Goal: Information Seeking & Learning: Learn about a topic

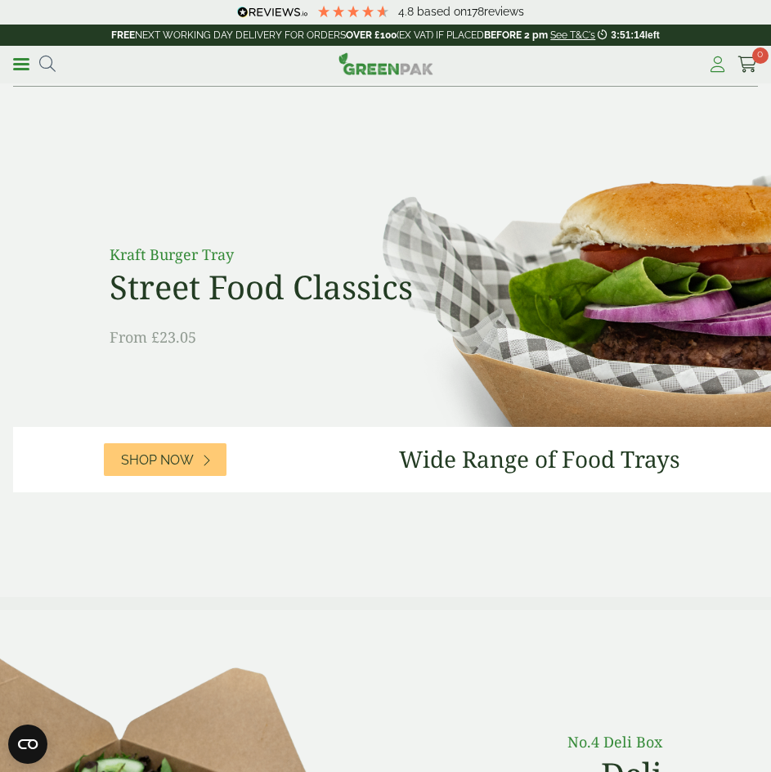
click at [716, 62] on icon at bounding box center [718, 64] width 20 height 16
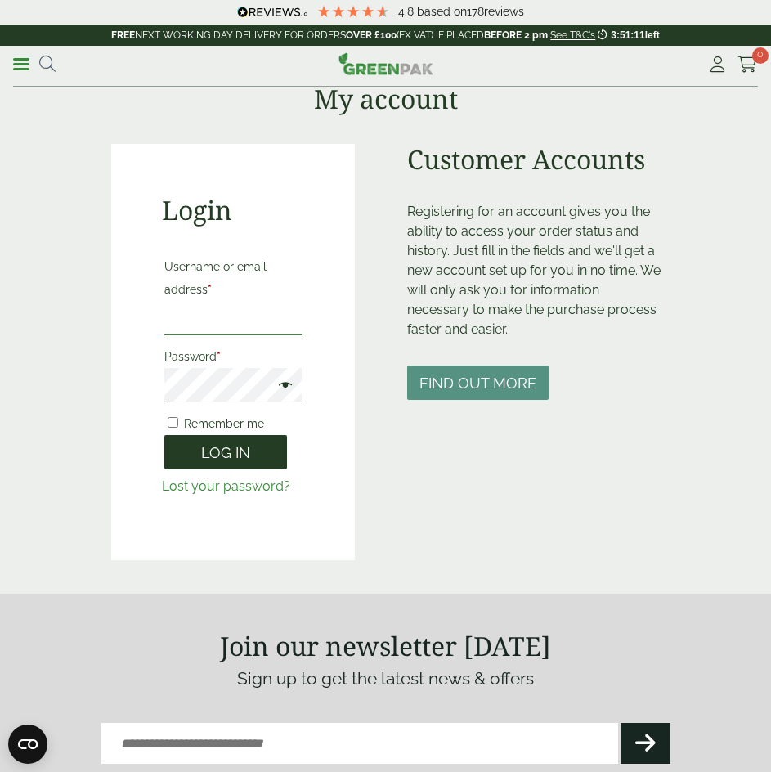
type input "**********"
click at [243, 449] on button "Log in" at bounding box center [225, 452] width 123 height 35
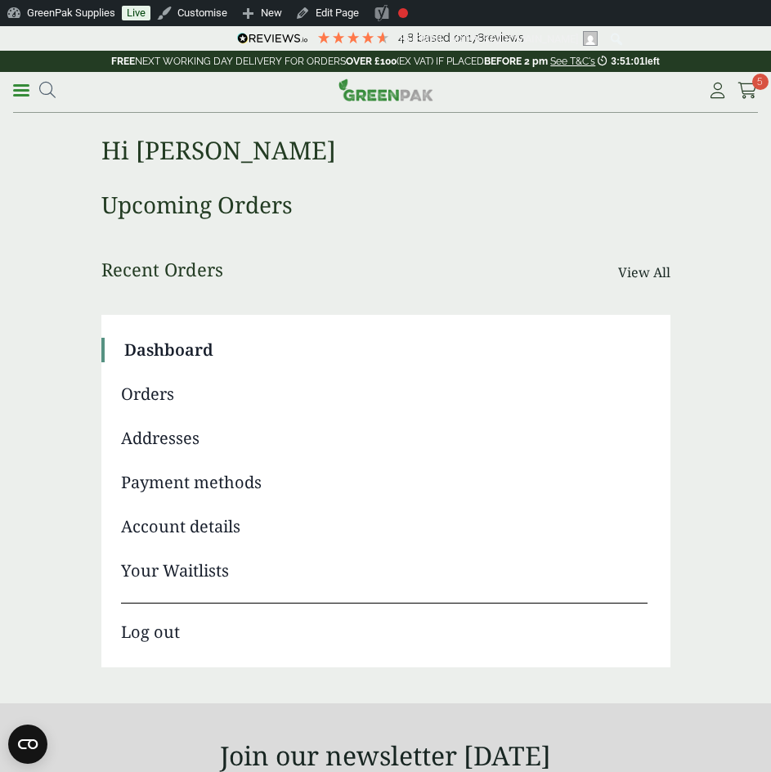
click at [560, 182] on div "Hi Becky Dashboard Orders Addresses Payment methods Account details Your Waitli…" at bounding box center [385, 406] width 569 height 593
click at [41, 92] on icon at bounding box center [47, 90] width 16 height 16
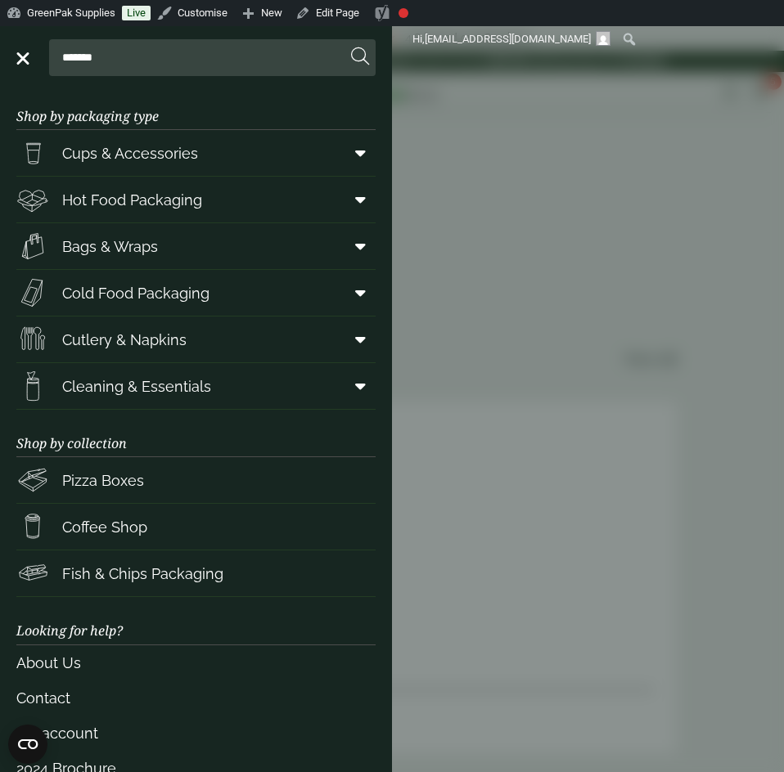
type input "*******"
click at [351, 47] on button at bounding box center [360, 57] width 18 height 21
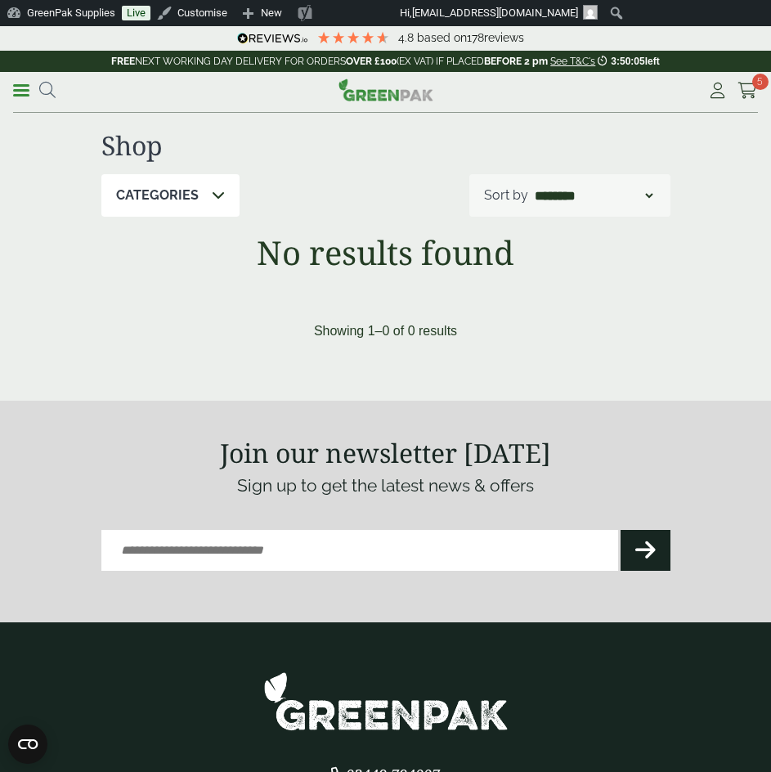
click at [38, 85] on ul "Menu *******" at bounding box center [34, 91] width 43 height 24
click at [42, 88] on icon at bounding box center [47, 90] width 16 height 16
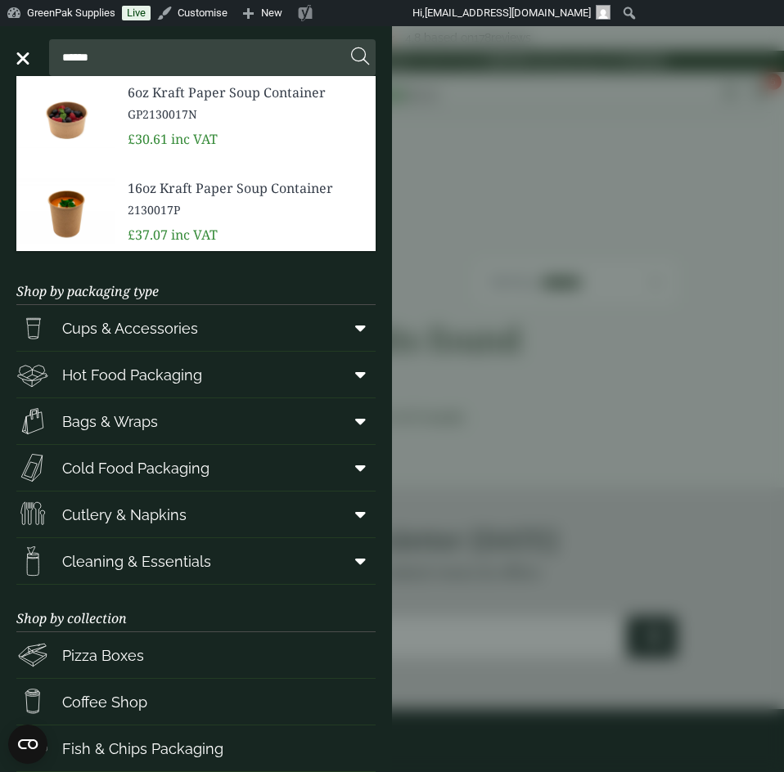
type input "******"
click at [267, 124] on div "6oz Kraft Paper Soup Container GP2130017N £30.61 inc VAT" at bounding box center [245, 115] width 248 height 79
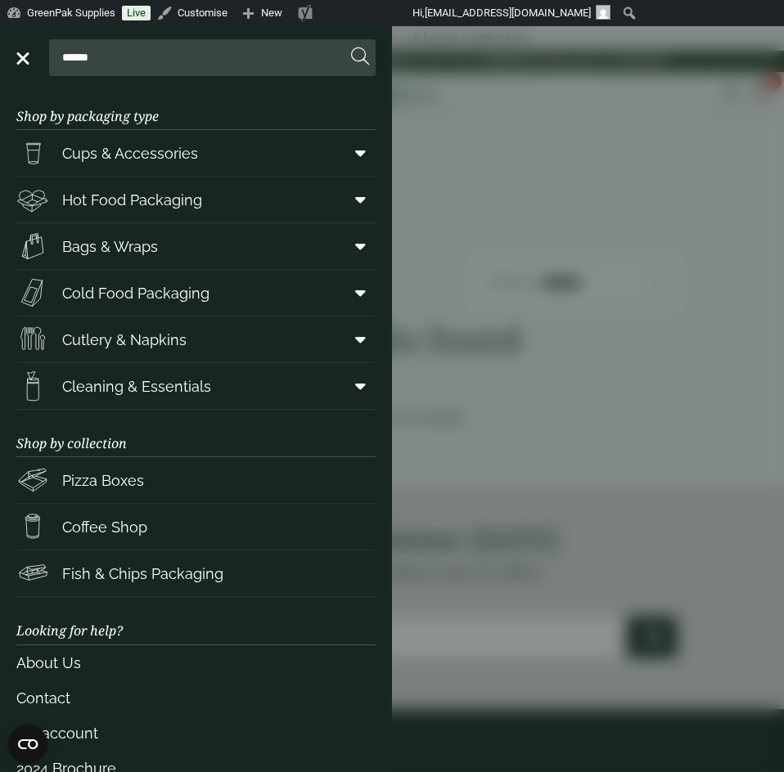
click at [108, 50] on input "******" at bounding box center [201, 57] width 290 height 34
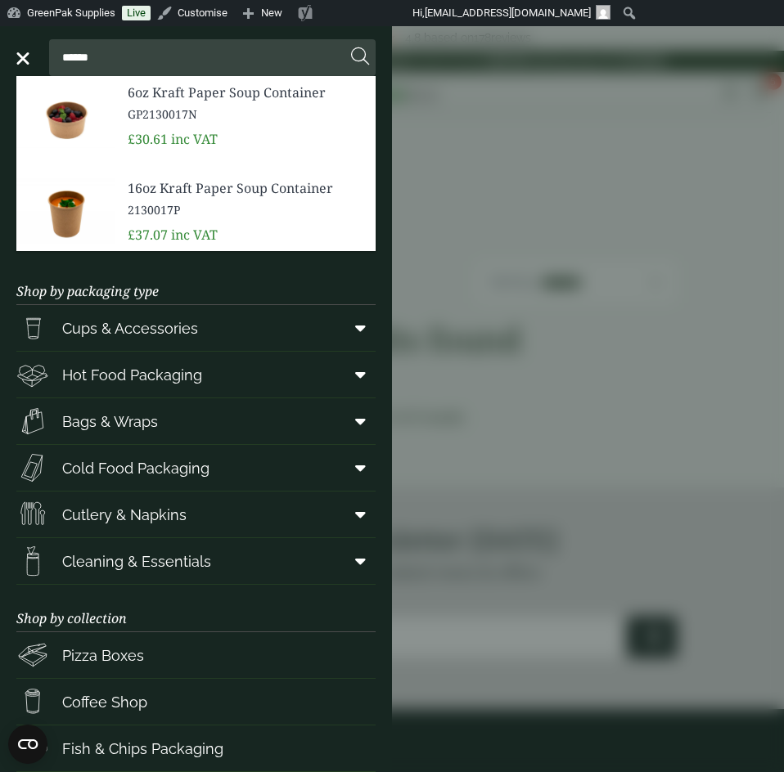
click at [173, 110] on span "GP2130017N" at bounding box center [245, 114] width 235 height 17
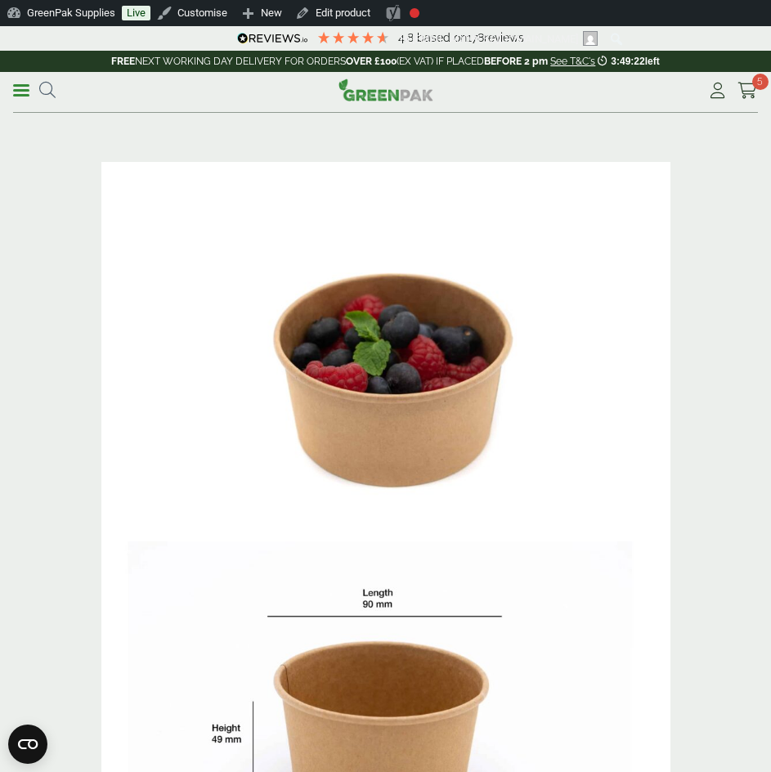
click at [381, 460] on img at bounding box center [385, 352] width 569 height 380
click at [43, 83] on icon at bounding box center [47, 90] width 16 height 16
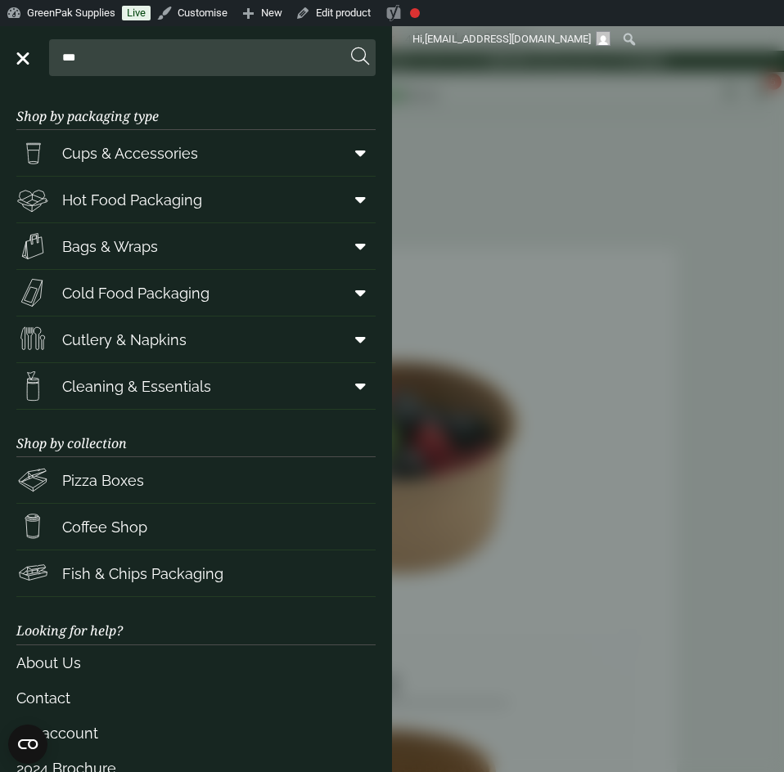
type input "***"
click at [351, 47] on button at bounding box center [360, 57] width 18 height 21
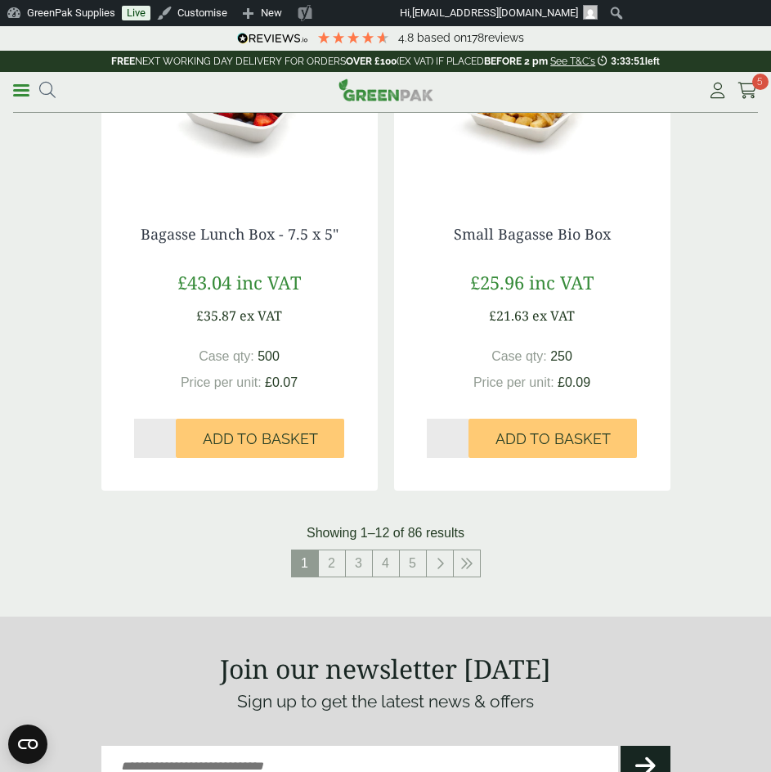
scroll to position [3108, 0]
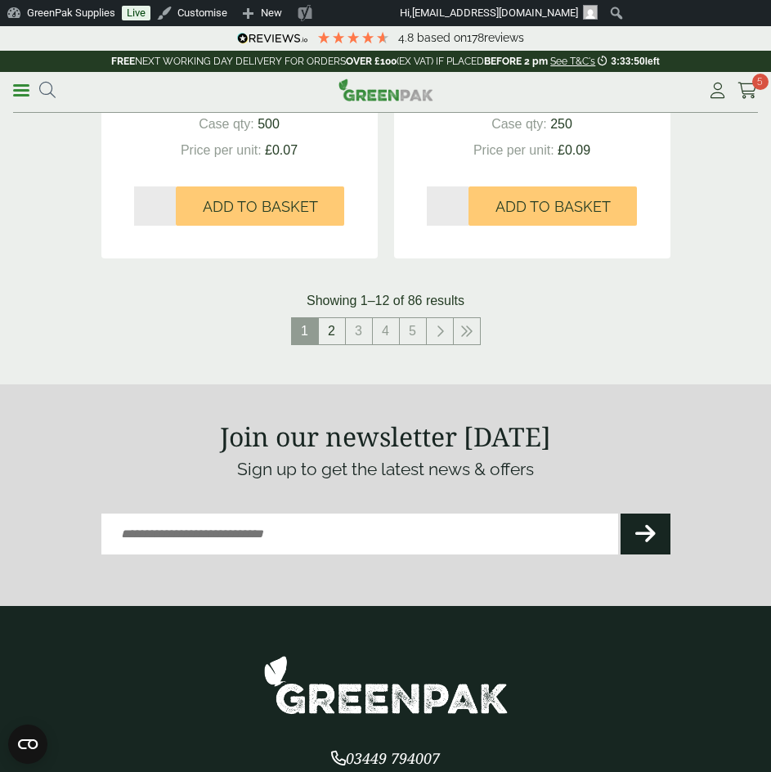
click at [336, 332] on link "2" at bounding box center [332, 331] width 26 height 26
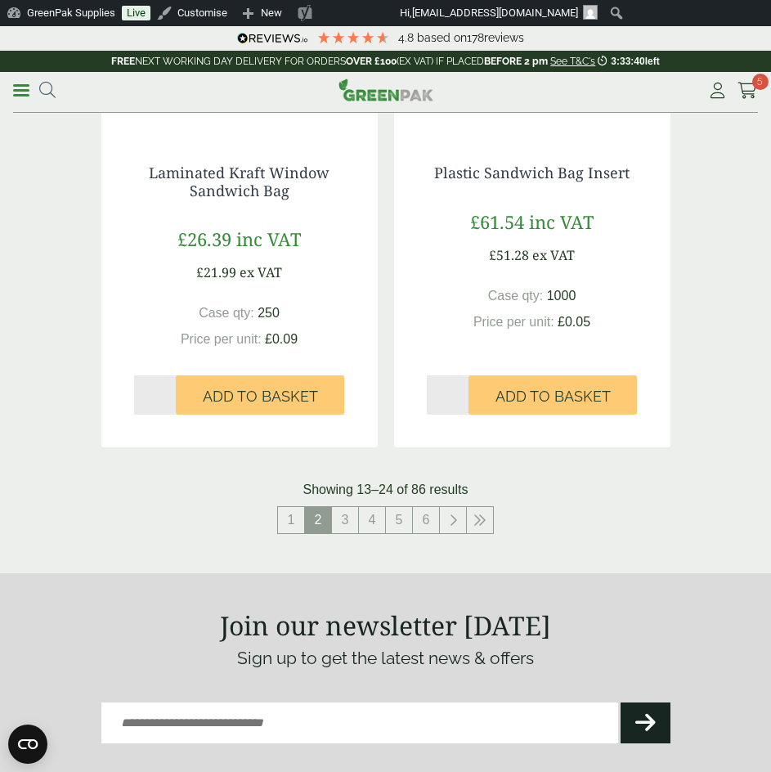
scroll to position [3108, 0]
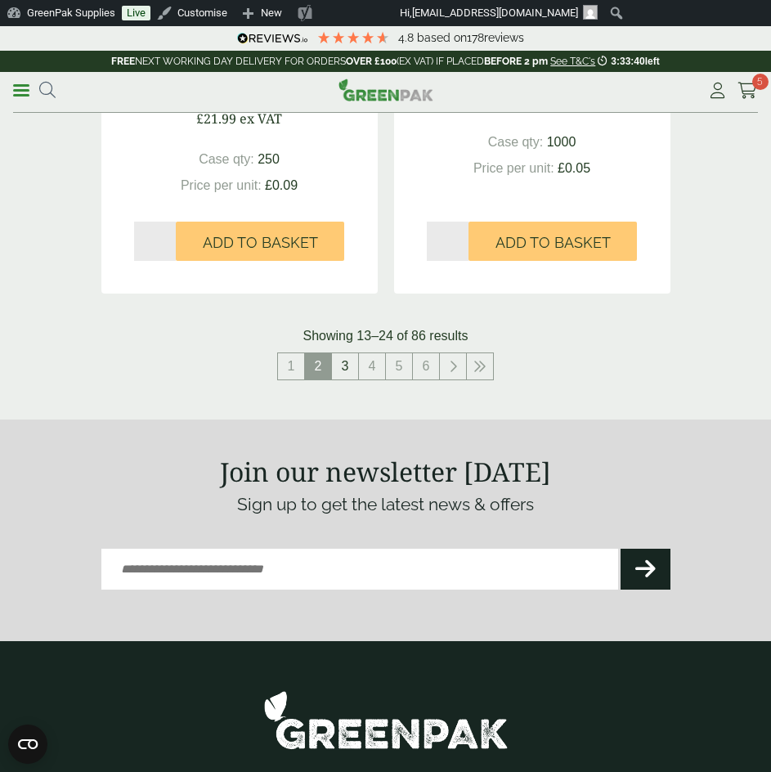
click at [355, 363] on link "3" at bounding box center [345, 366] width 26 height 26
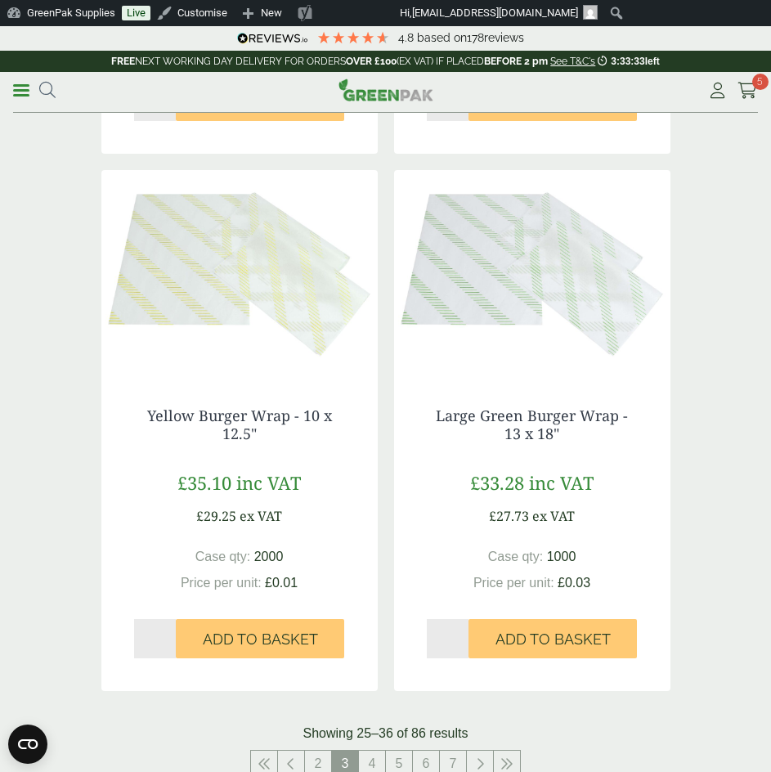
scroll to position [3027, 0]
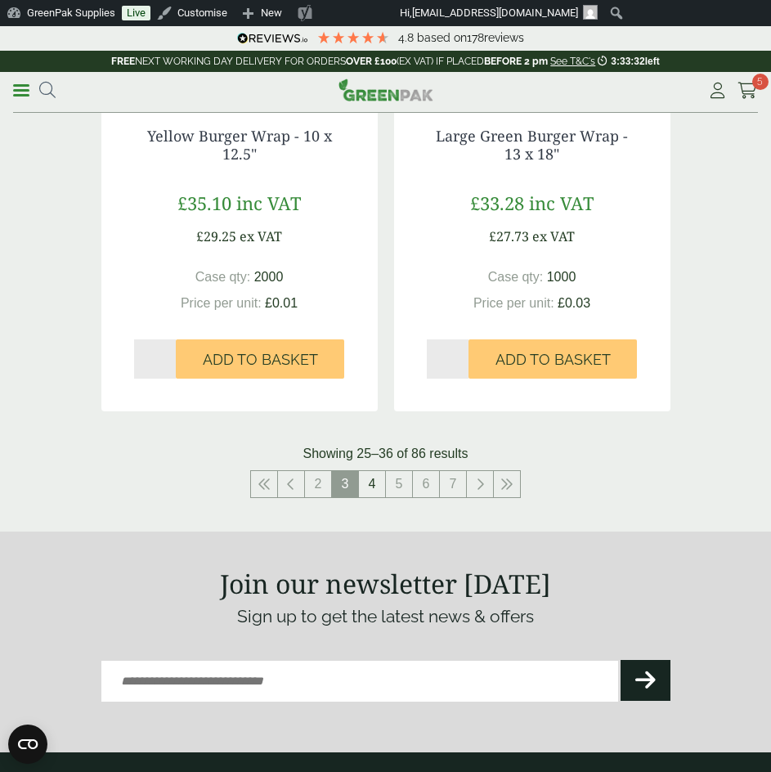
click at [376, 482] on link "4" at bounding box center [372, 484] width 26 height 26
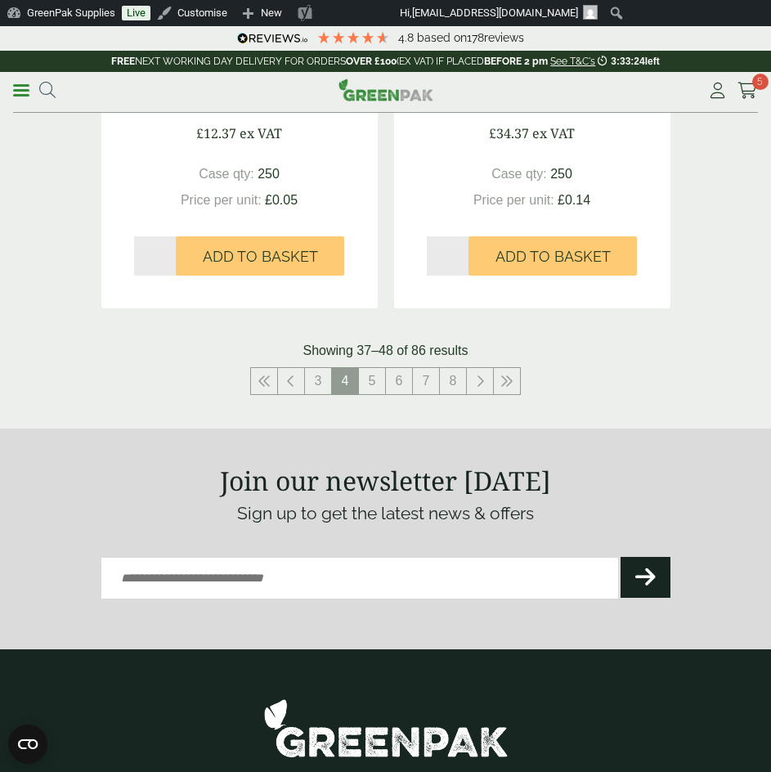
scroll to position [3272, 0]
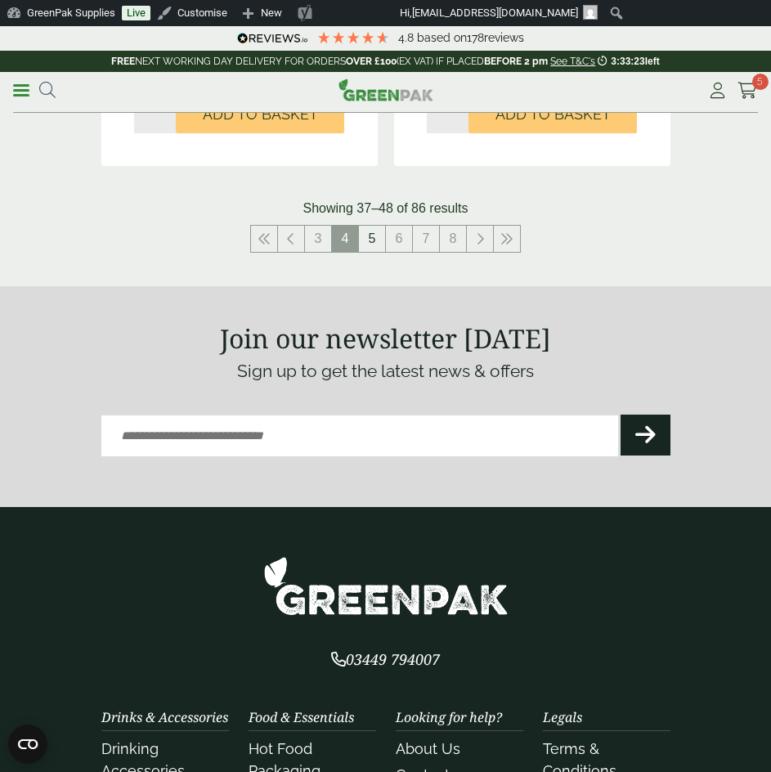
click at [371, 239] on link "5" at bounding box center [372, 239] width 26 height 26
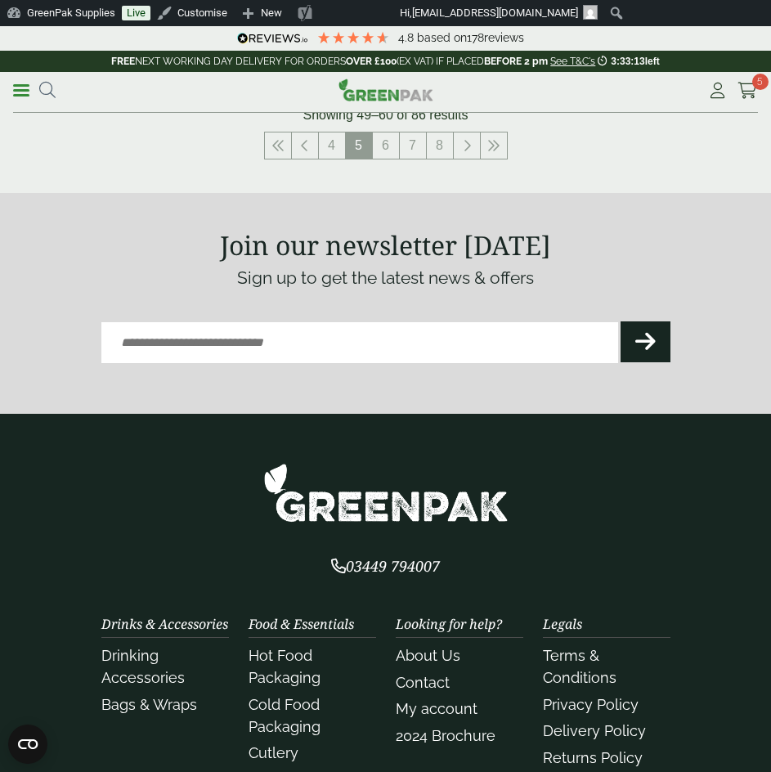
scroll to position [3354, 0]
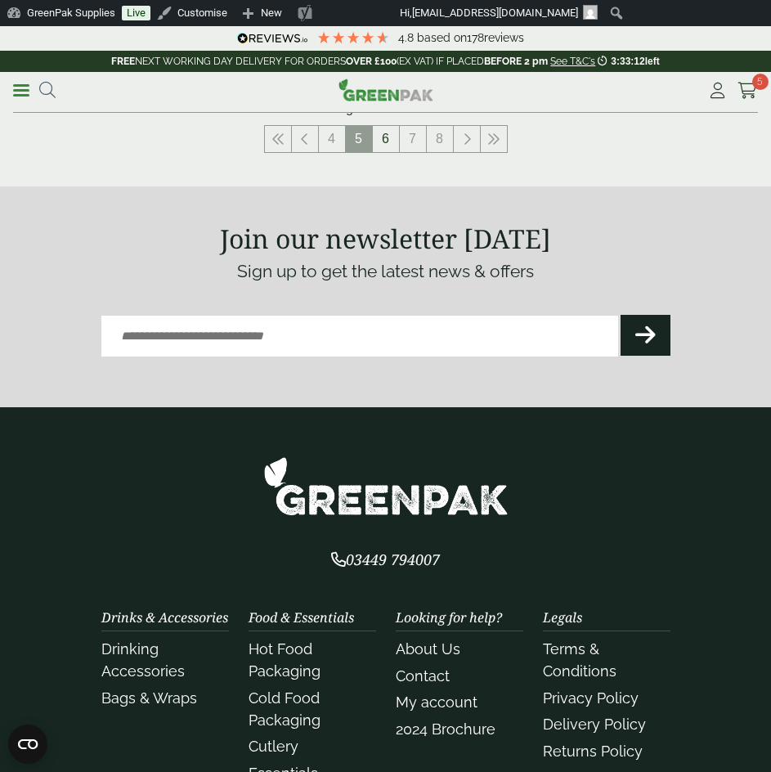
click at [380, 134] on link "6" at bounding box center [386, 139] width 26 height 26
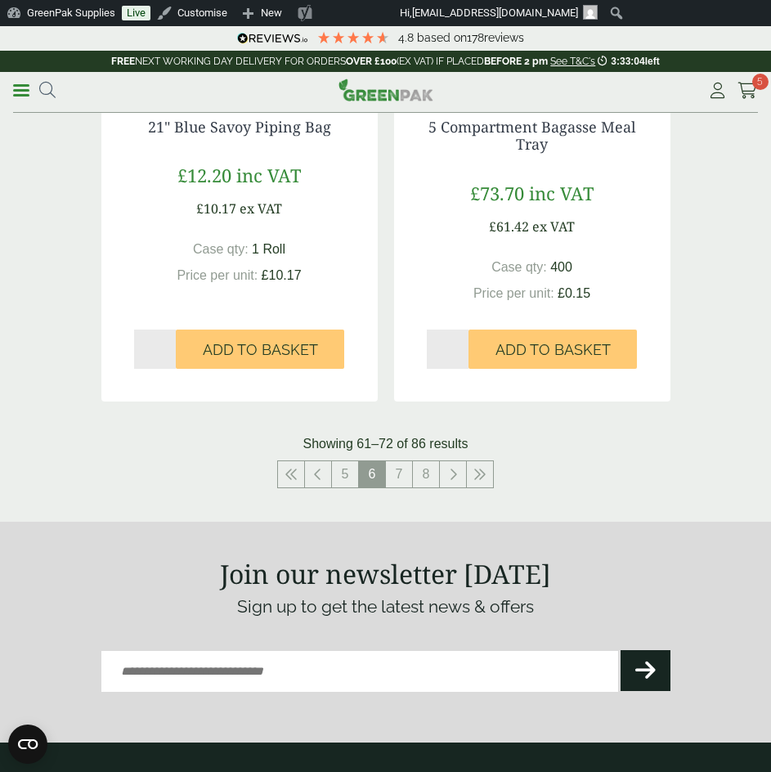
scroll to position [3027, 0]
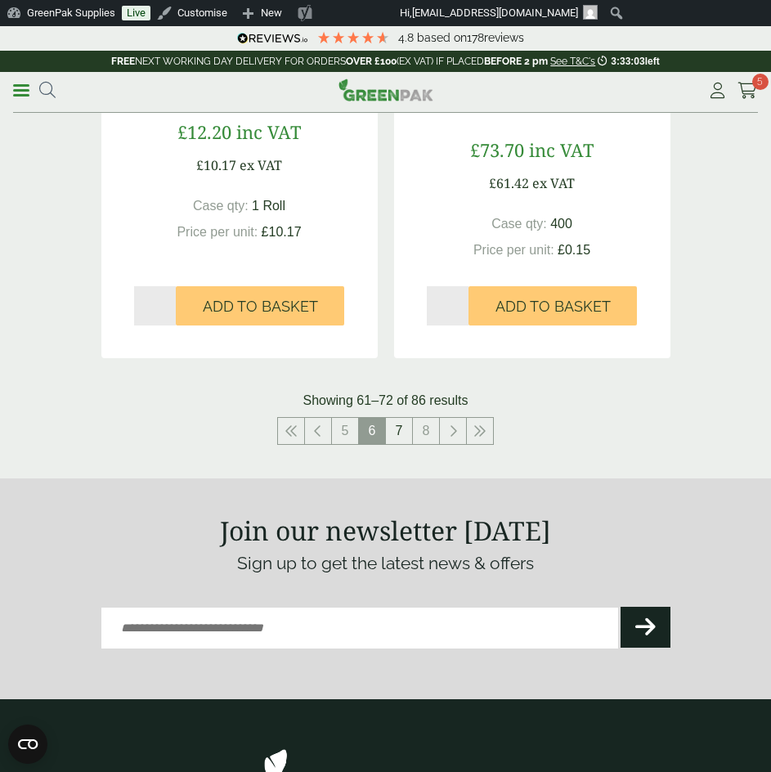
click at [400, 430] on link "7" at bounding box center [399, 431] width 26 height 26
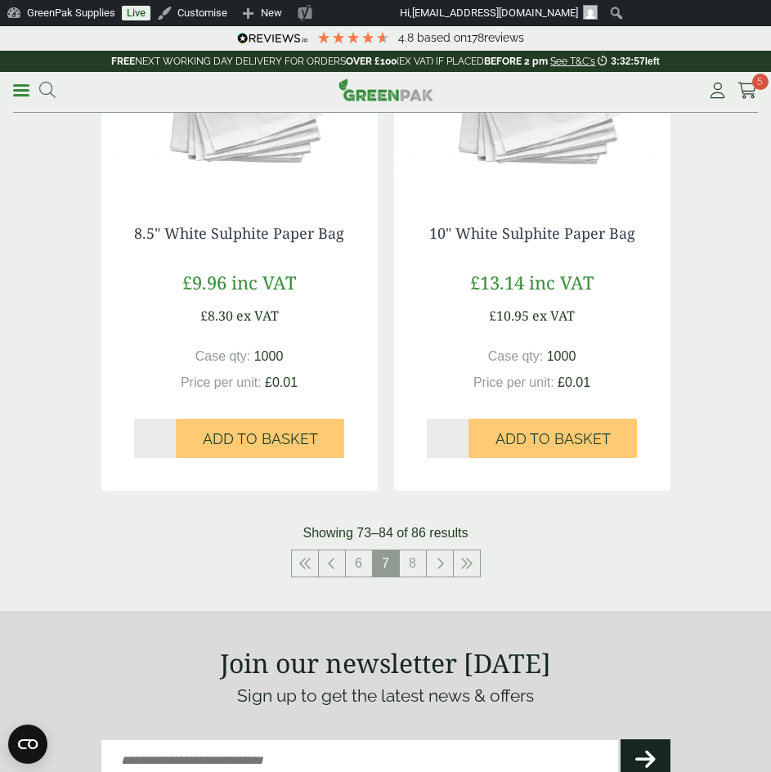
scroll to position [2863, 0]
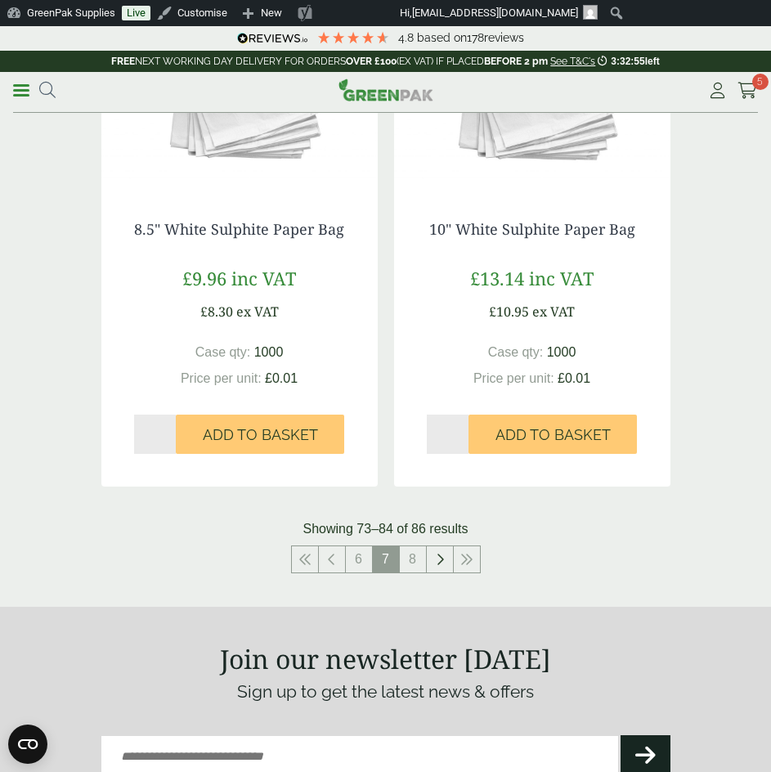
click at [427, 560] on link at bounding box center [440, 559] width 26 height 26
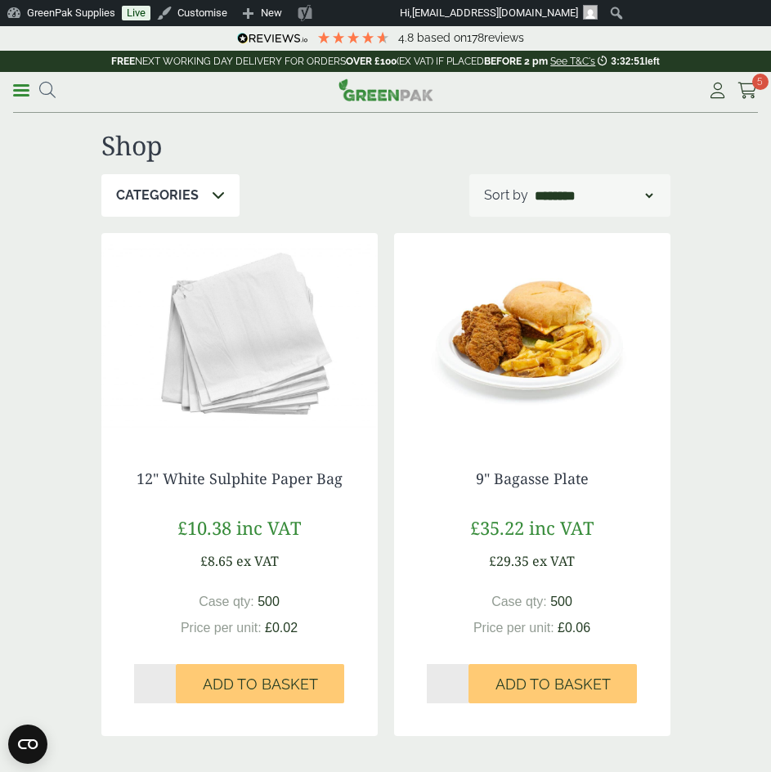
click at [20, 89] on span at bounding box center [21, 90] width 16 height 2
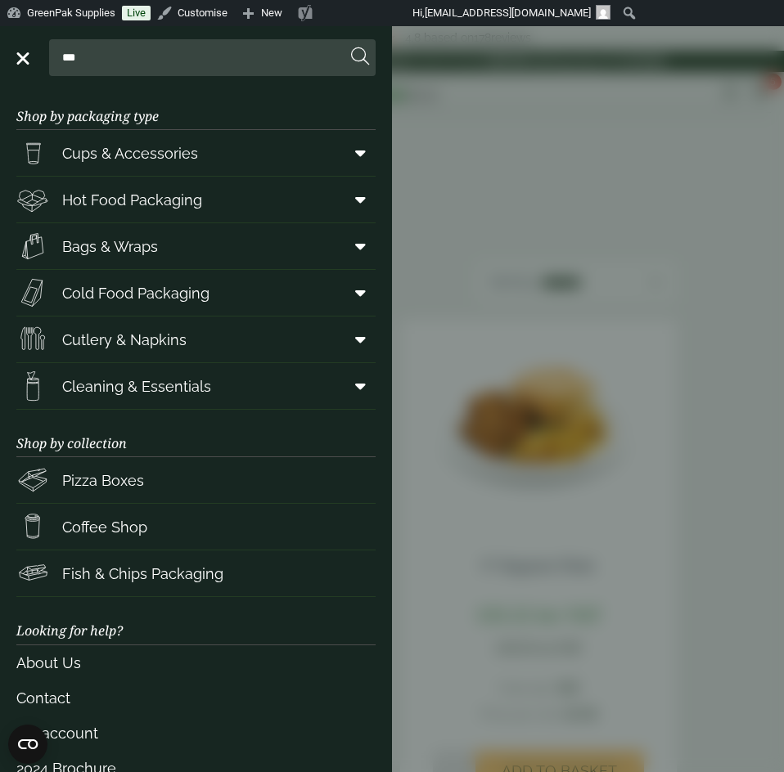
click at [152, 154] on span "Cups & Accessories" at bounding box center [130, 153] width 136 height 22
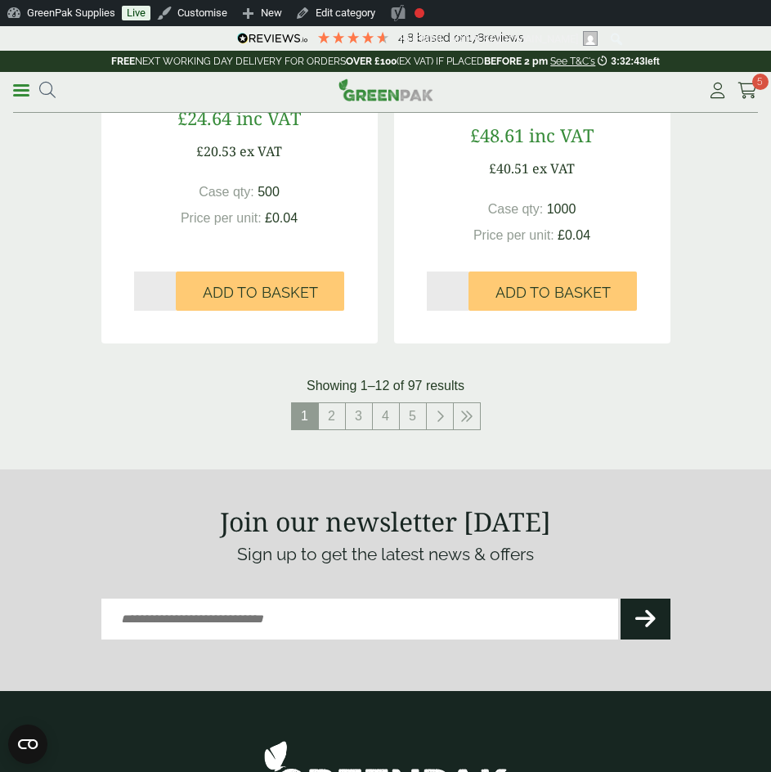
scroll to position [3272, 0]
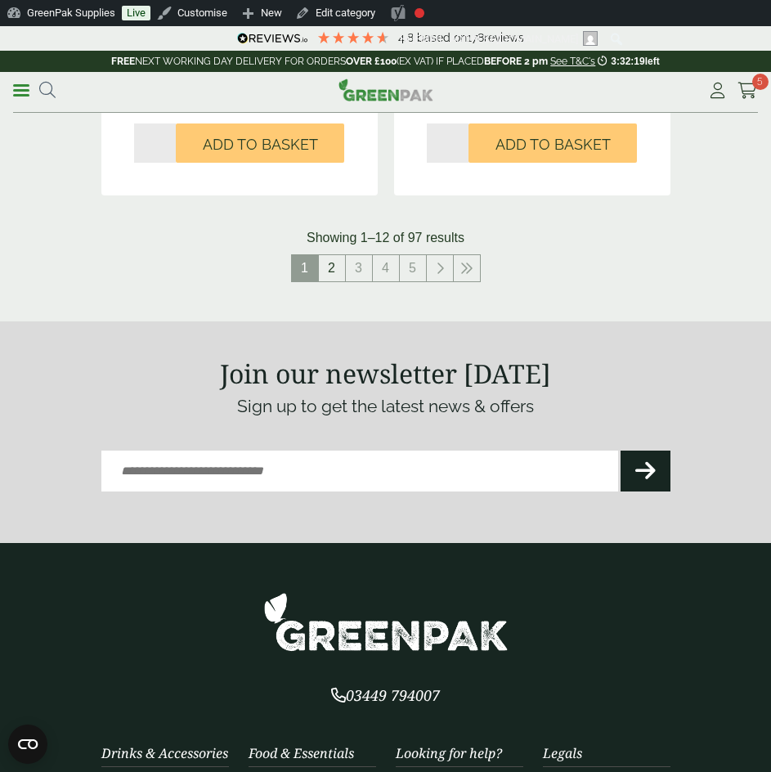
click at [330, 267] on link "2" at bounding box center [332, 268] width 26 height 26
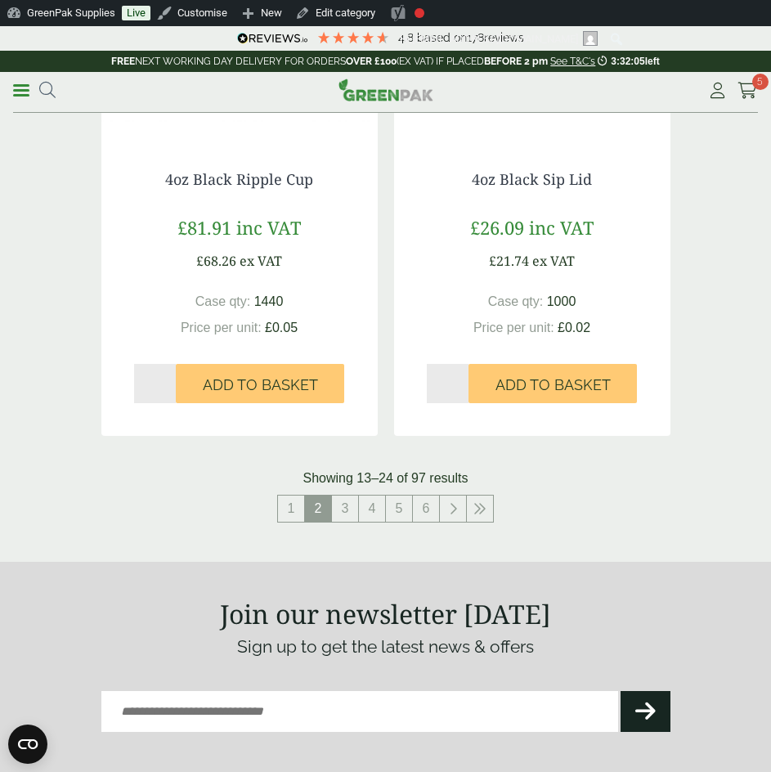
scroll to position [3272, 0]
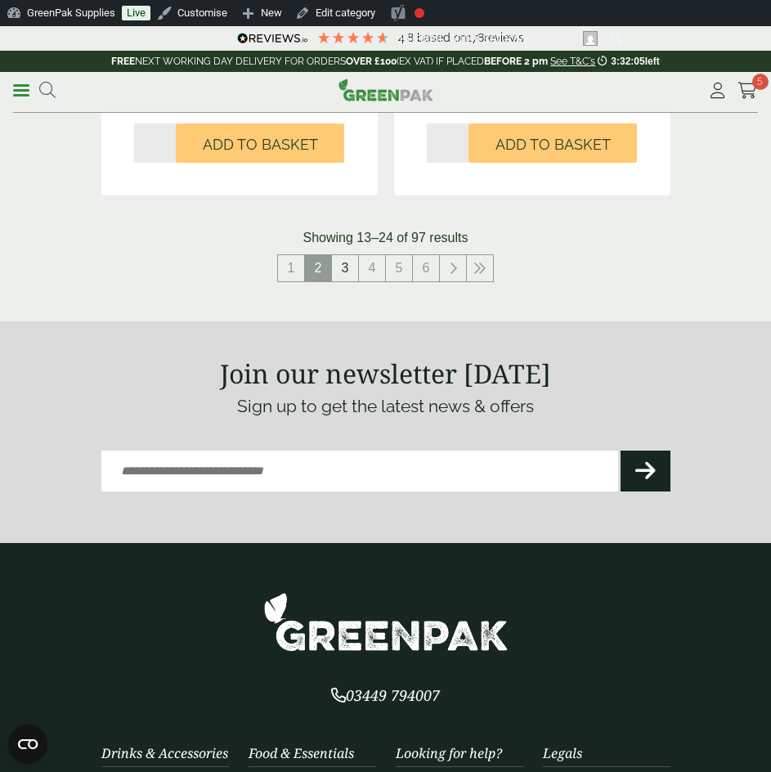
click at [353, 274] on link "3" at bounding box center [345, 268] width 26 height 26
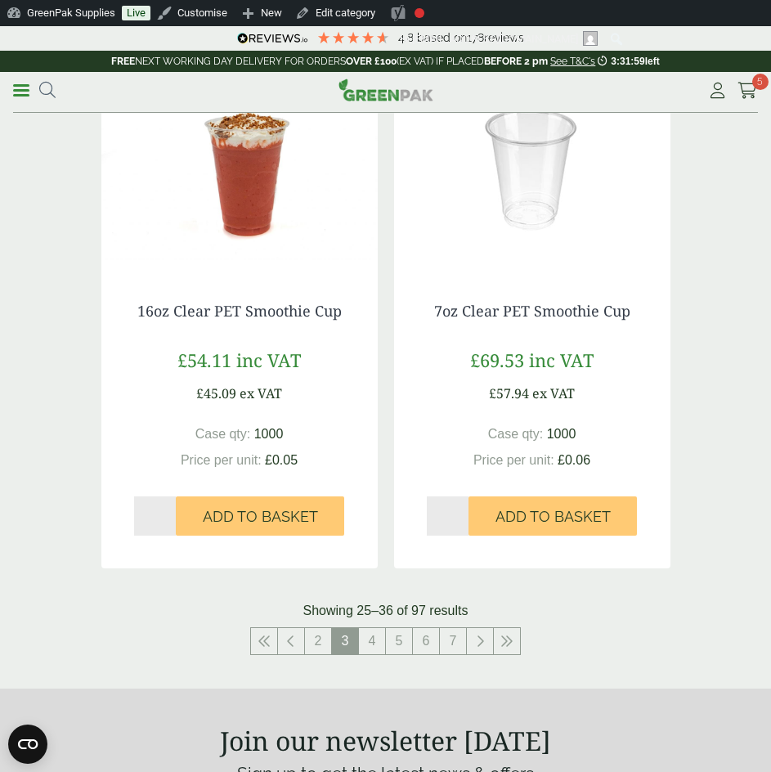
scroll to position [2945, 0]
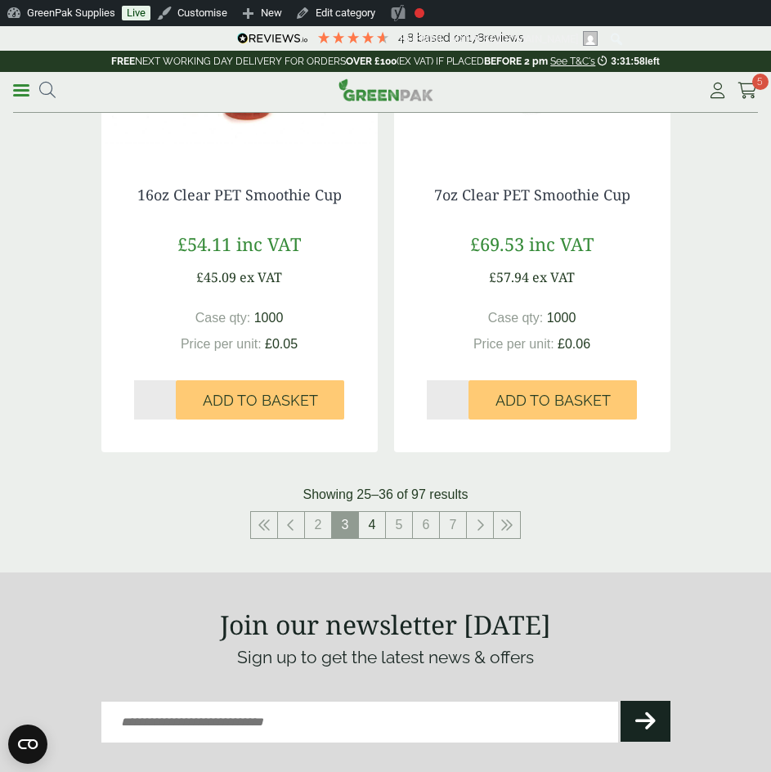
click at [377, 520] on link "4" at bounding box center [372, 525] width 26 height 26
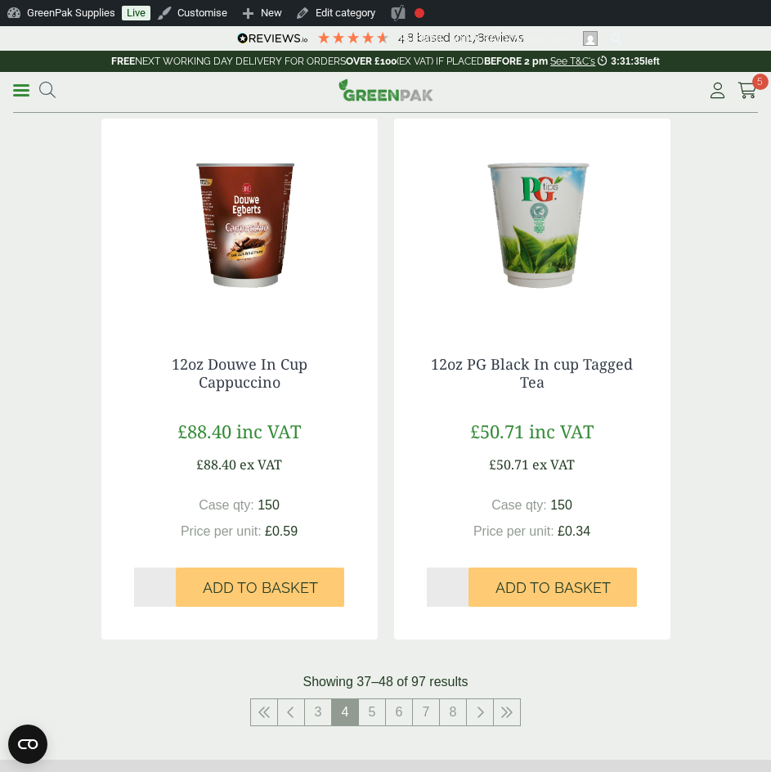
scroll to position [3108, 0]
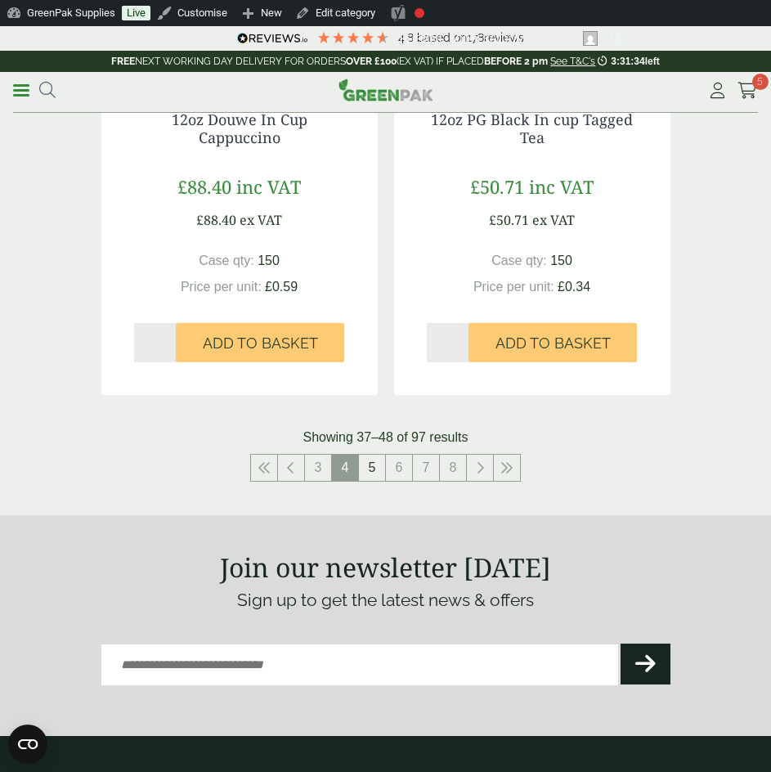
click at [375, 479] on link "5" at bounding box center [372, 468] width 26 height 26
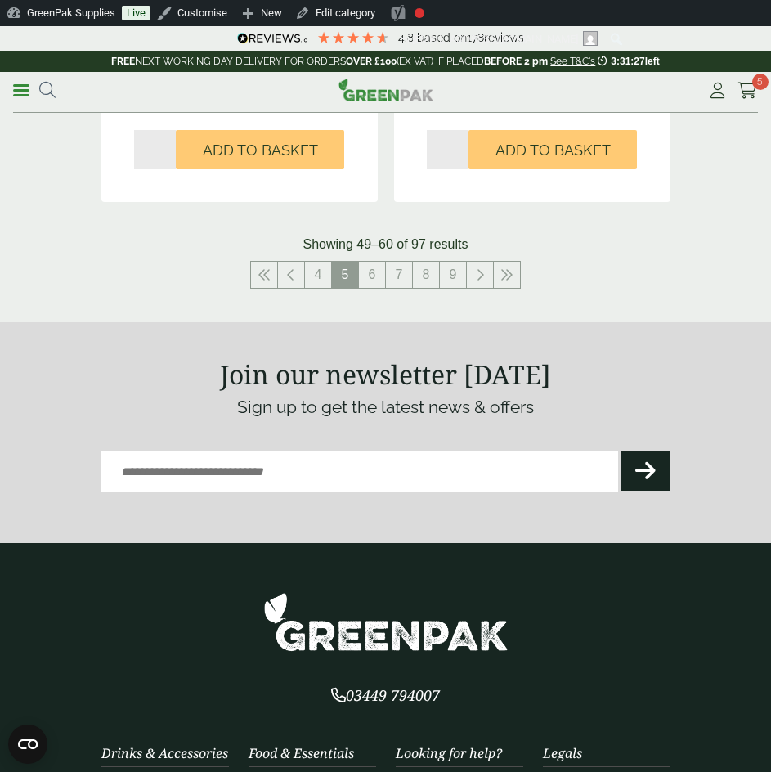
scroll to position [3272, 0]
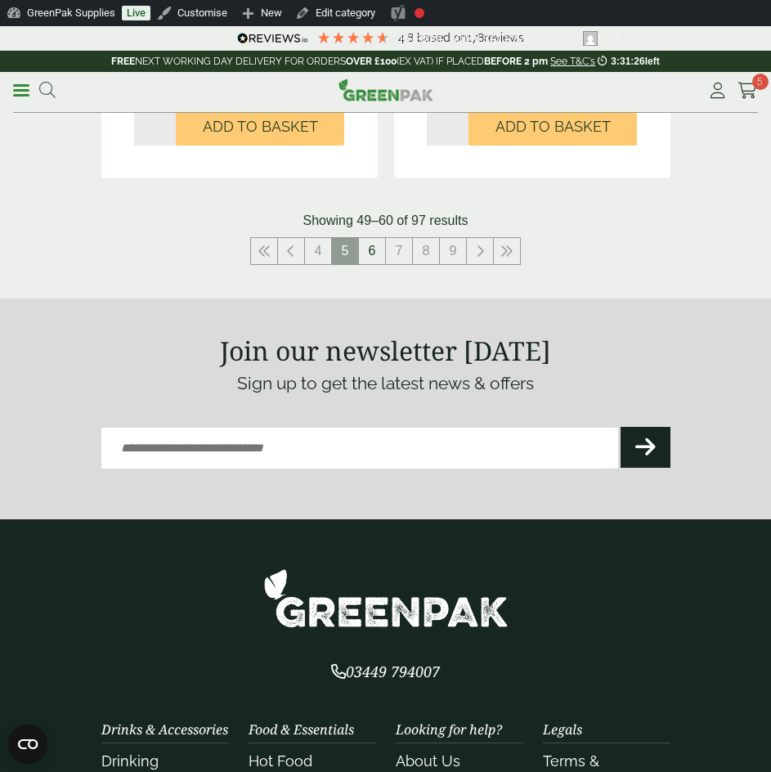
click at [364, 241] on link "6" at bounding box center [372, 251] width 26 height 26
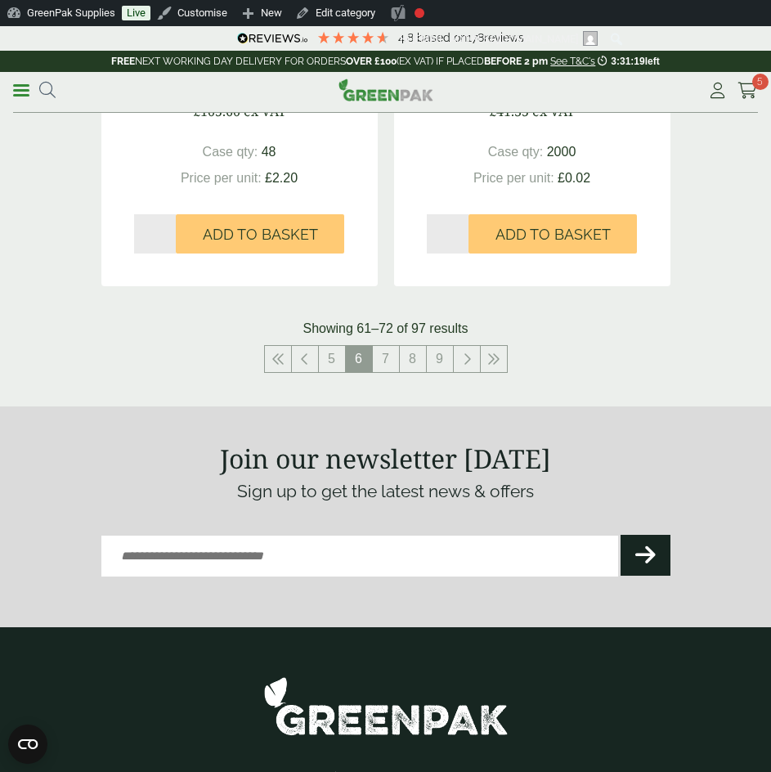
scroll to position [3354, 0]
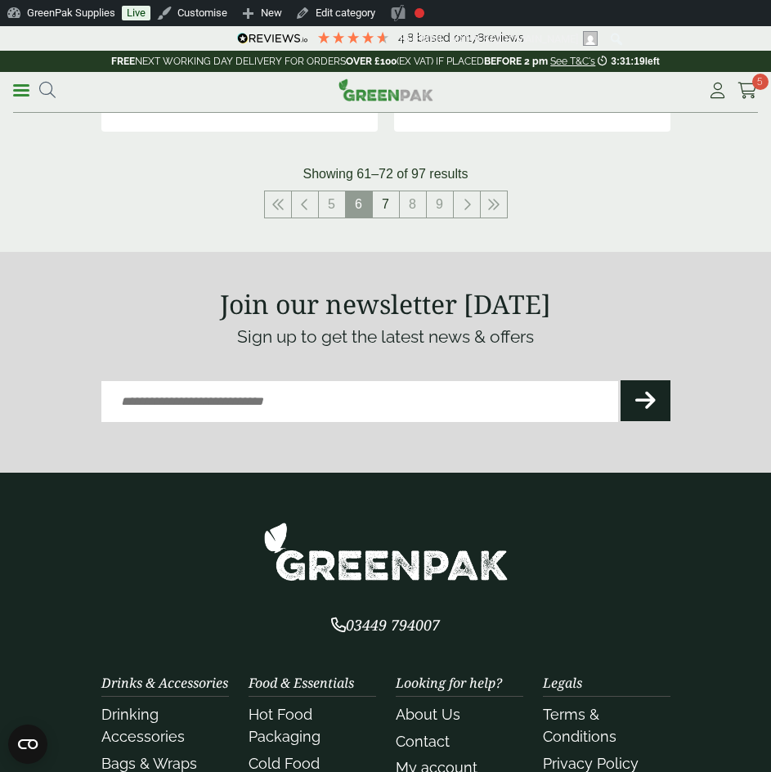
click at [392, 209] on link "7" at bounding box center [386, 204] width 26 height 26
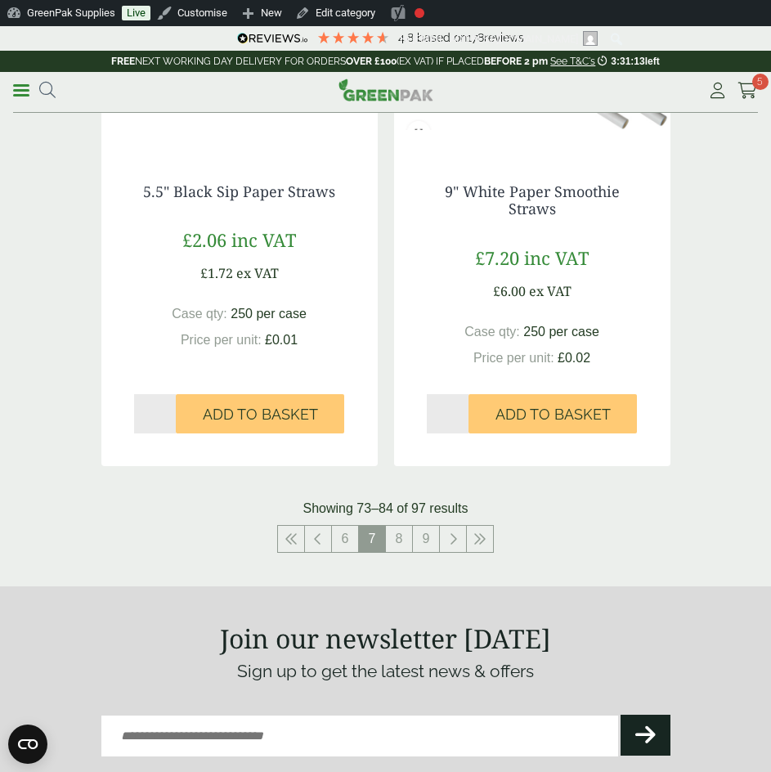
scroll to position [3027, 0]
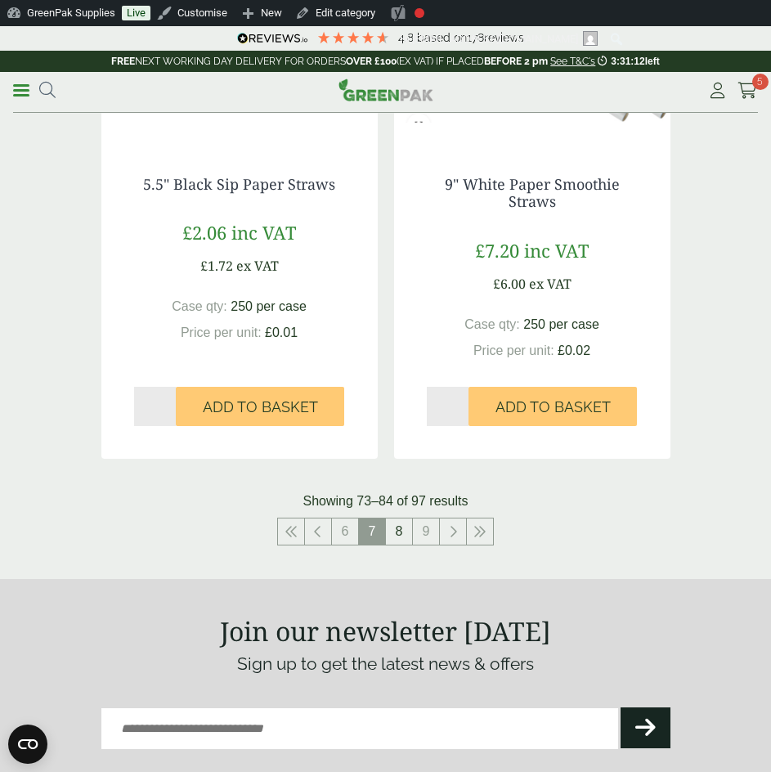
click at [404, 533] on link "8" at bounding box center [399, 532] width 26 height 26
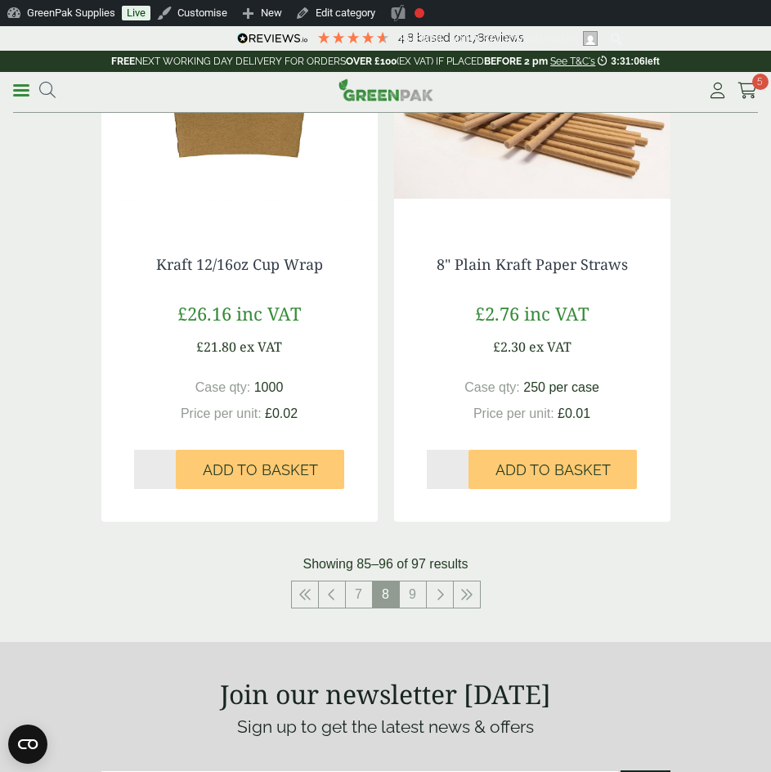
scroll to position [3108, 0]
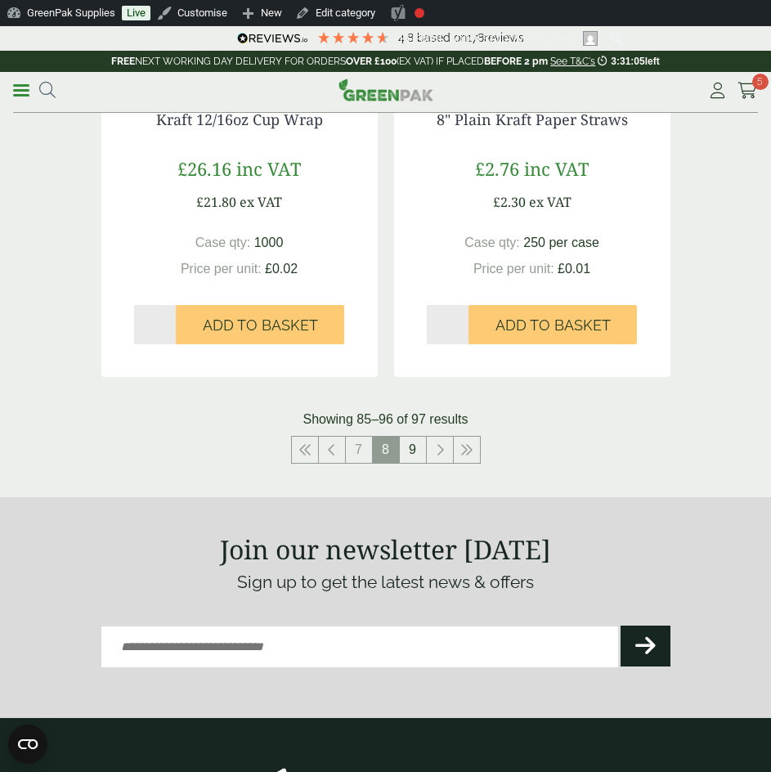
click at [413, 451] on link "9" at bounding box center [413, 450] width 26 height 26
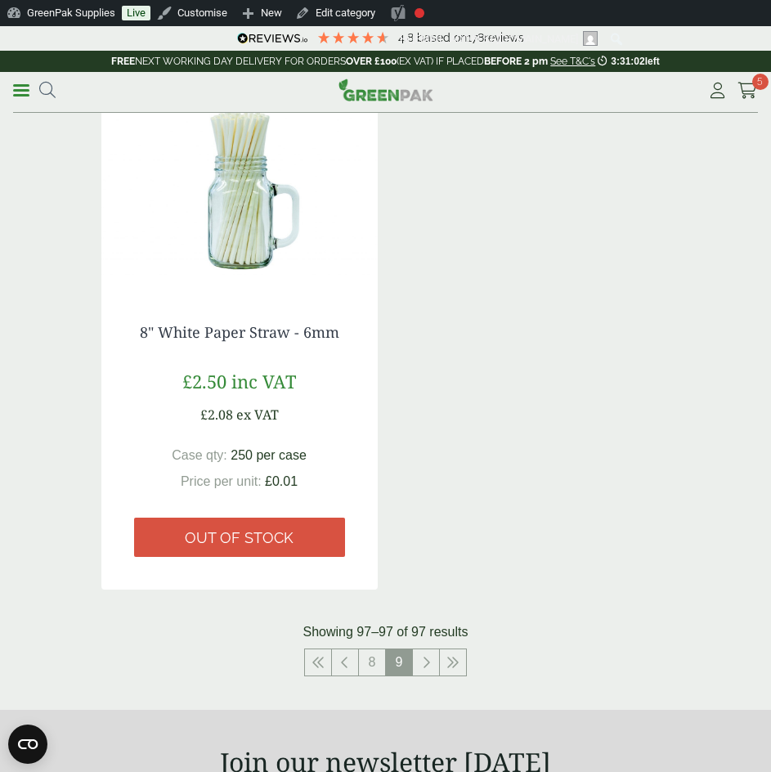
scroll to position [161, 0]
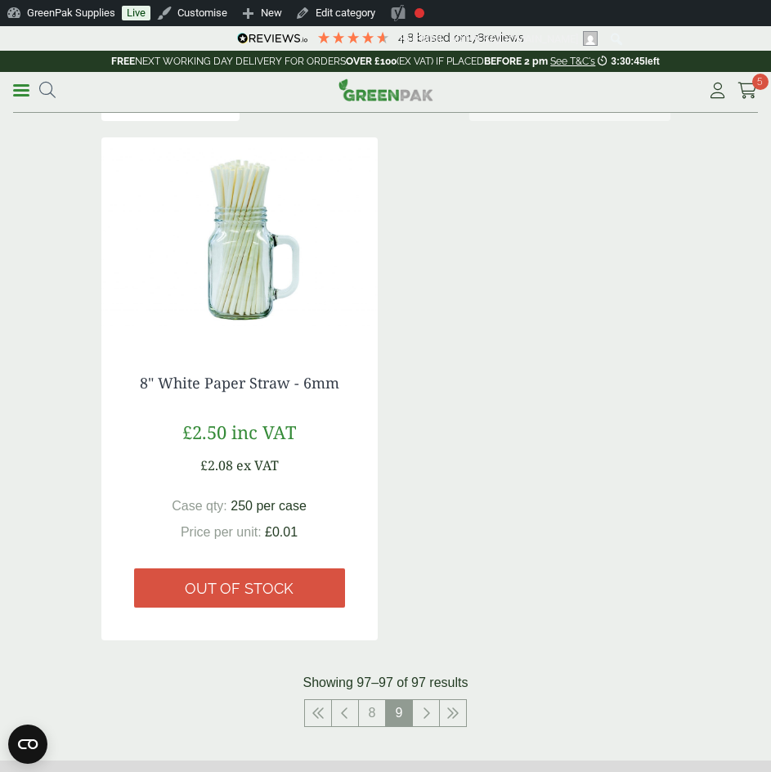
click at [248, 254] on img at bounding box center [239, 239] width 276 height 205
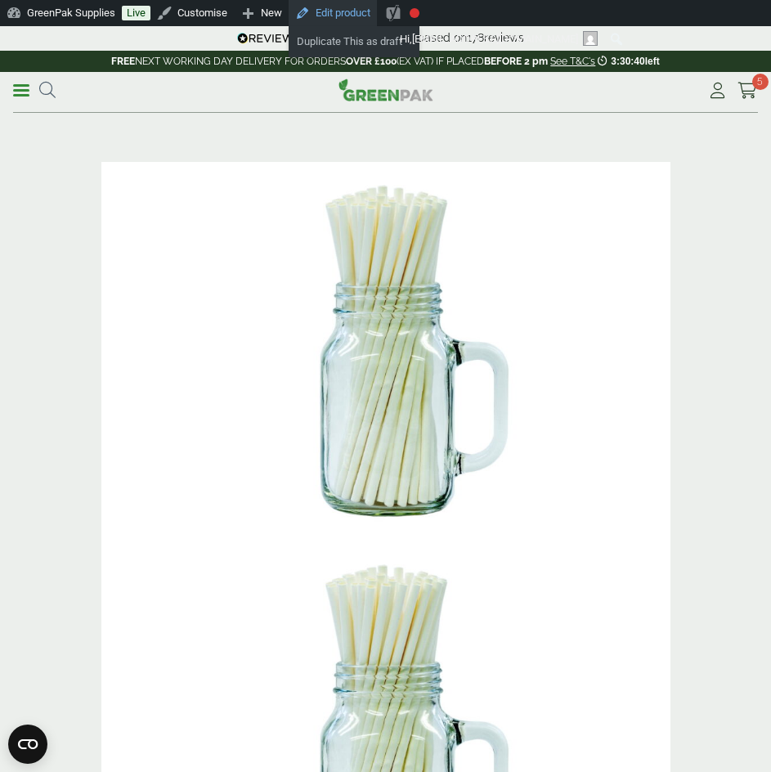
click at [333, 7] on link "Edit product" at bounding box center [333, 13] width 88 height 26
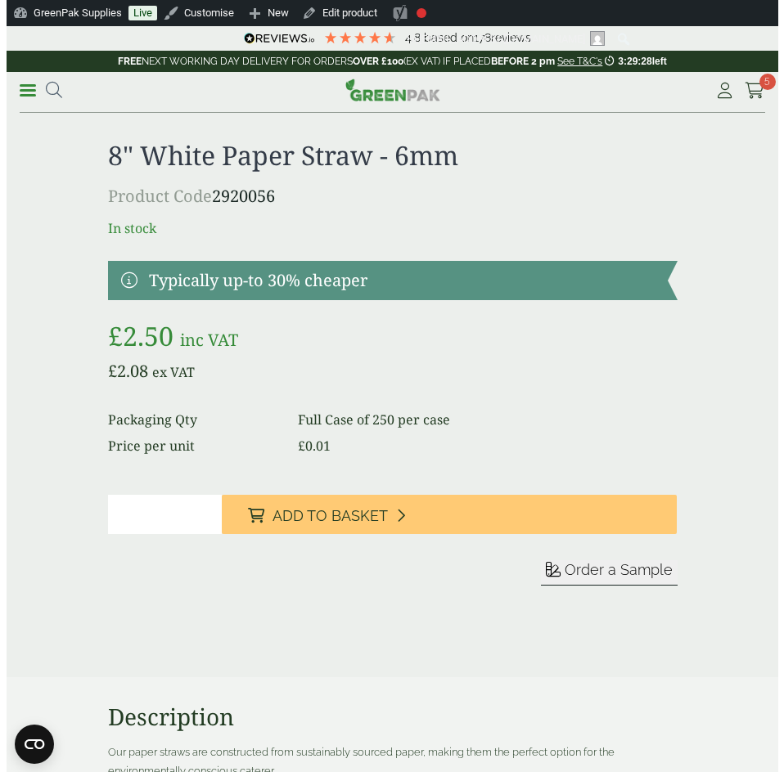
scroll to position [654, 0]
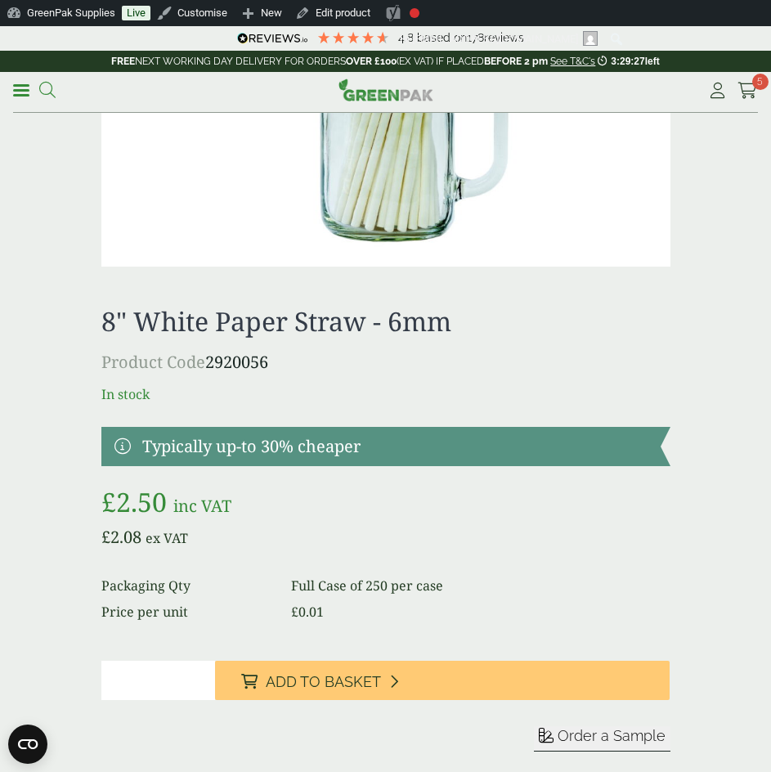
click at [50, 89] on icon at bounding box center [47, 90] width 16 height 16
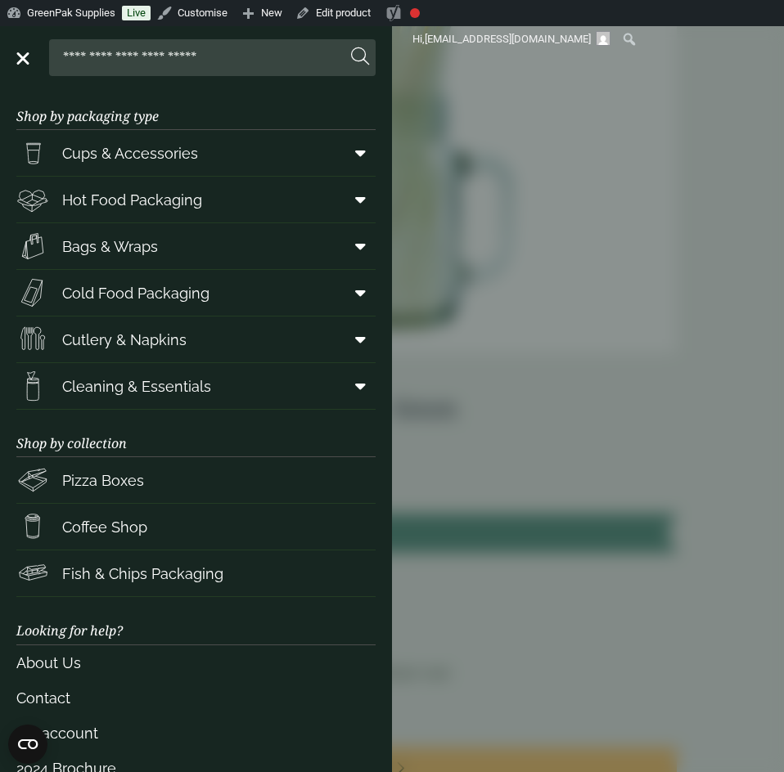
click at [136, 155] on span "Cups & Accessories" at bounding box center [130, 153] width 136 height 22
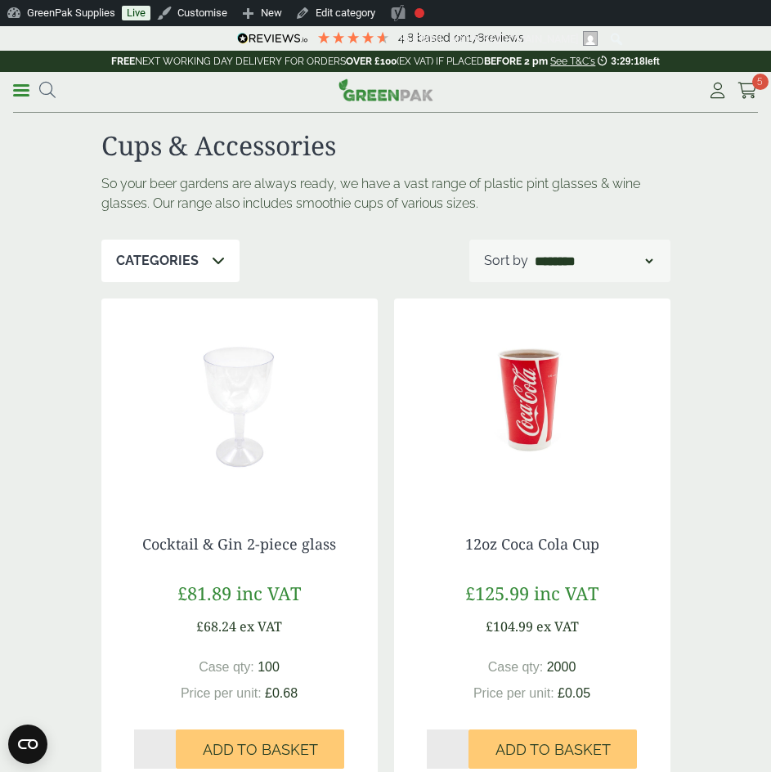
click at [223, 258] on div "Categories" at bounding box center [170, 261] width 138 height 43
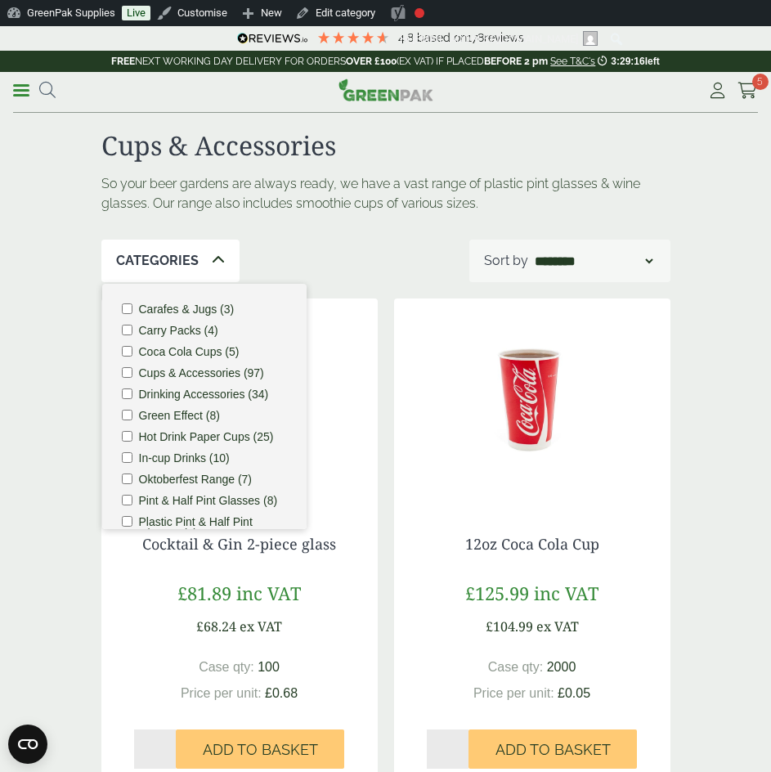
click at [223, 258] on div "Categories" at bounding box center [170, 261] width 138 height 43
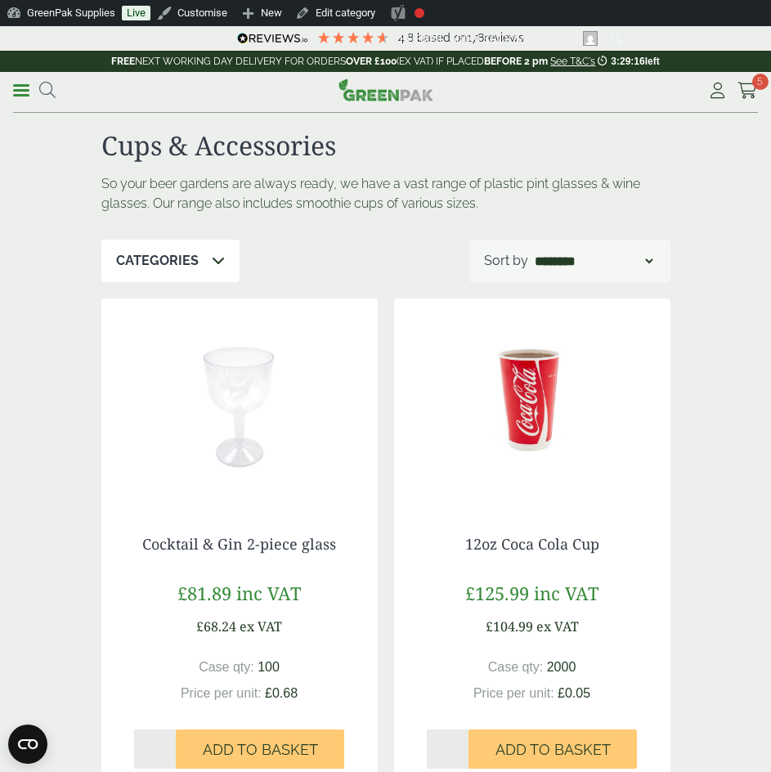
click at [661, 264] on div "**********" at bounding box center [570, 261] width 201 height 43
click at [659, 263] on div "**********" at bounding box center [570, 261] width 201 height 43
click at [645, 261] on select "**********" at bounding box center [594, 261] width 124 height 20
click at [655, 261] on select "**********" at bounding box center [594, 261] width 124 height 20
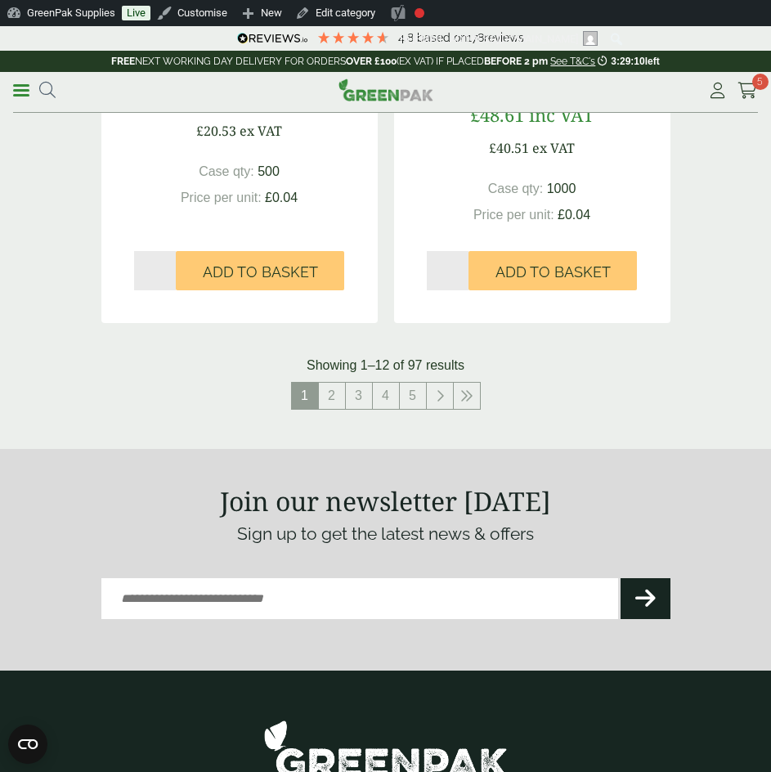
scroll to position [3436, 0]
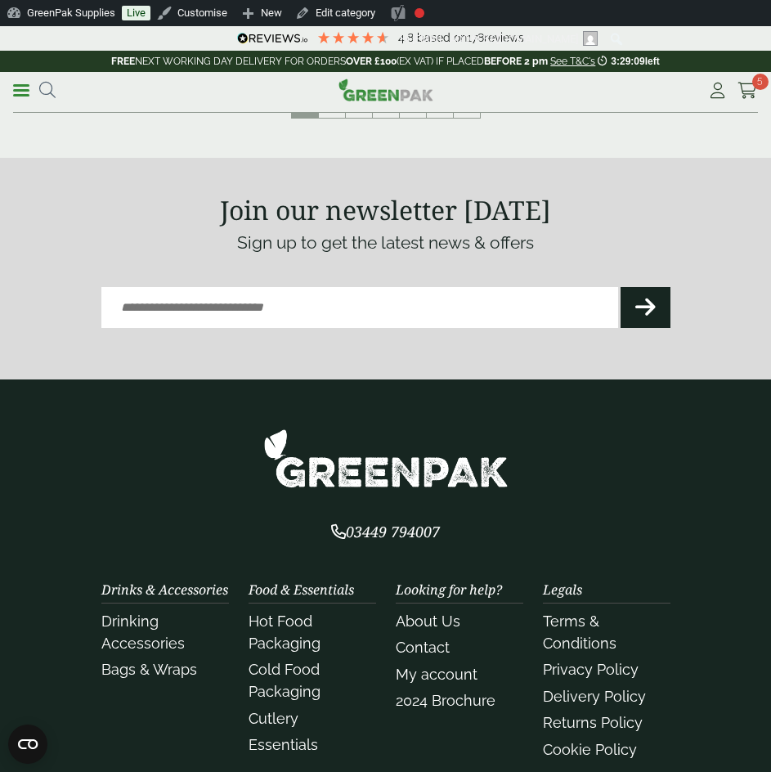
click at [357, 112] on div "**********" at bounding box center [385, 92] width 745 height 41
click at [359, 115] on link "3" at bounding box center [359, 105] width 26 height 26
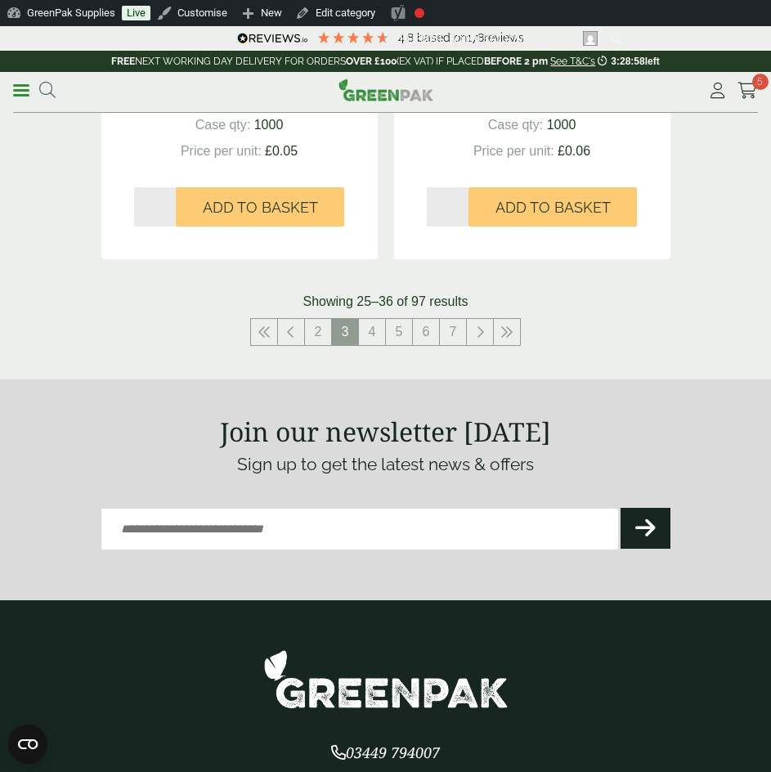
scroll to position [3108, 0]
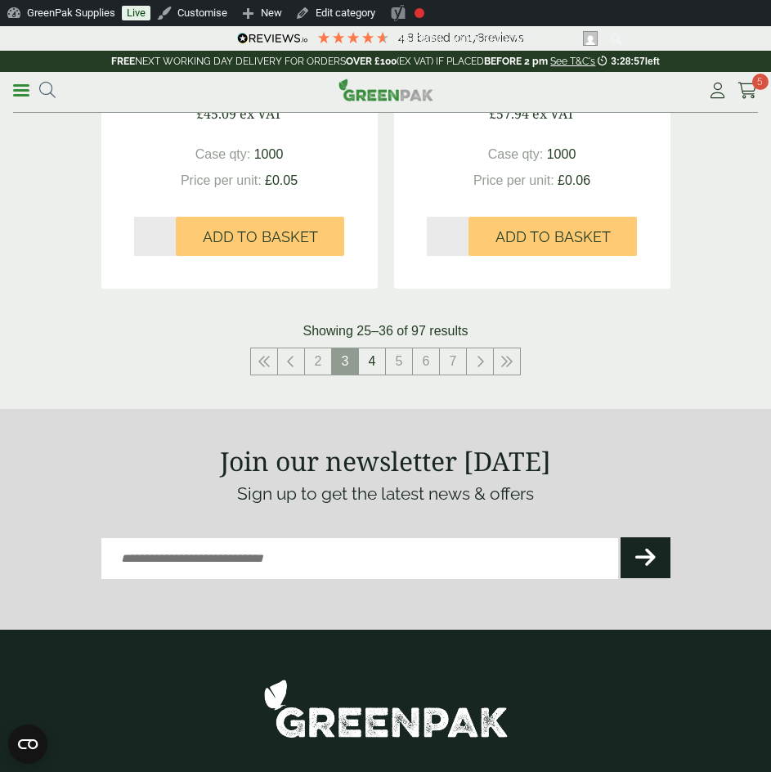
click at [369, 359] on link "4" at bounding box center [372, 361] width 26 height 26
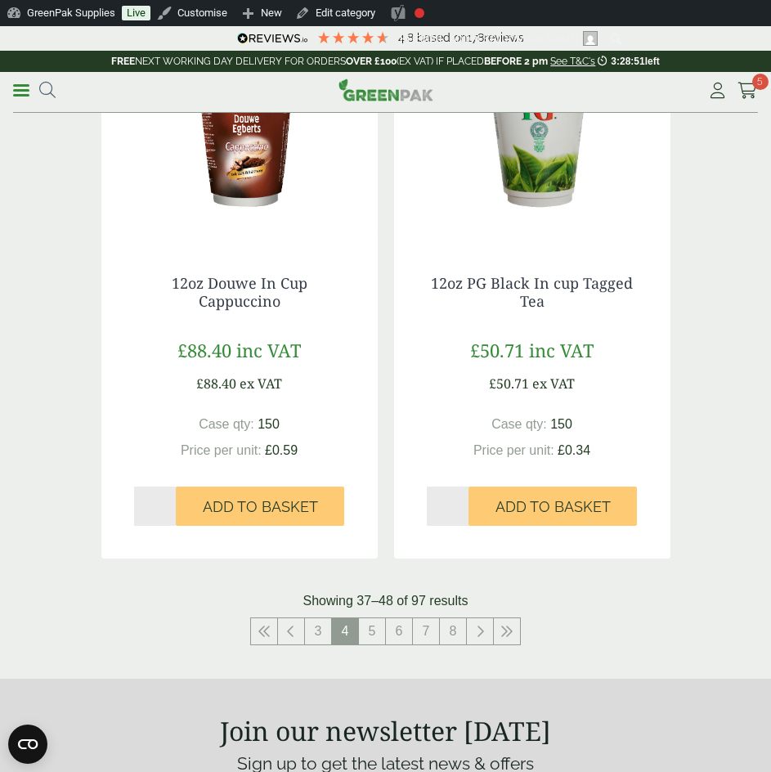
scroll to position [3190, 0]
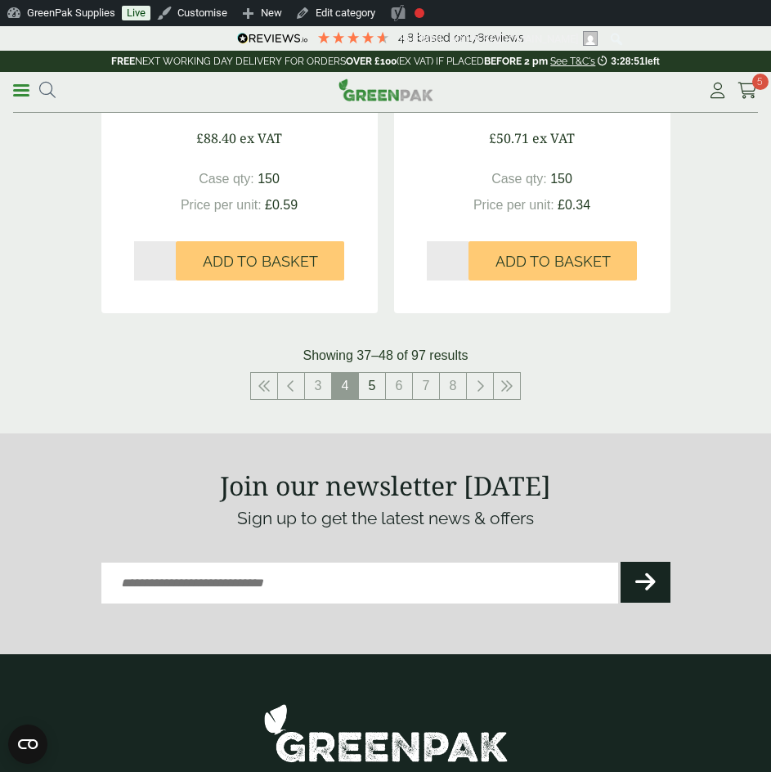
click at [384, 384] on link "5" at bounding box center [372, 386] width 26 height 26
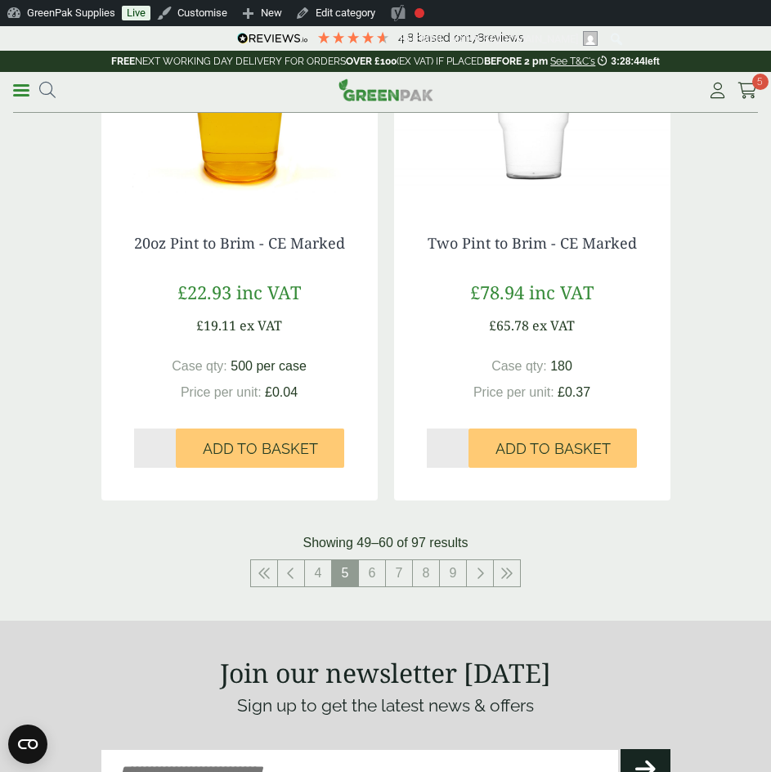
scroll to position [3108, 0]
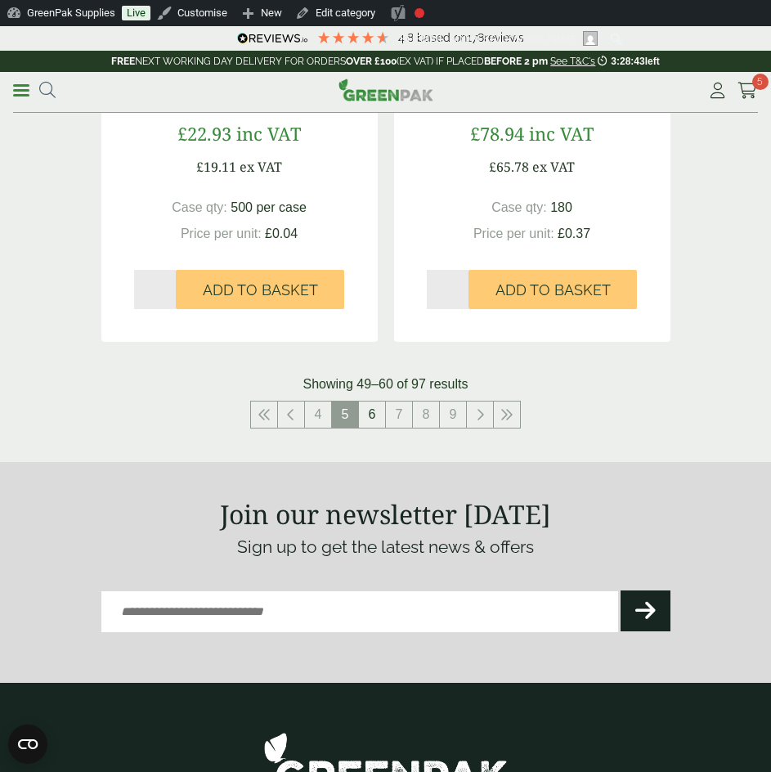
click at [380, 415] on link "6" at bounding box center [372, 415] width 26 height 26
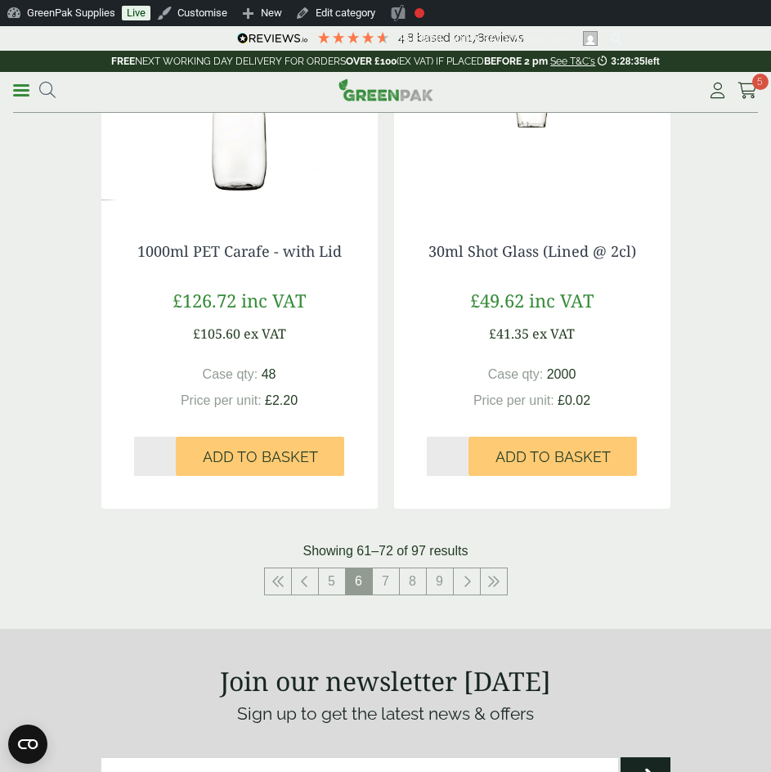
scroll to position [3108, 0]
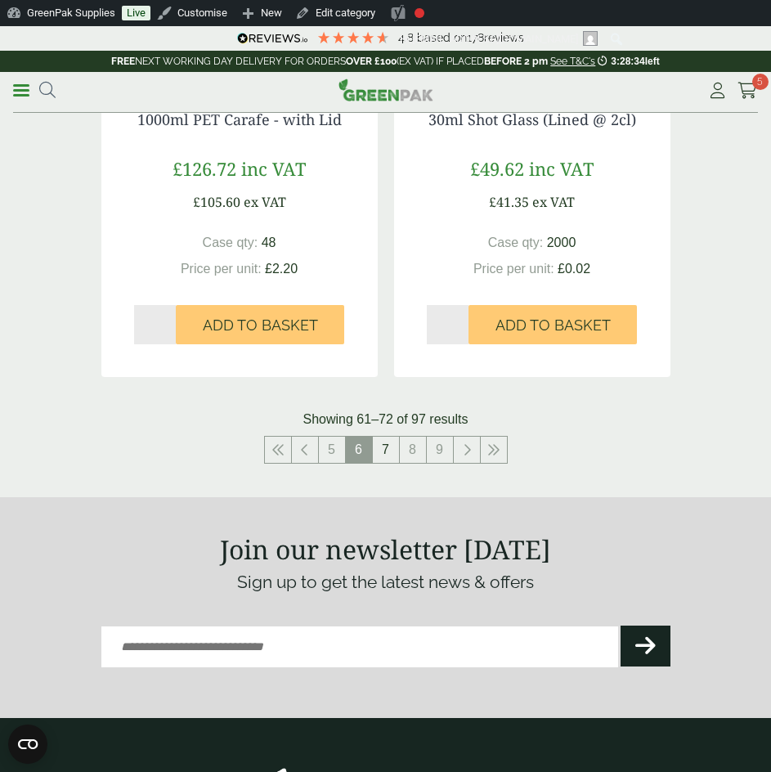
click at [388, 453] on link "7" at bounding box center [386, 450] width 26 height 26
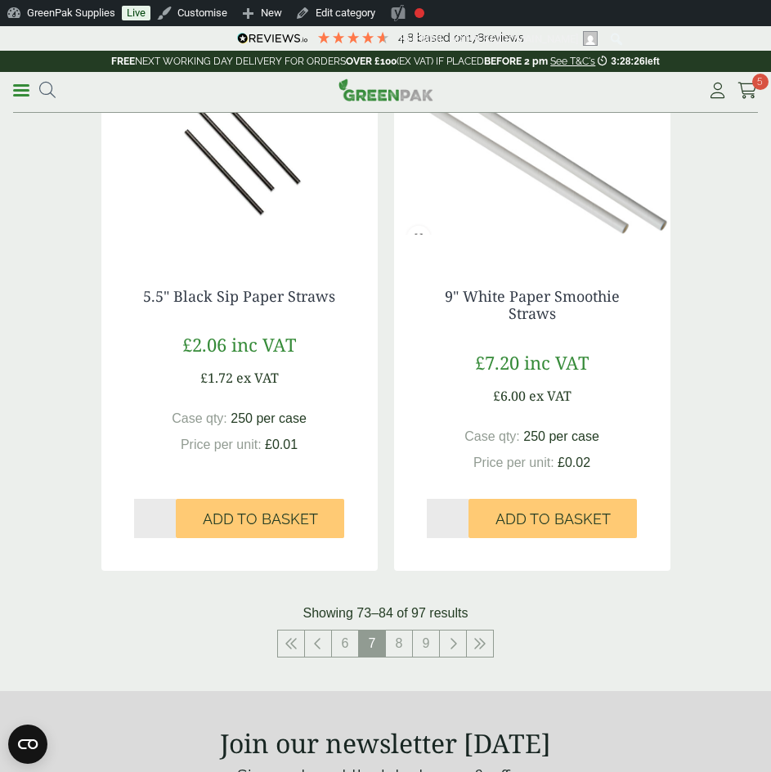
scroll to position [3027, 0]
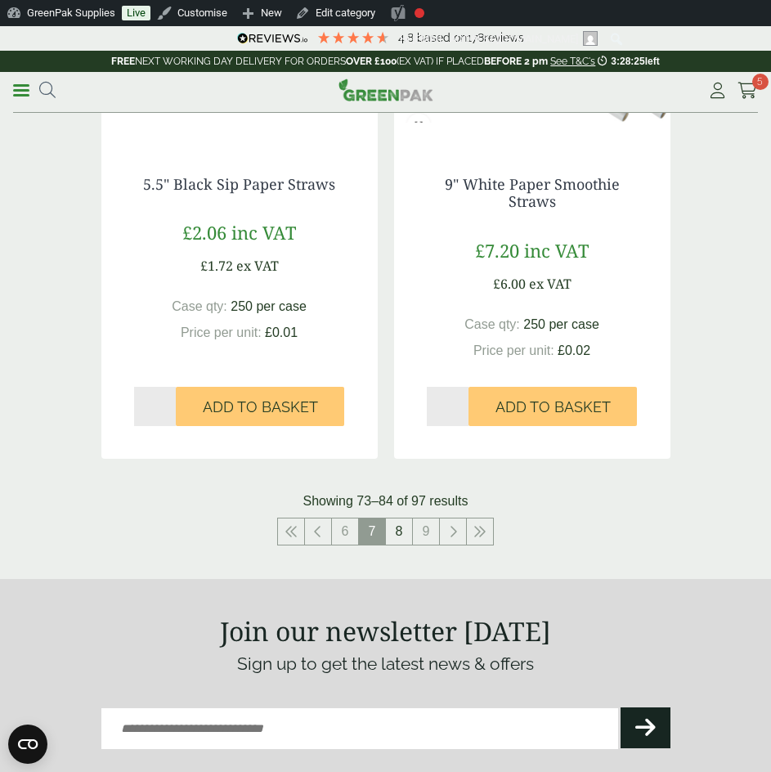
click at [402, 537] on link "8" at bounding box center [399, 532] width 26 height 26
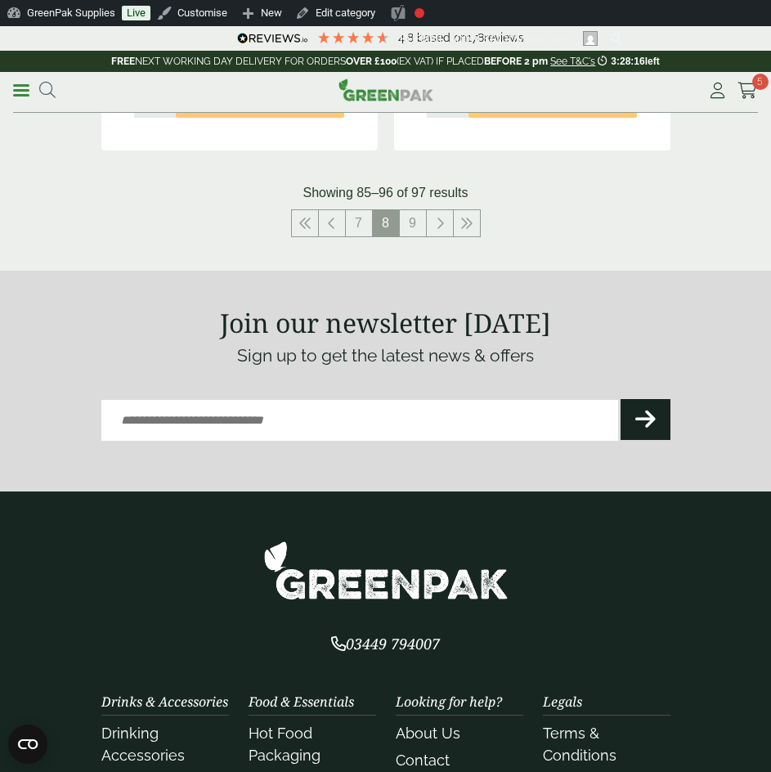
scroll to position [3354, 0]
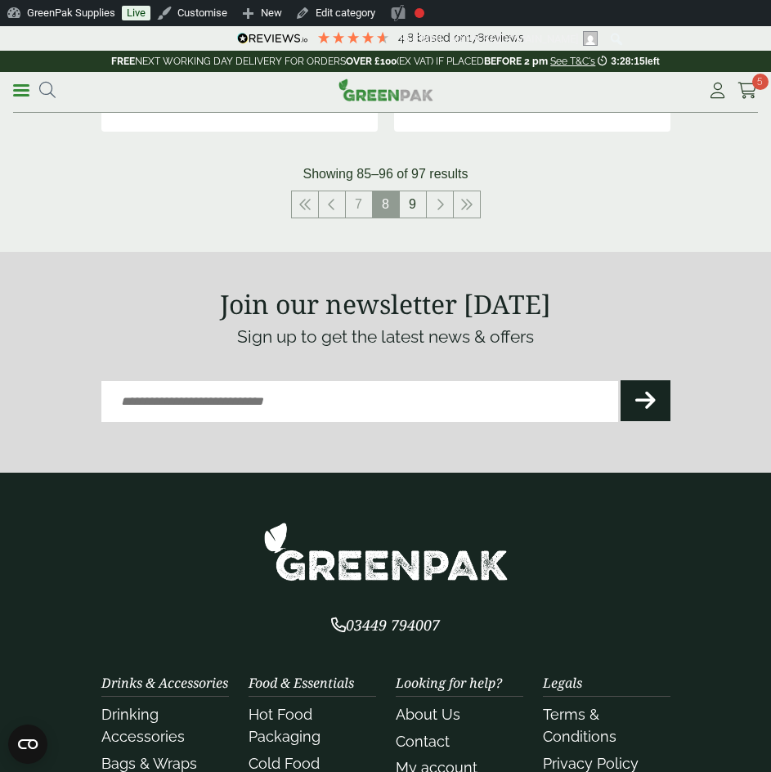
click at [420, 205] on link "9" at bounding box center [413, 204] width 26 height 26
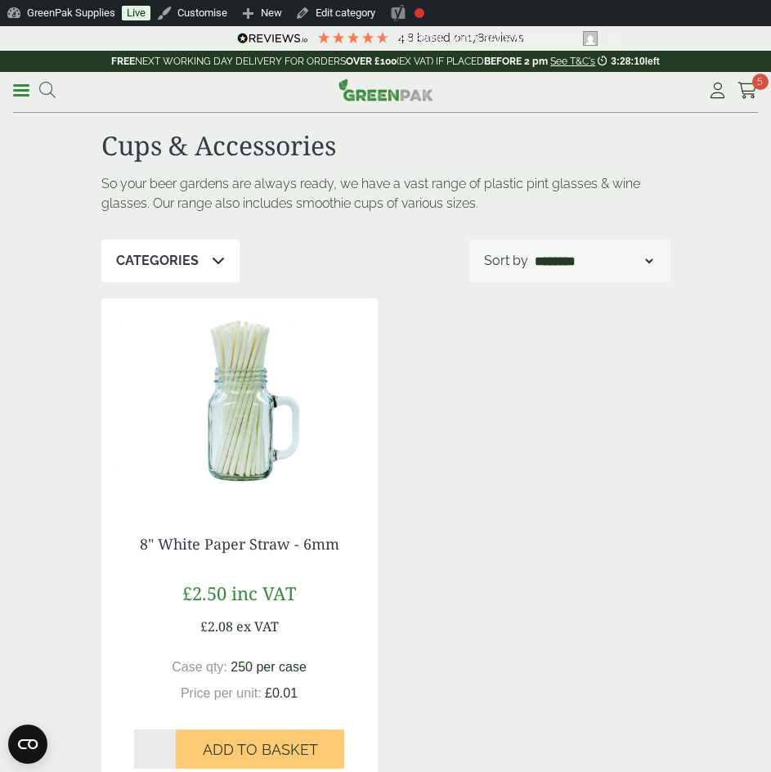
click at [23, 92] on link "Menu" at bounding box center [21, 89] width 16 height 16
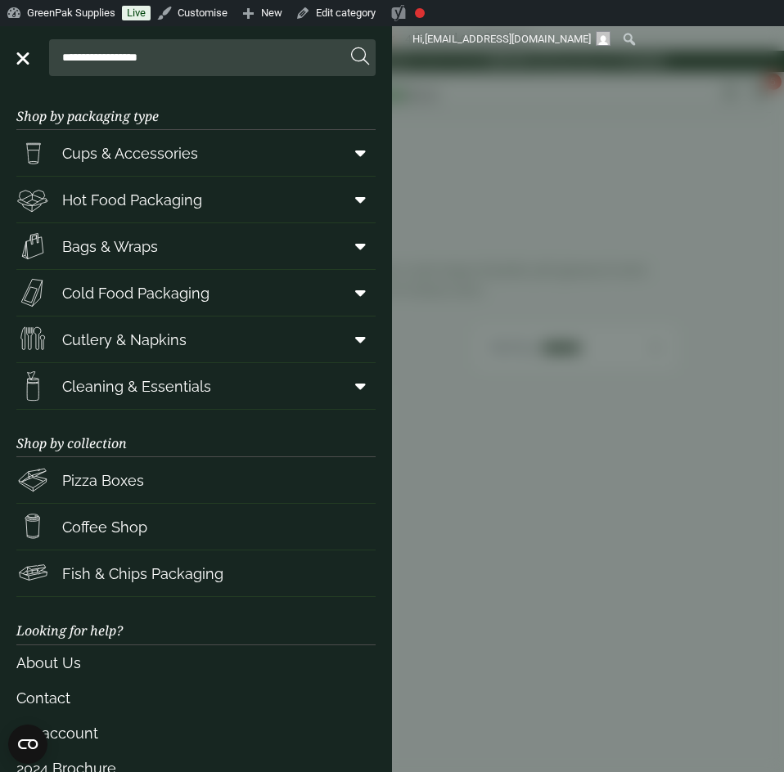
click at [106, 196] on span "Hot Food Packaging" at bounding box center [132, 200] width 140 height 22
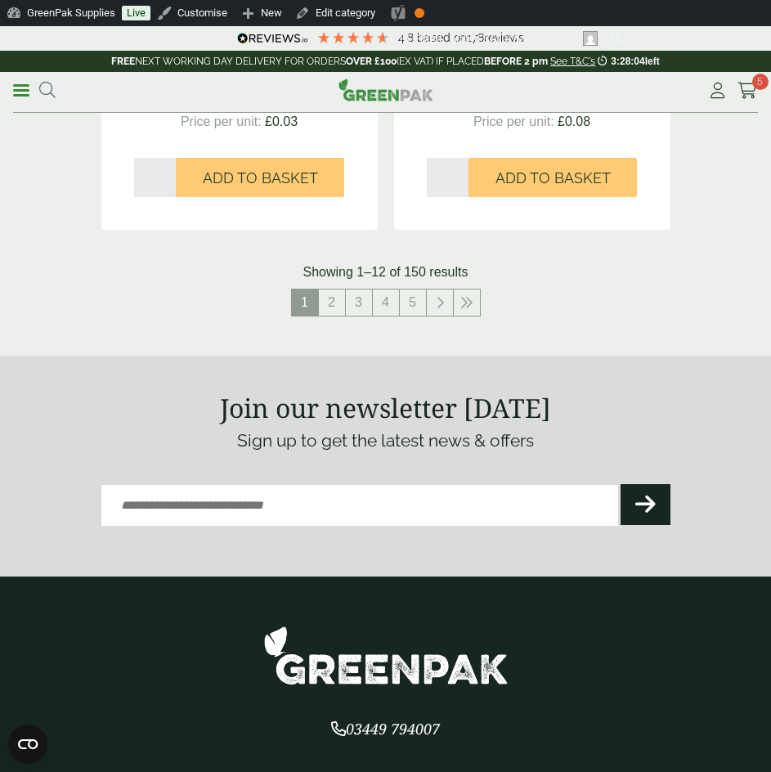
scroll to position [3354, 0]
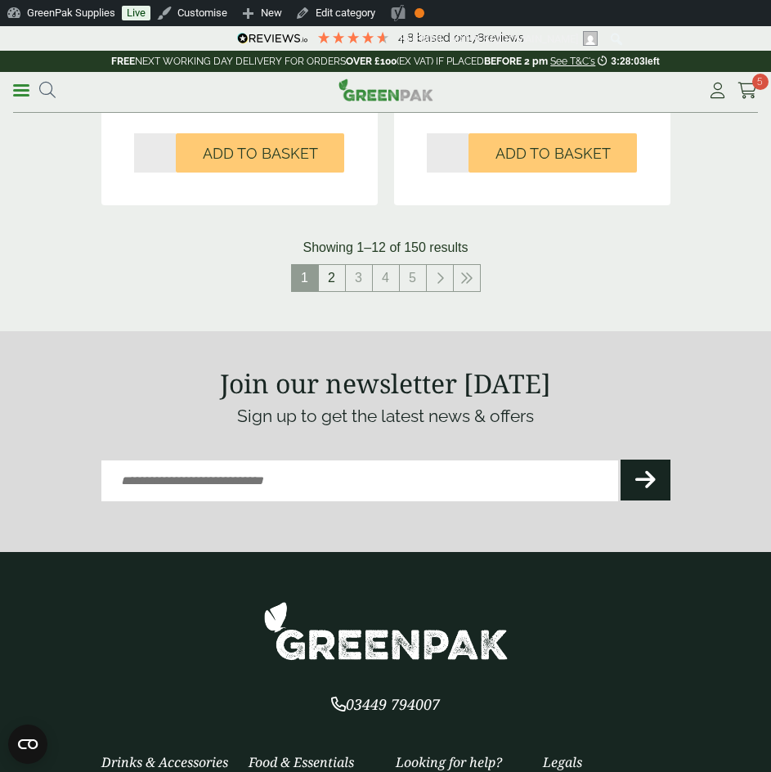
click at [335, 285] on link "2" at bounding box center [332, 278] width 26 height 26
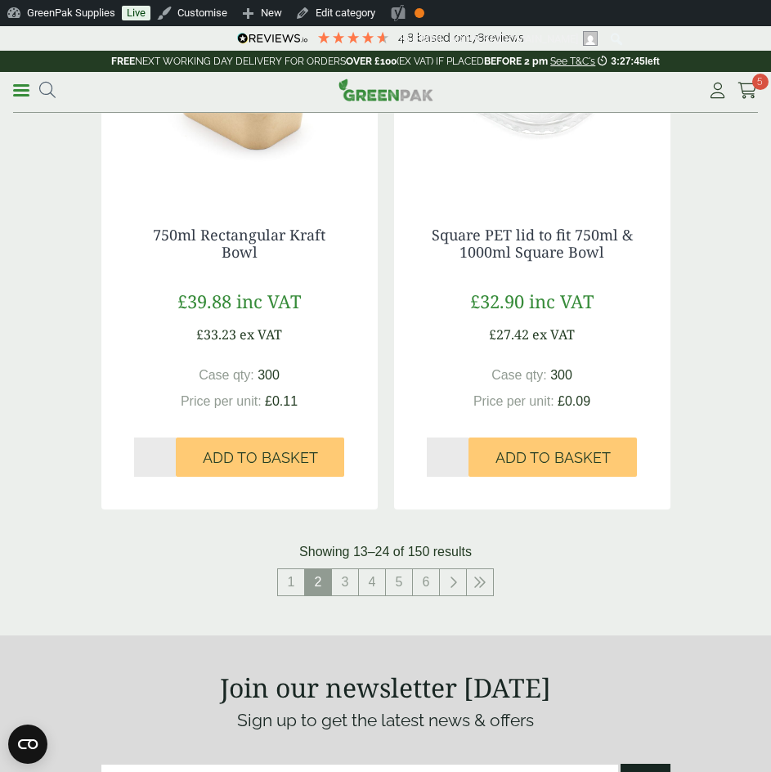
scroll to position [3272, 0]
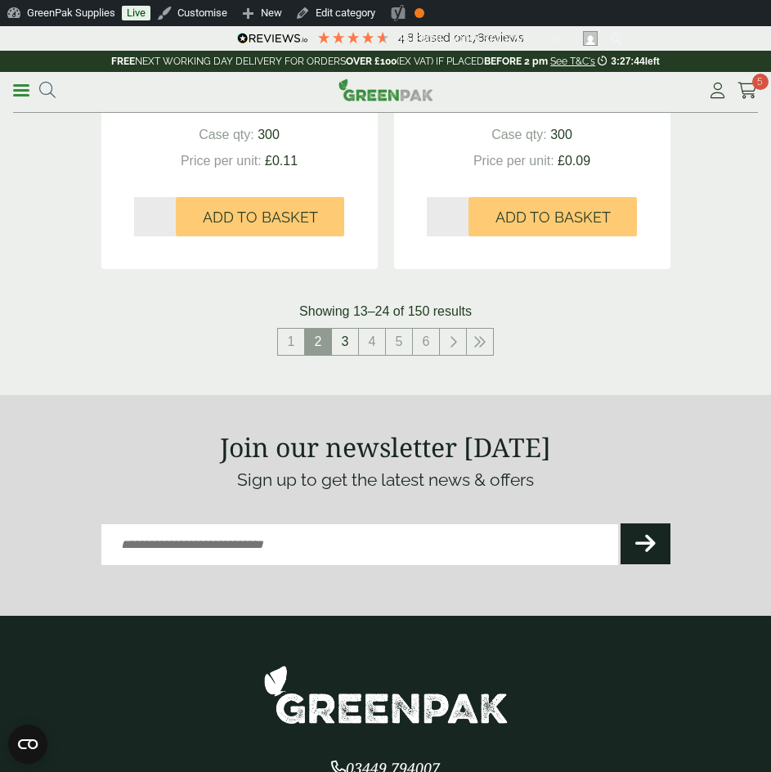
click at [342, 329] on link "3" at bounding box center [345, 342] width 26 height 26
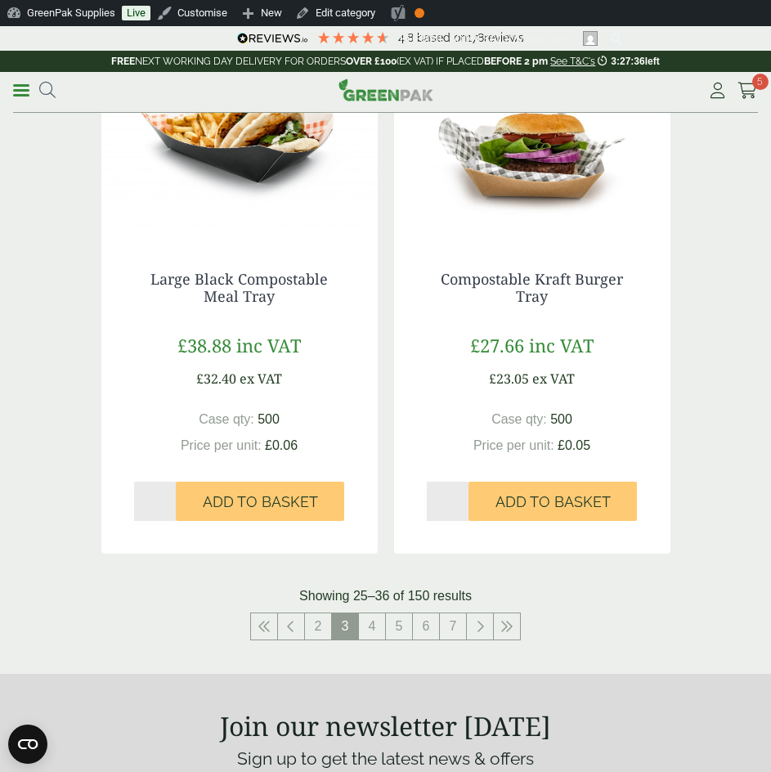
scroll to position [3354, 0]
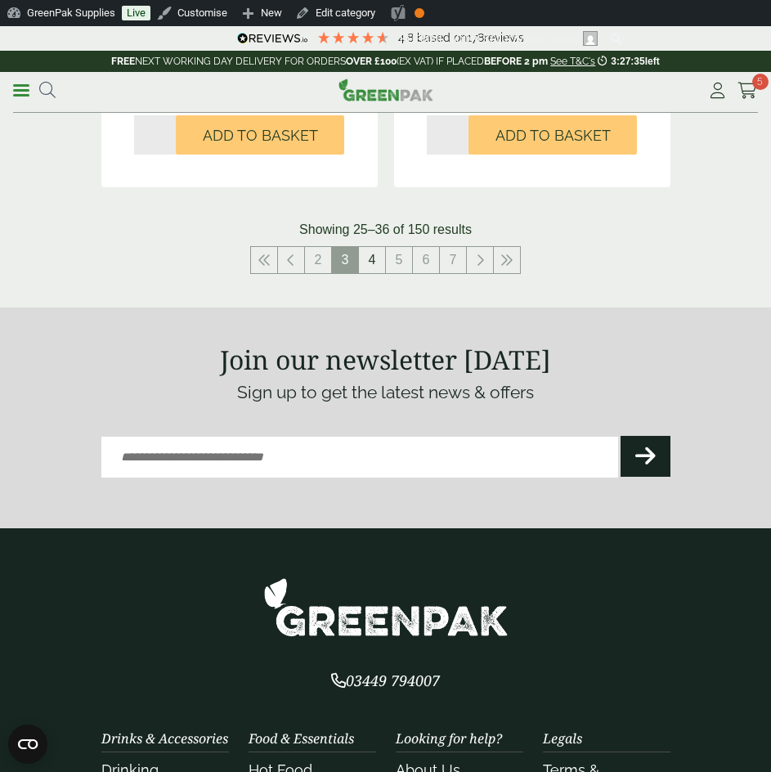
click at [366, 254] on link "4" at bounding box center [372, 260] width 26 height 26
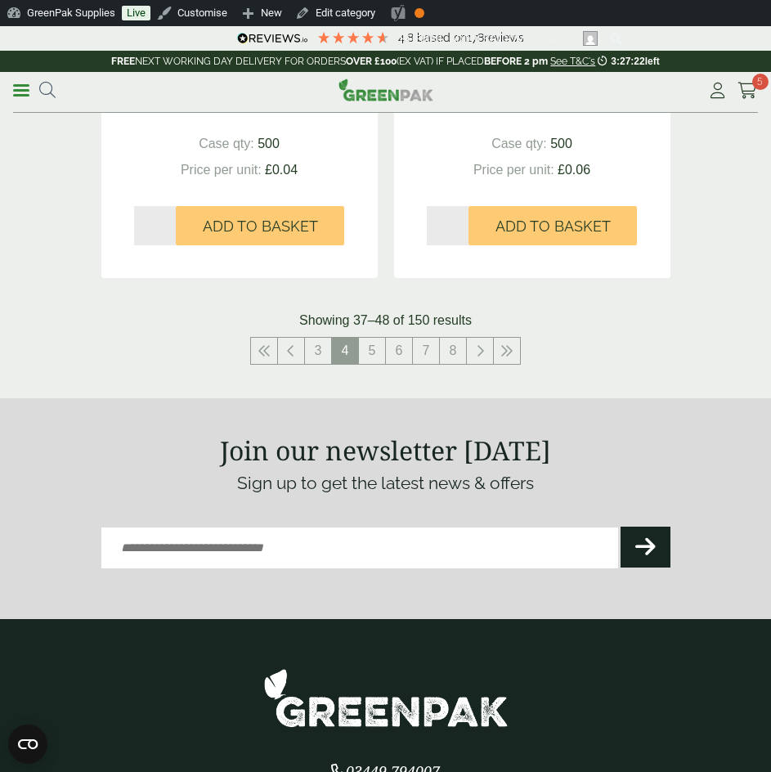
scroll to position [3354, 0]
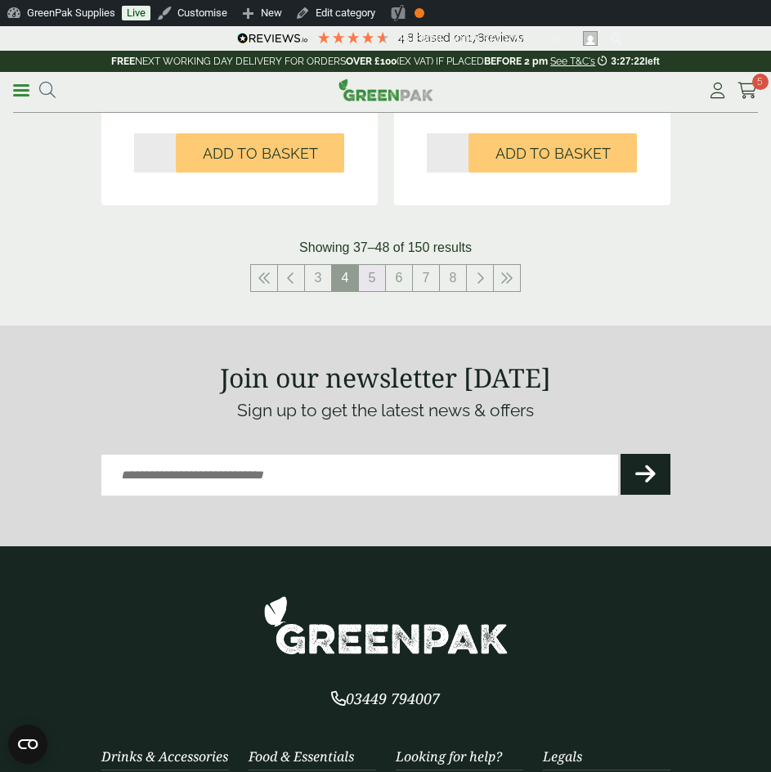
drag, startPoint x: 374, startPoint y: 265, endPoint x: 392, endPoint y: 321, distance: 58.5
click at [374, 265] on link "5" at bounding box center [372, 278] width 26 height 26
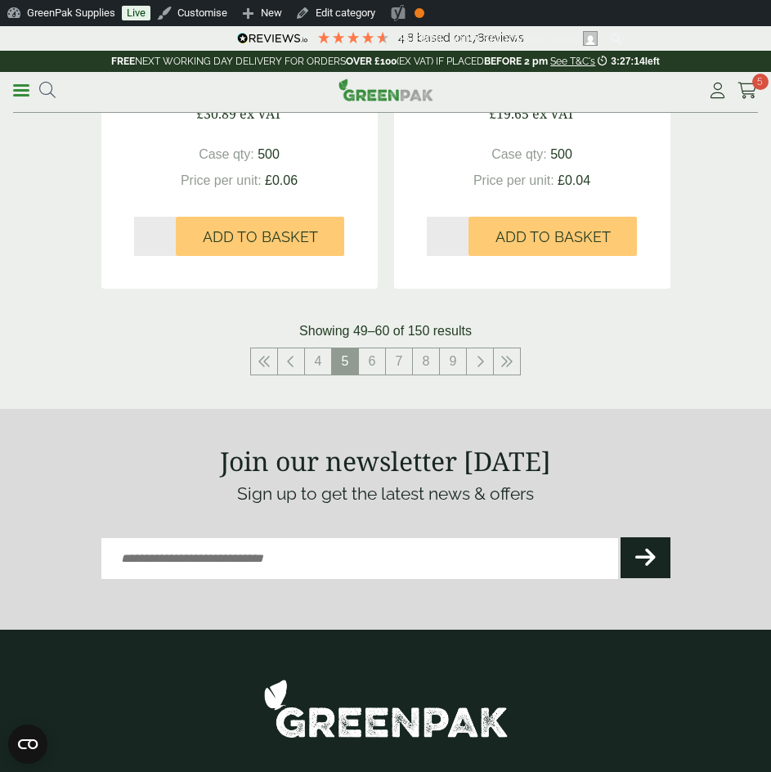
scroll to position [3354, 0]
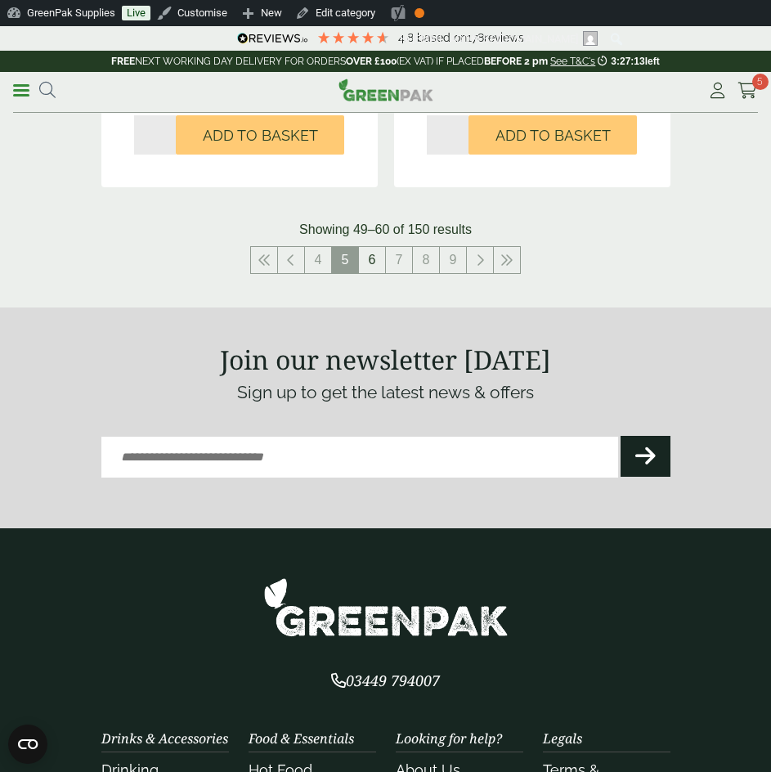
click at [373, 260] on link "6" at bounding box center [372, 260] width 26 height 26
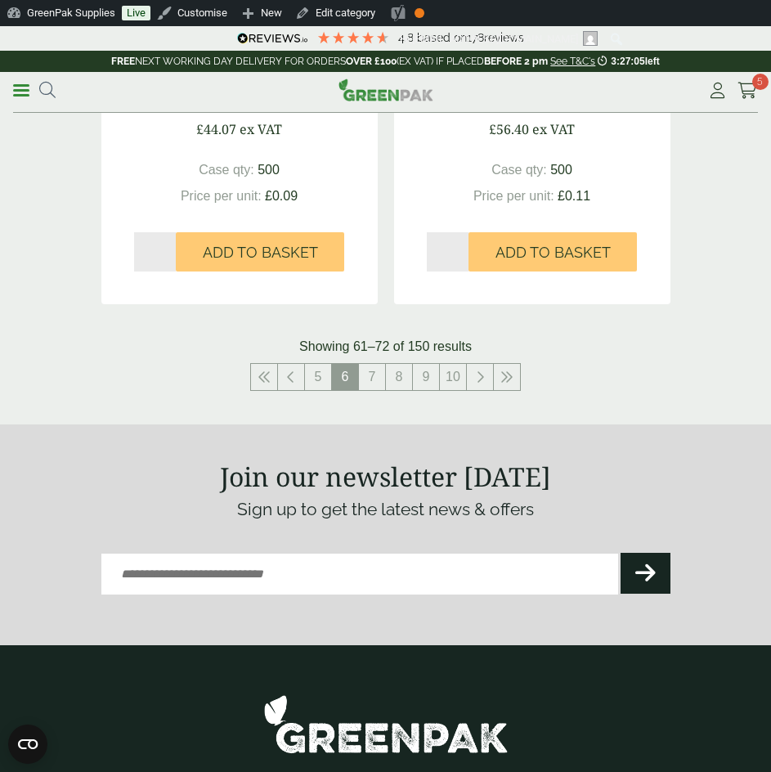
scroll to position [3272, 0]
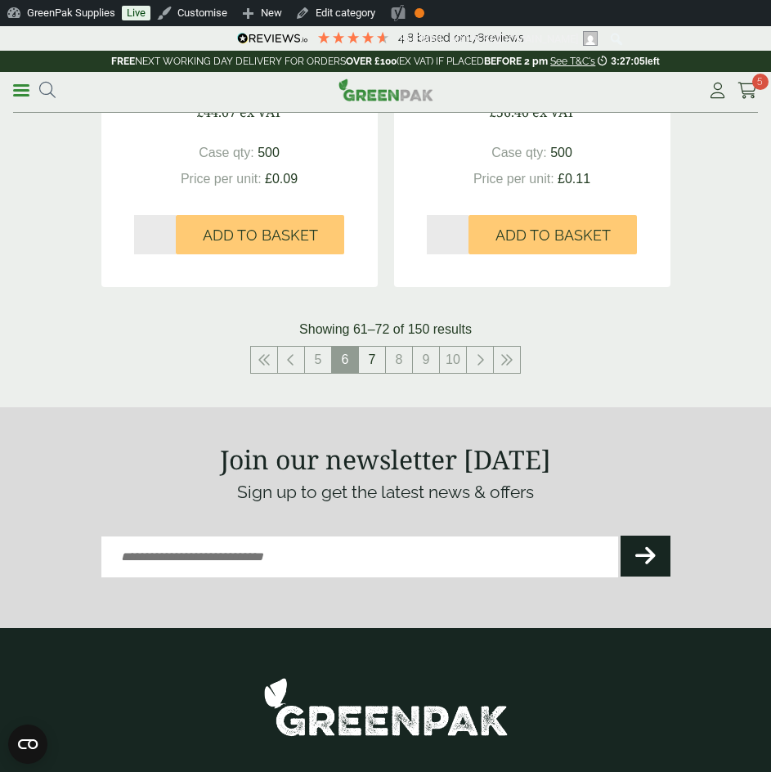
click at [375, 362] on link "7" at bounding box center [372, 360] width 26 height 26
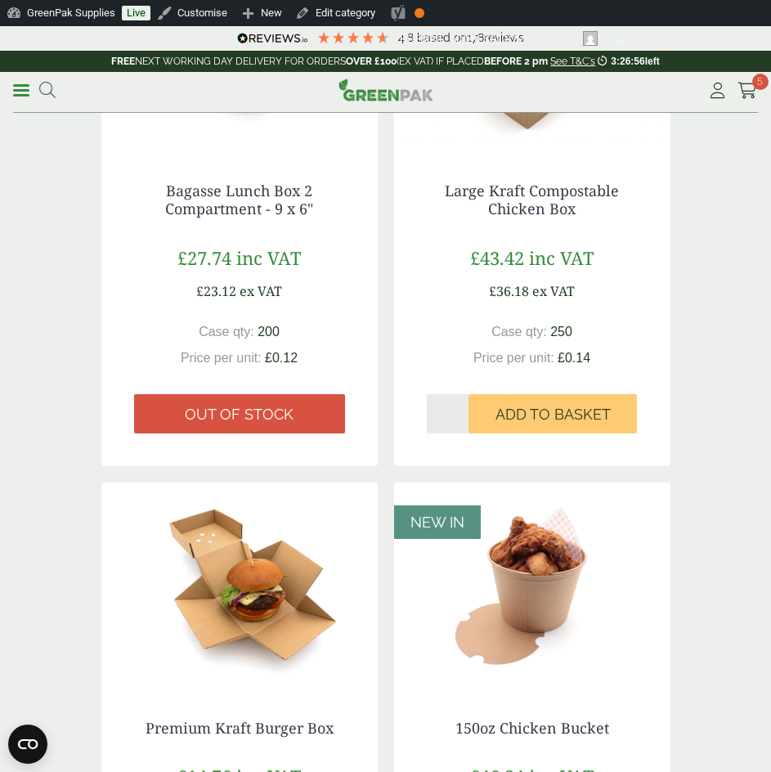
scroll to position [164, 0]
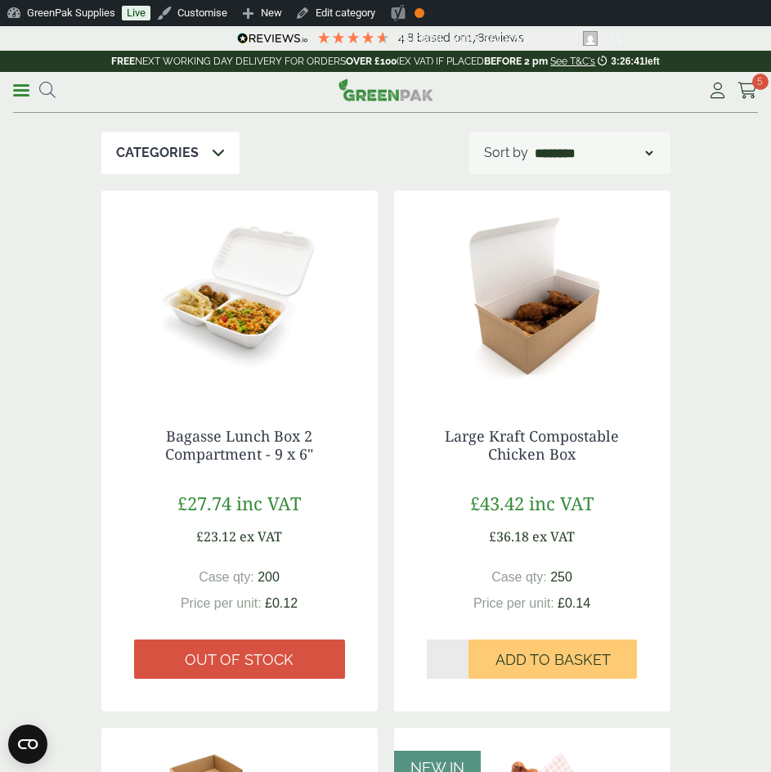
click at [231, 281] on img at bounding box center [239, 293] width 276 height 205
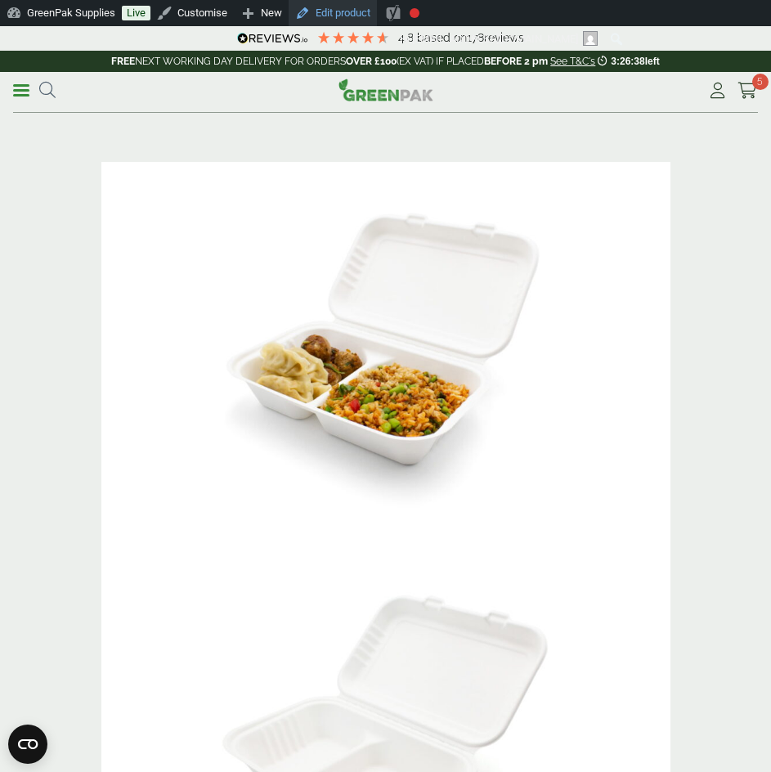
click at [338, 15] on link "Edit product" at bounding box center [333, 13] width 88 height 26
click at [27, 88] on link "Menu" at bounding box center [21, 89] width 16 height 16
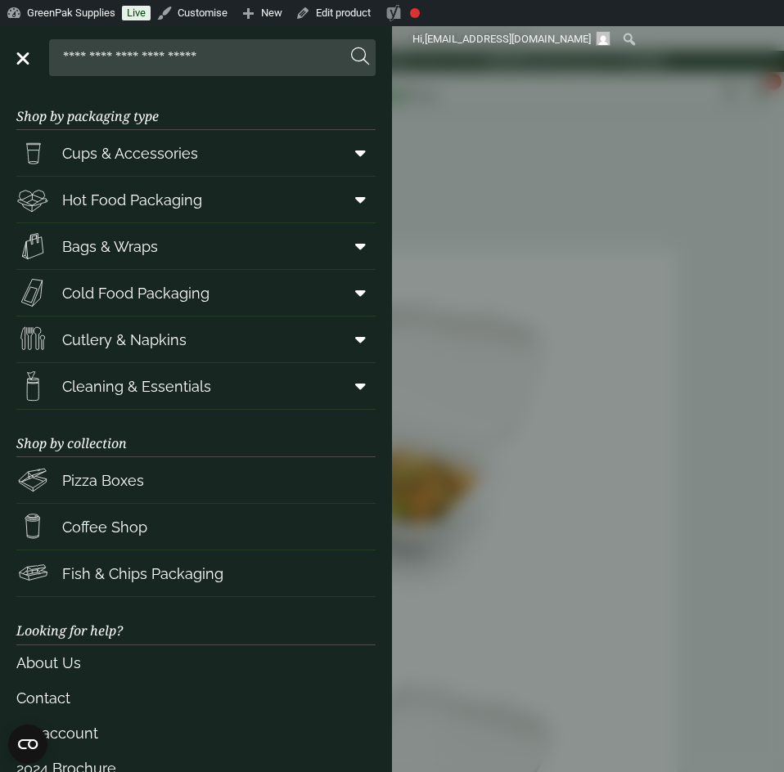
click at [142, 202] on span "Hot Food Packaging" at bounding box center [132, 200] width 140 height 22
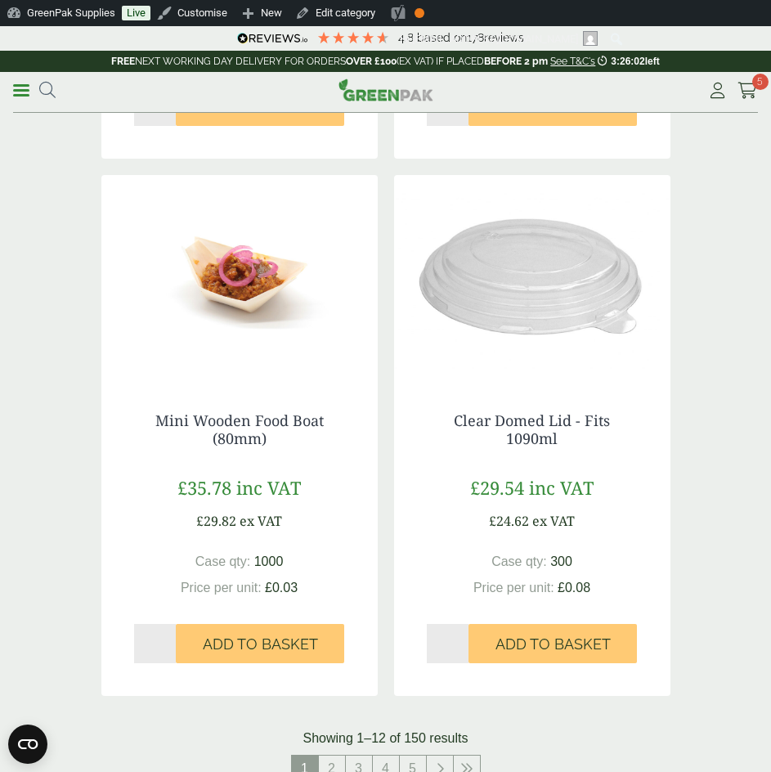
scroll to position [3108, 0]
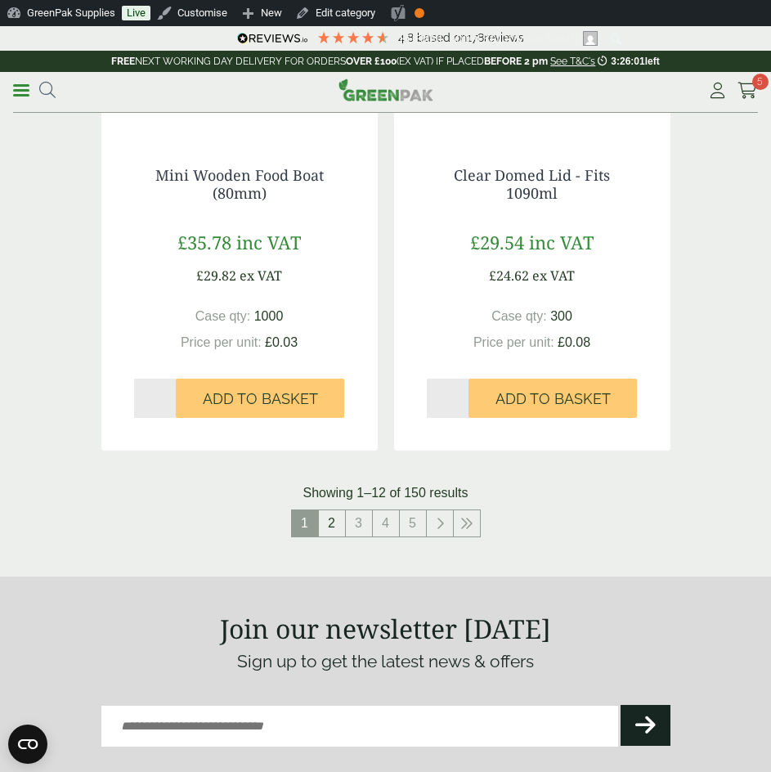
click at [343, 522] on link "2" at bounding box center [332, 523] width 26 height 26
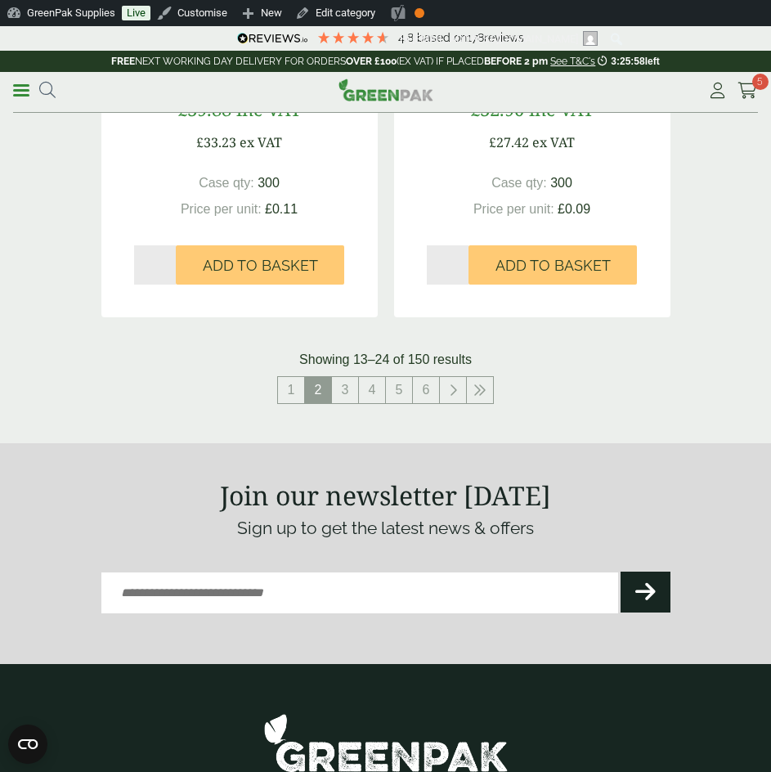
scroll to position [3354, 0]
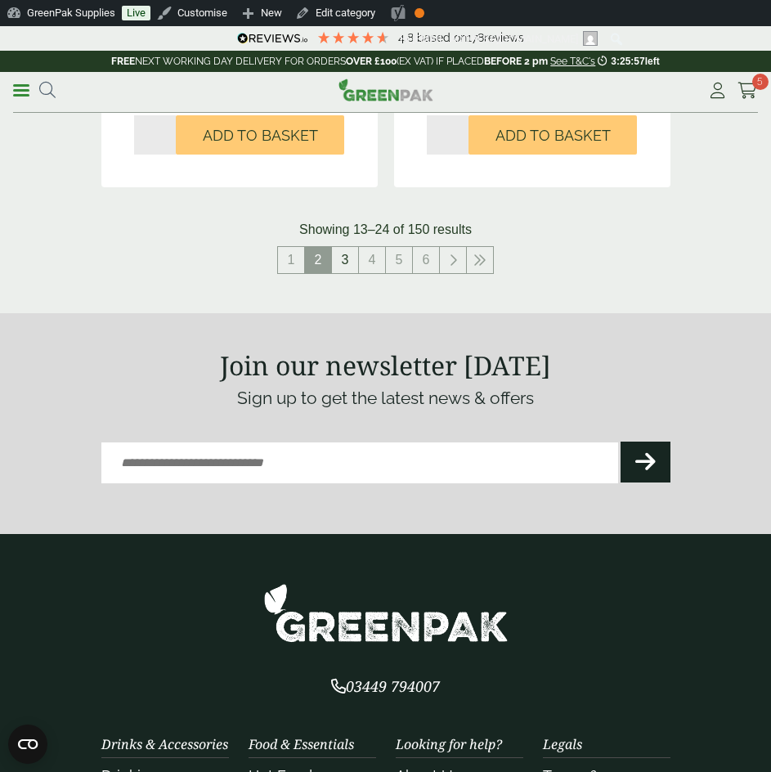
click at [353, 247] on link "3" at bounding box center [345, 260] width 26 height 26
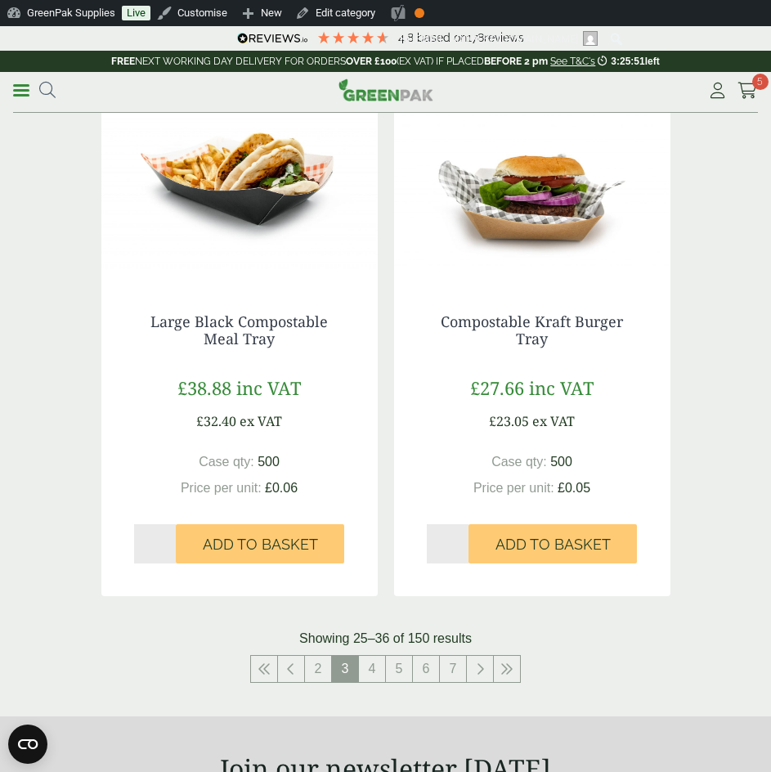
scroll to position [3190, 0]
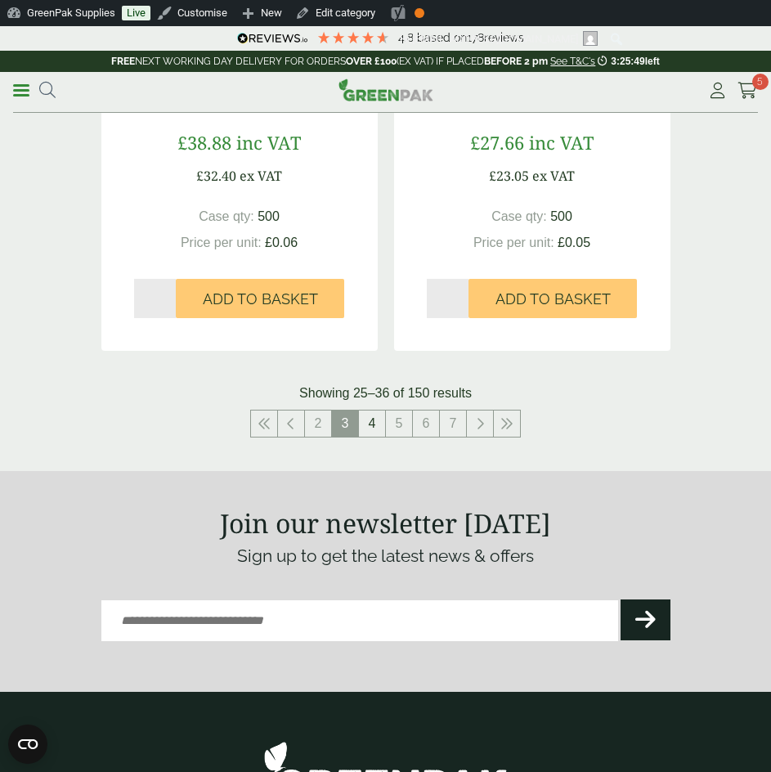
click at [376, 434] on link "4" at bounding box center [372, 424] width 26 height 26
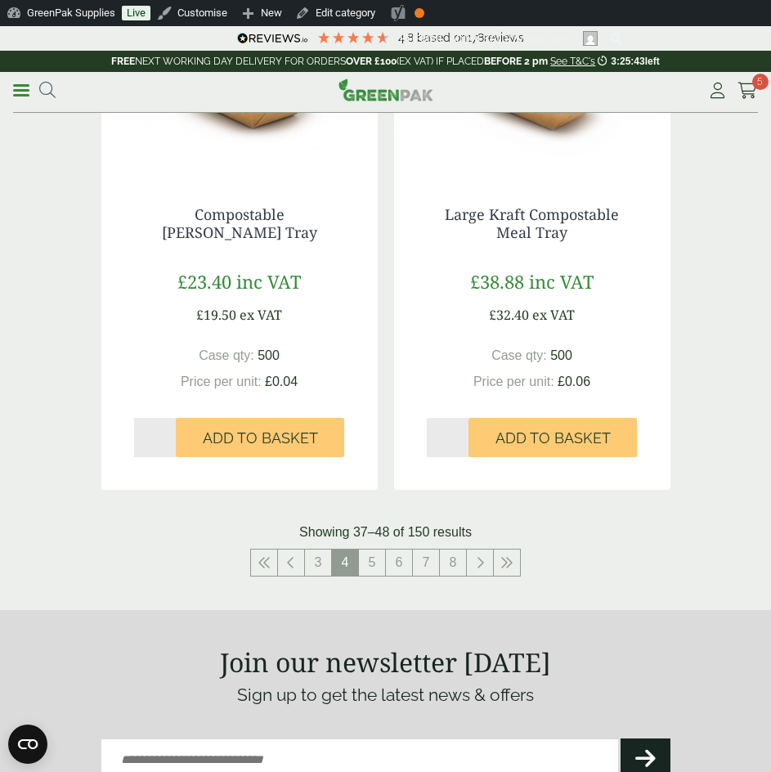
scroll to position [3272, 0]
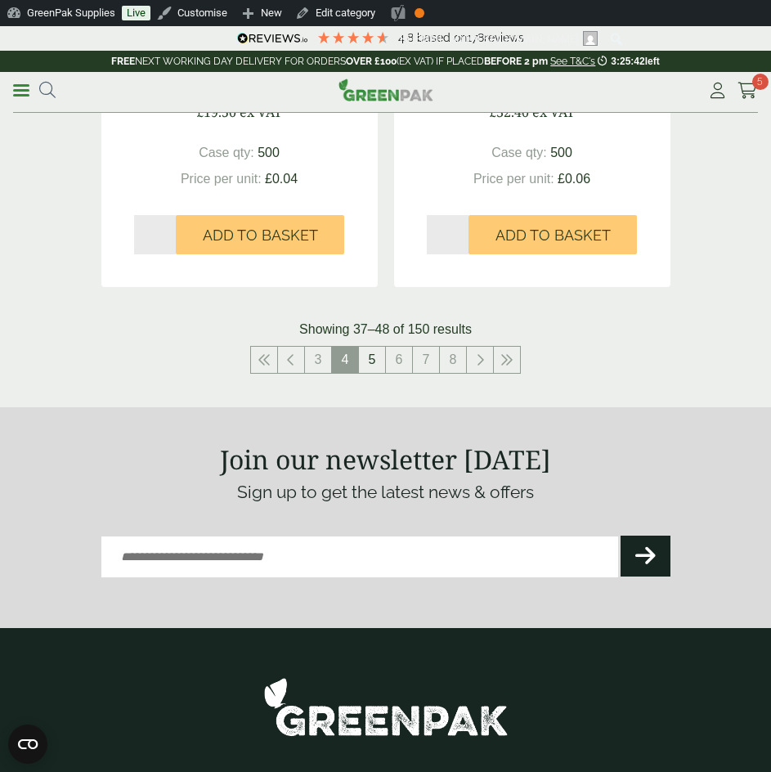
click at [371, 358] on link "5" at bounding box center [372, 360] width 26 height 26
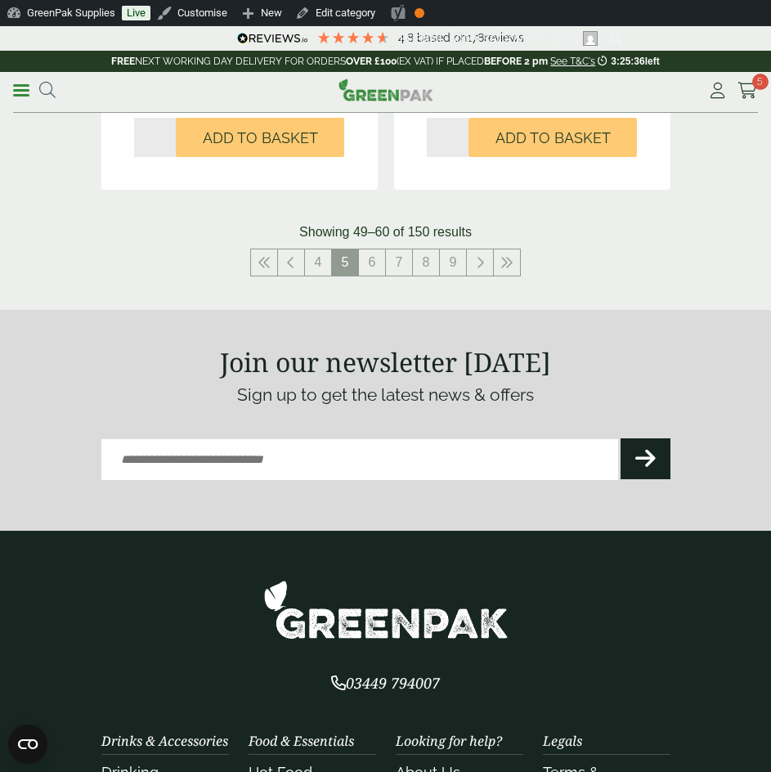
scroll to position [3354, 0]
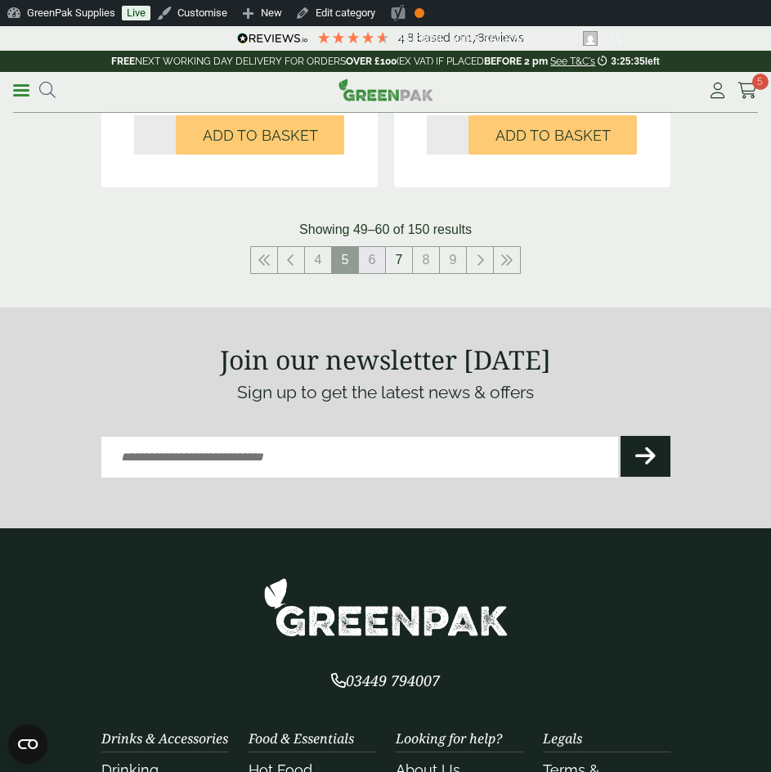
drag, startPoint x: 375, startPoint y: 262, endPoint x: 389, endPoint y: 265, distance: 15.1
click at [375, 263] on link "6" at bounding box center [372, 260] width 26 height 26
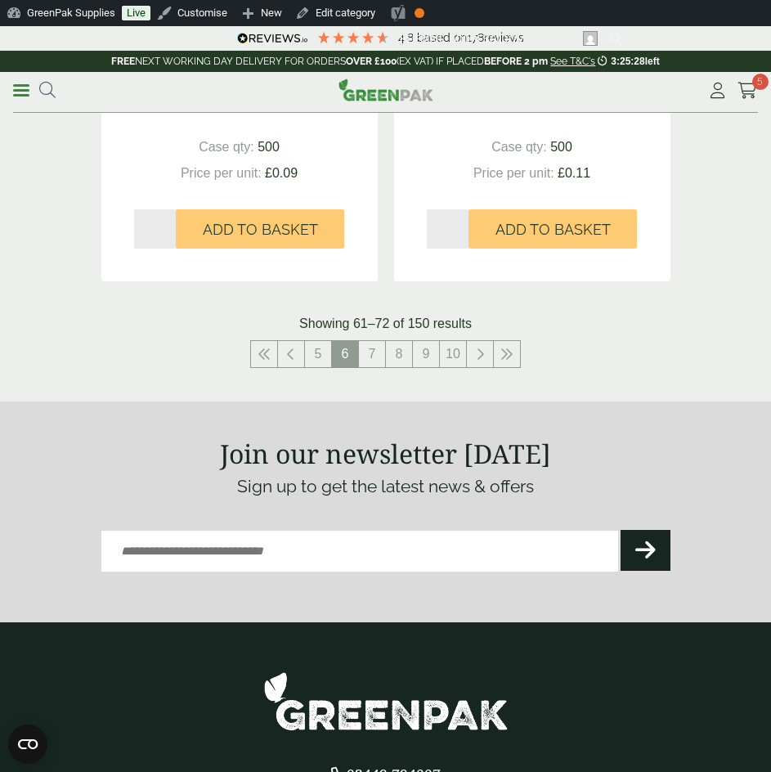
scroll to position [3272, 0]
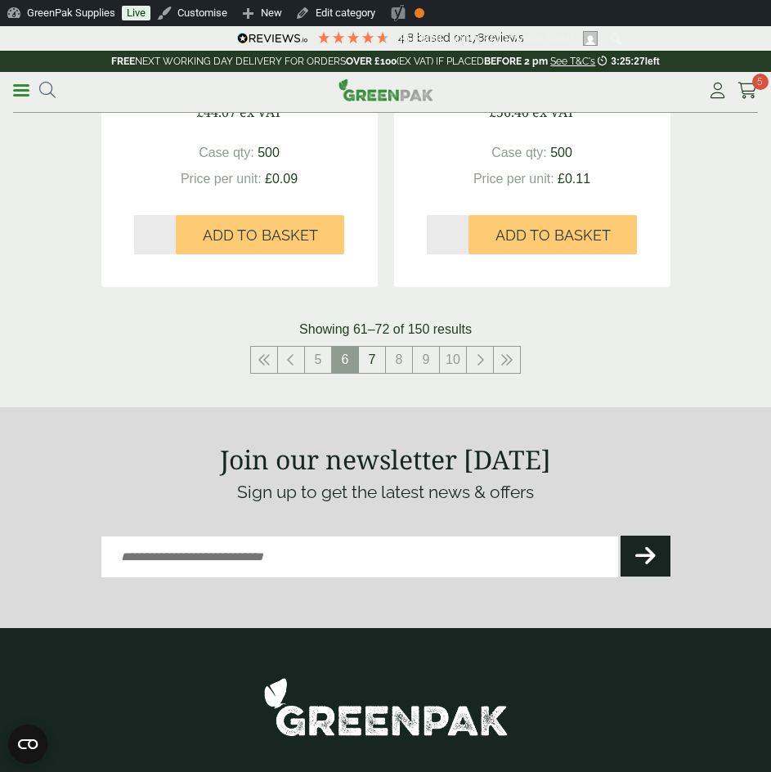
click at [373, 362] on link "7" at bounding box center [372, 360] width 26 height 26
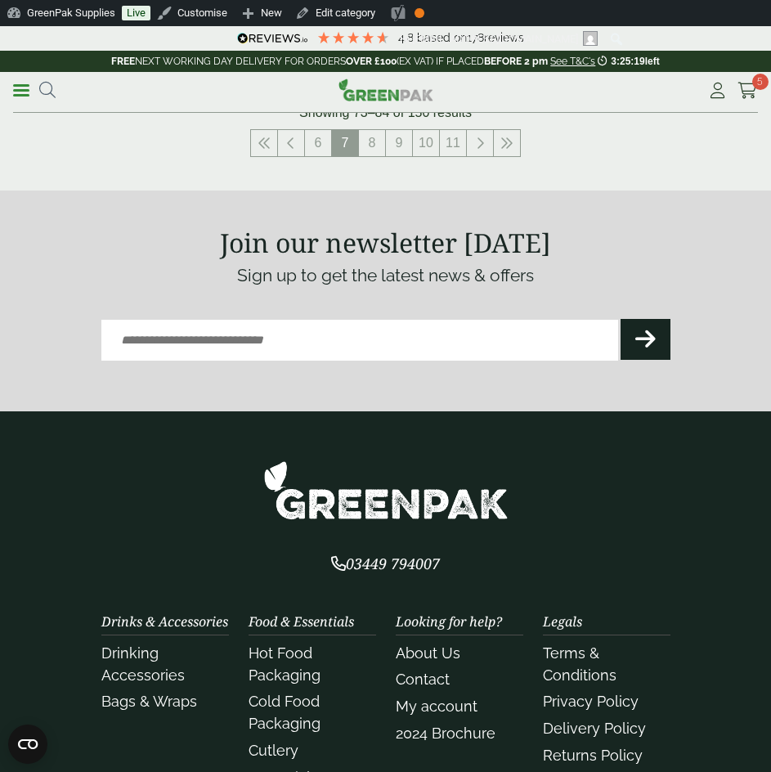
scroll to position [3272, 0]
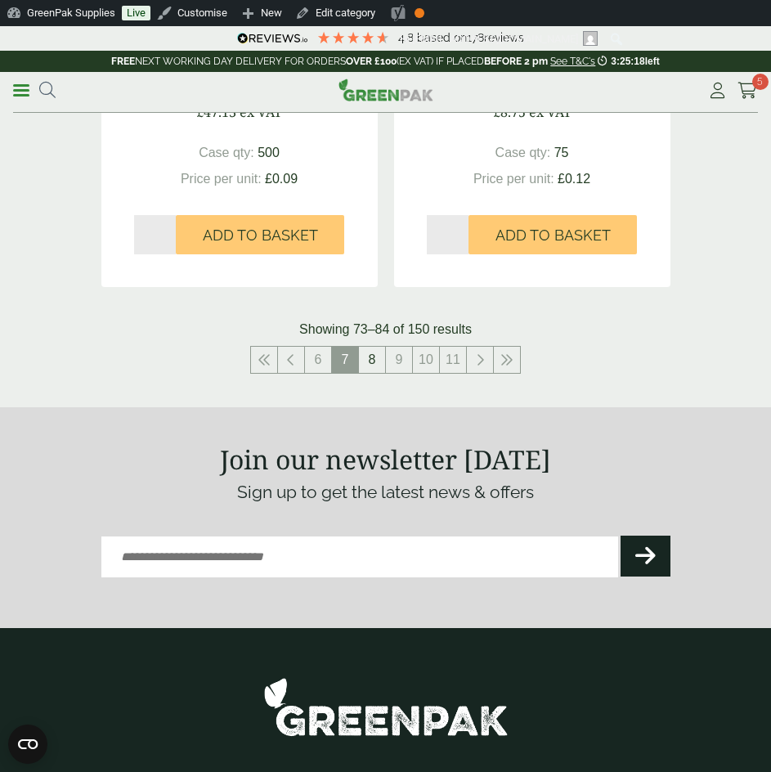
click at [371, 362] on link "8" at bounding box center [372, 360] width 26 height 26
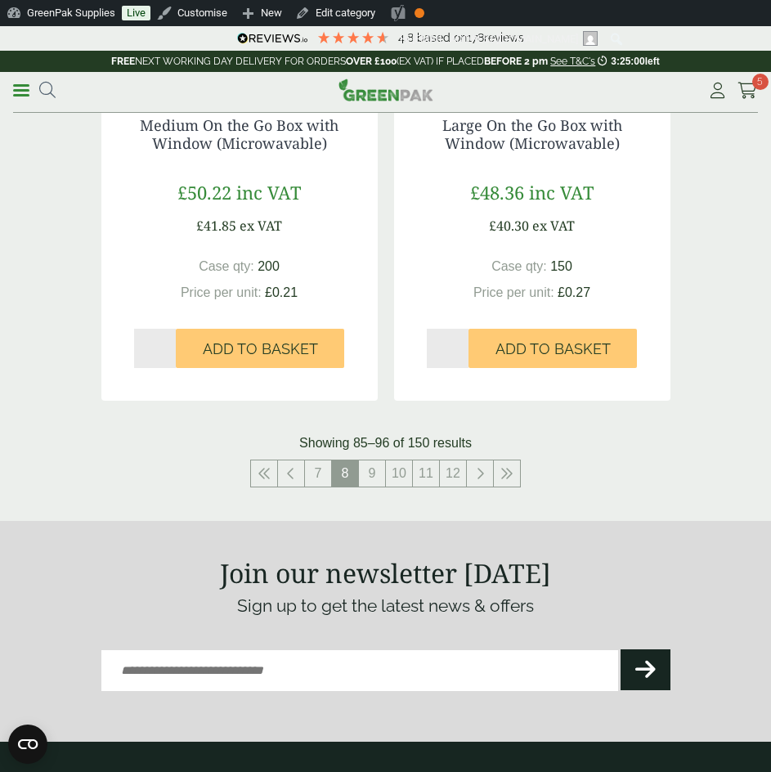
scroll to position [3272, 0]
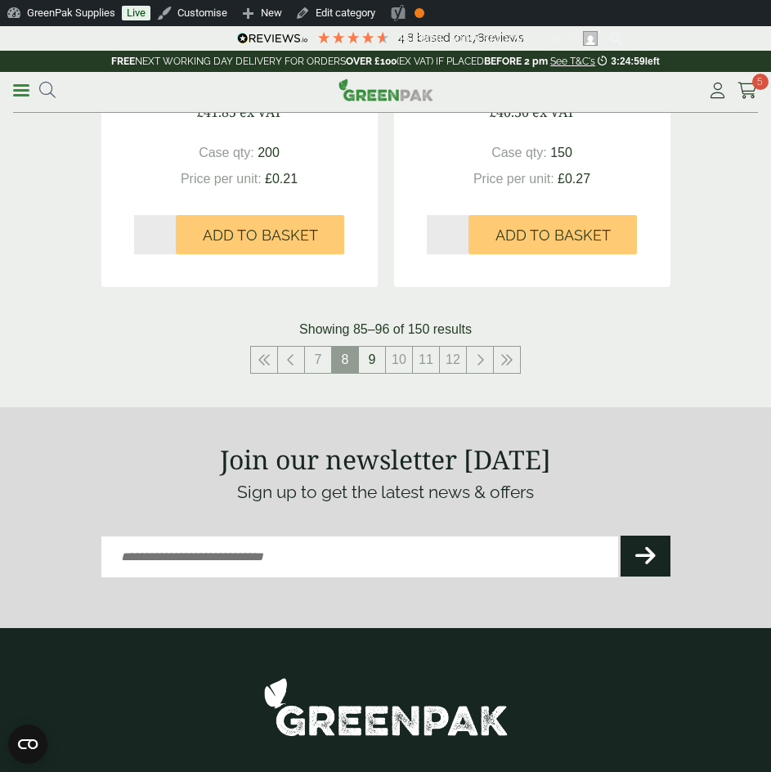
click at [375, 350] on link "9" at bounding box center [372, 360] width 26 height 26
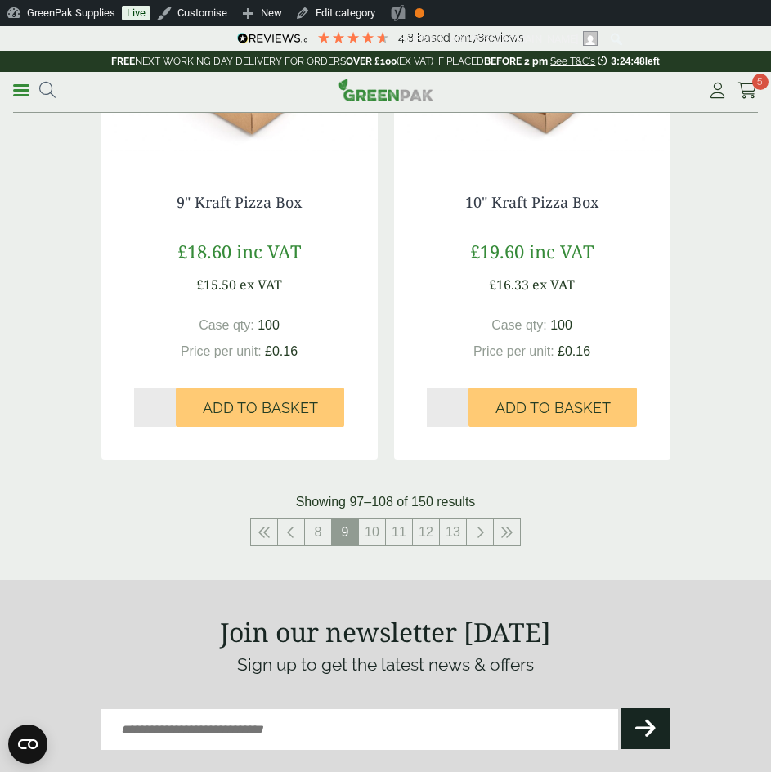
scroll to position [3272, 0]
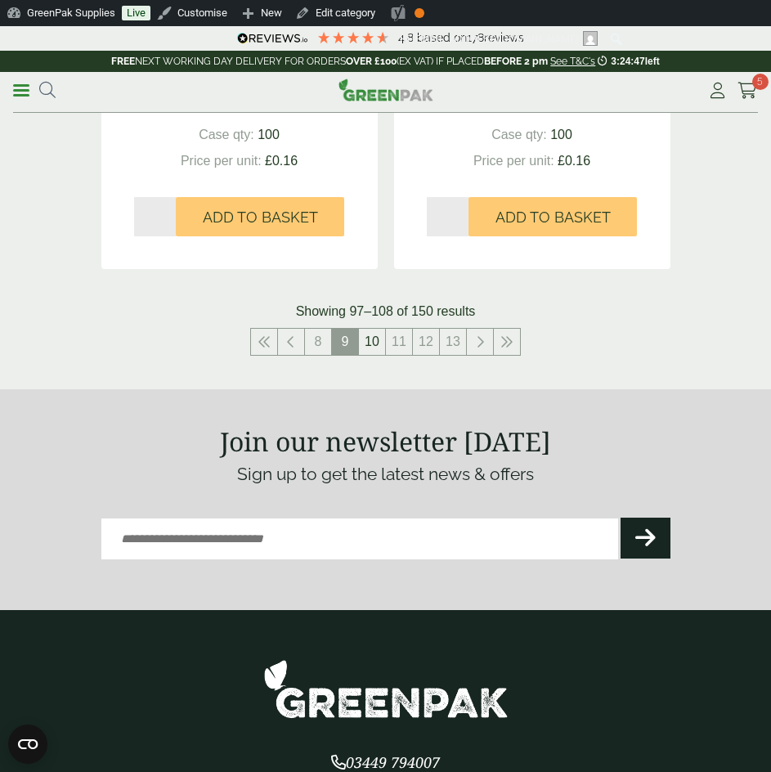
click at [369, 345] on link "10" at bounding box center [372, 342] width 26 height 26
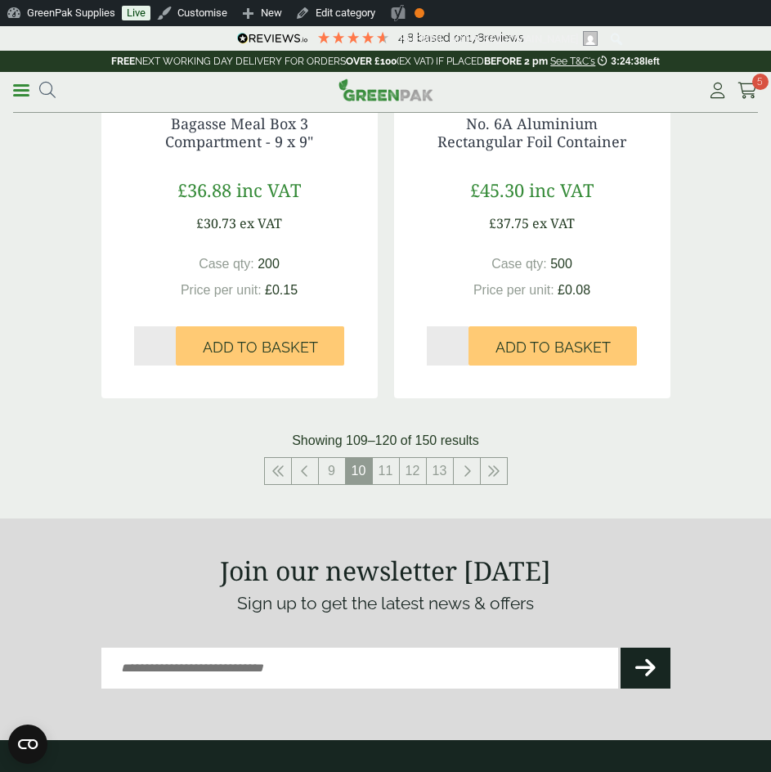
scroll to position [3272, 0]
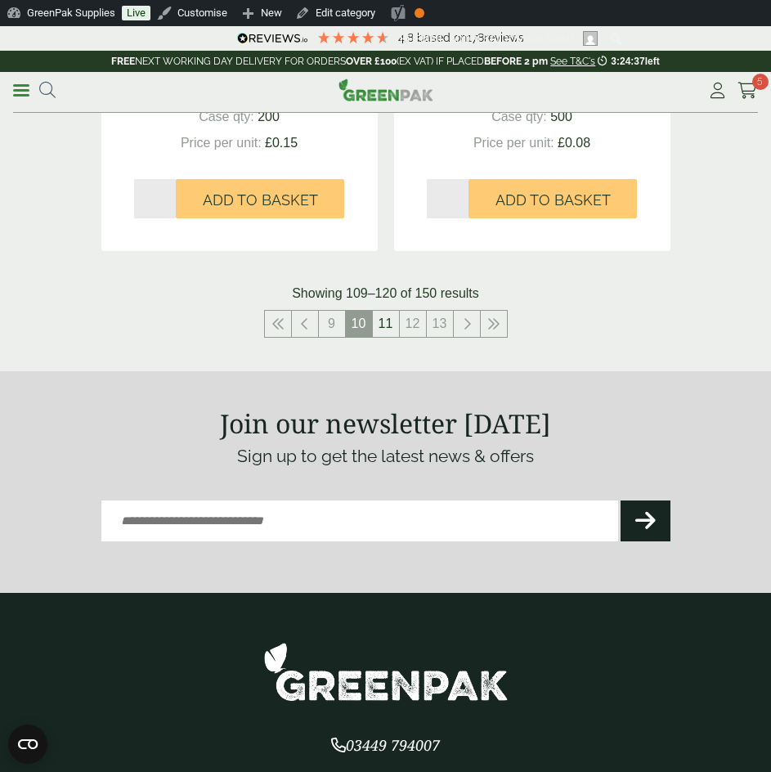
click at [385, 326] on link "11" at bounding box center [386, 324] width 26 height 26
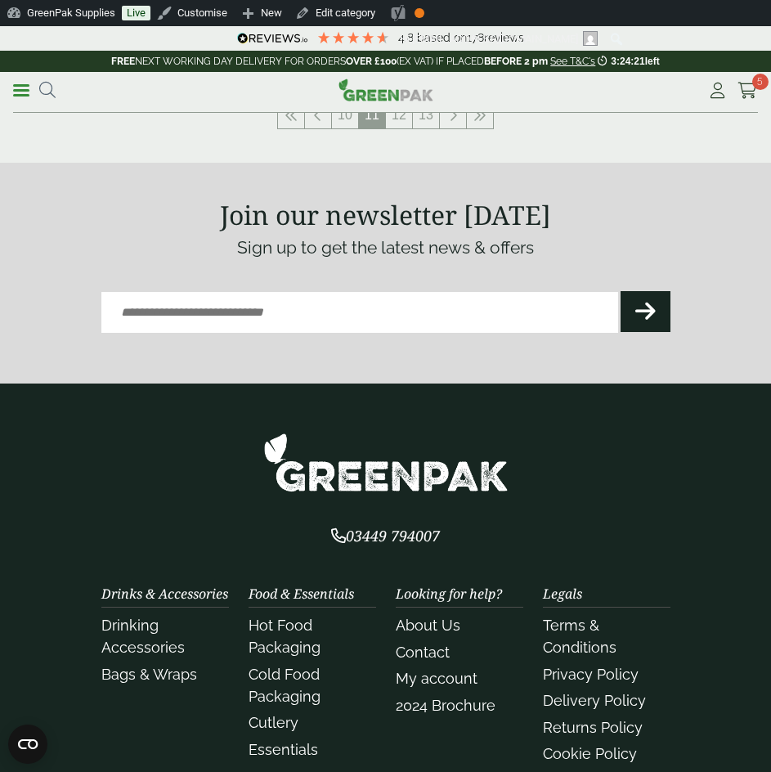
scroll to position [3272, 0]
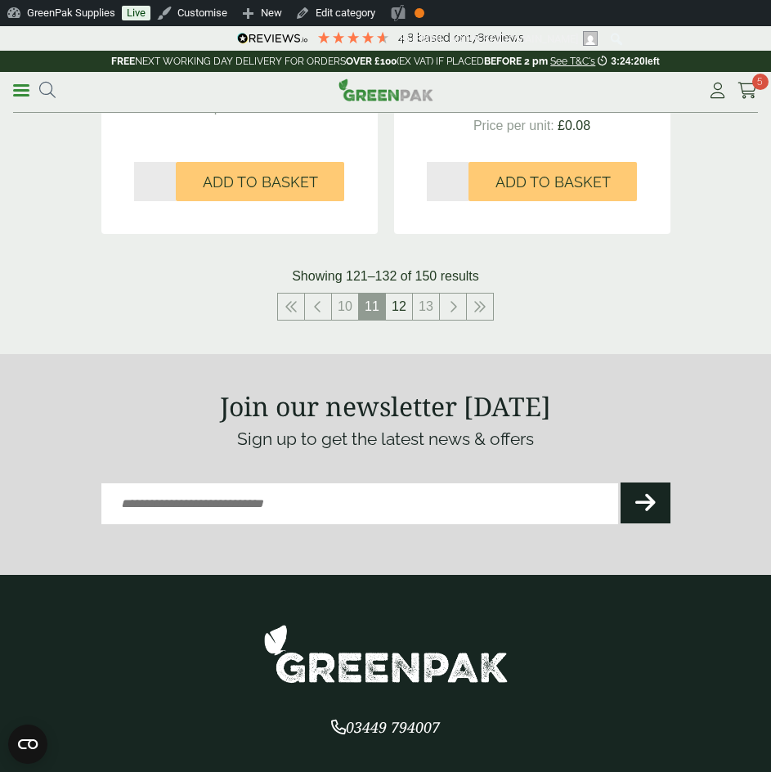
click at [390, 308] on link "12" at bounding box center [399, 307] width 26 height 26
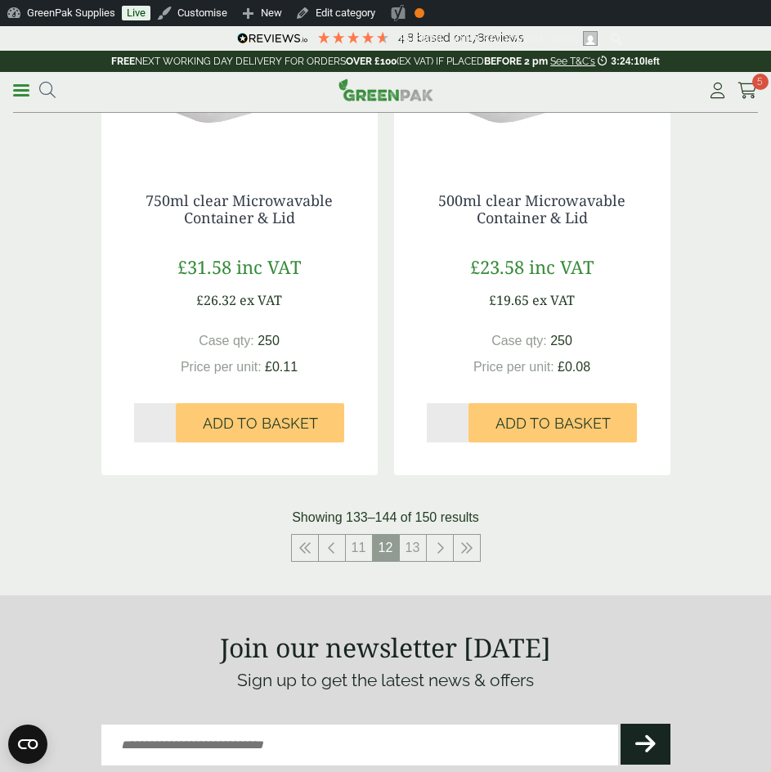
scroll to position [3190, 0]
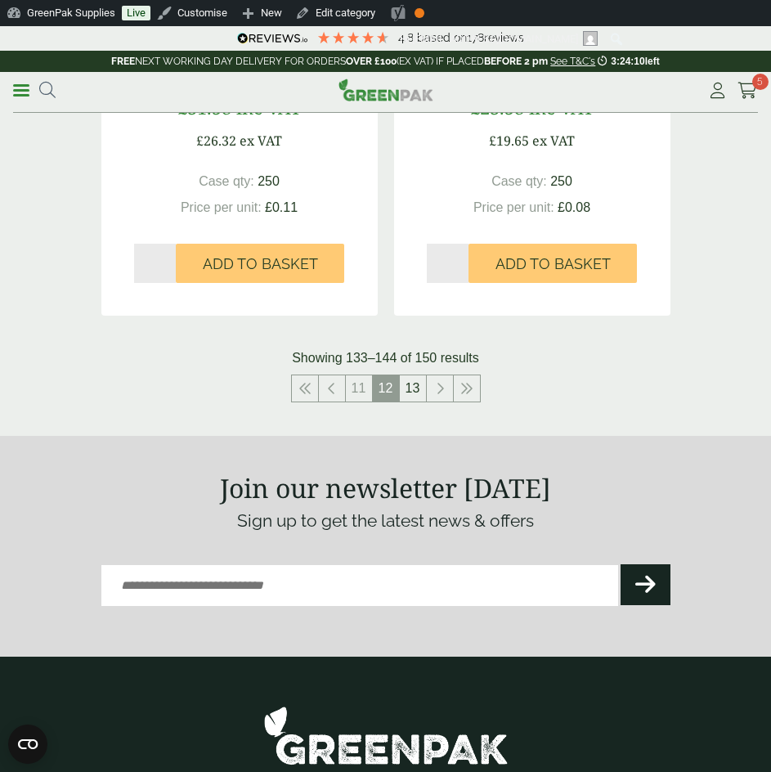
click at [407, 379] on link "13" at bounding box center [413, 388] width 26 height 26
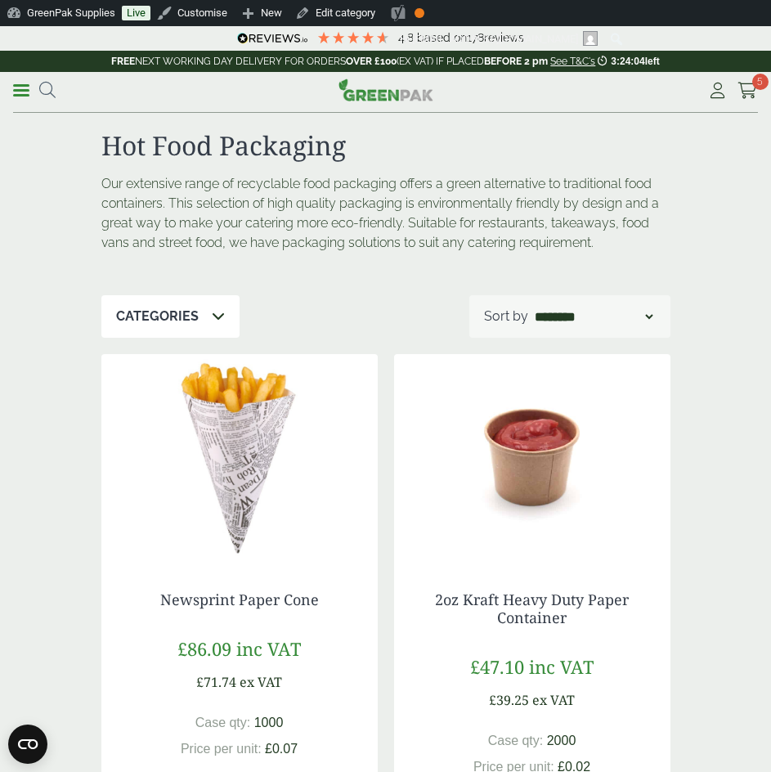
click at [20, 92] on link "Menu" at bounding box center [21, 89] width 16 height 16
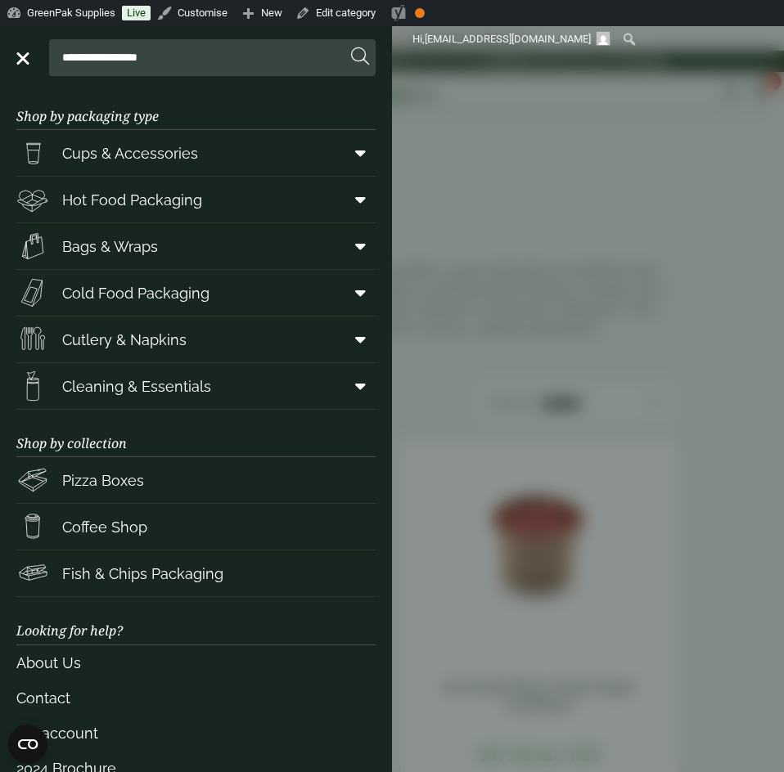
click at [100, 285] on span "Cold Food Packaging" at bounding box center [135, 293] width 147 height 22
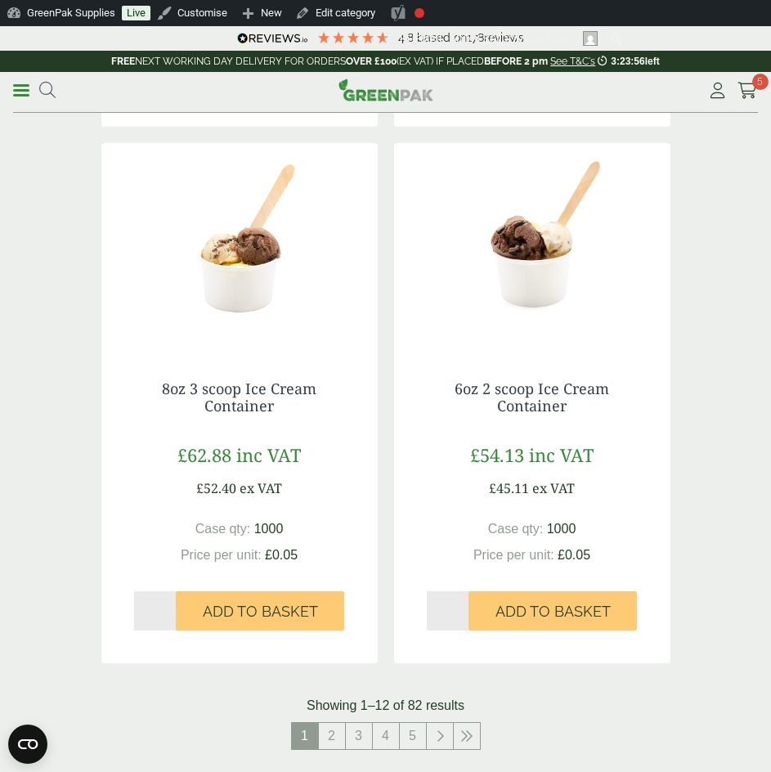
scroll to position [2863, 0]
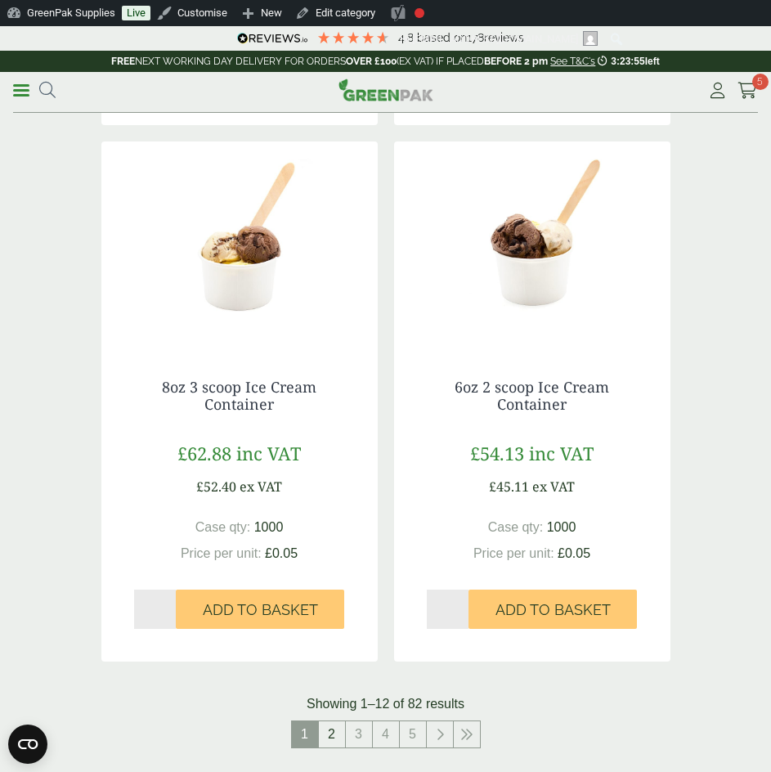
click at [332, 721] on link "2" at bounding box center [332, 734] width 26 height 26
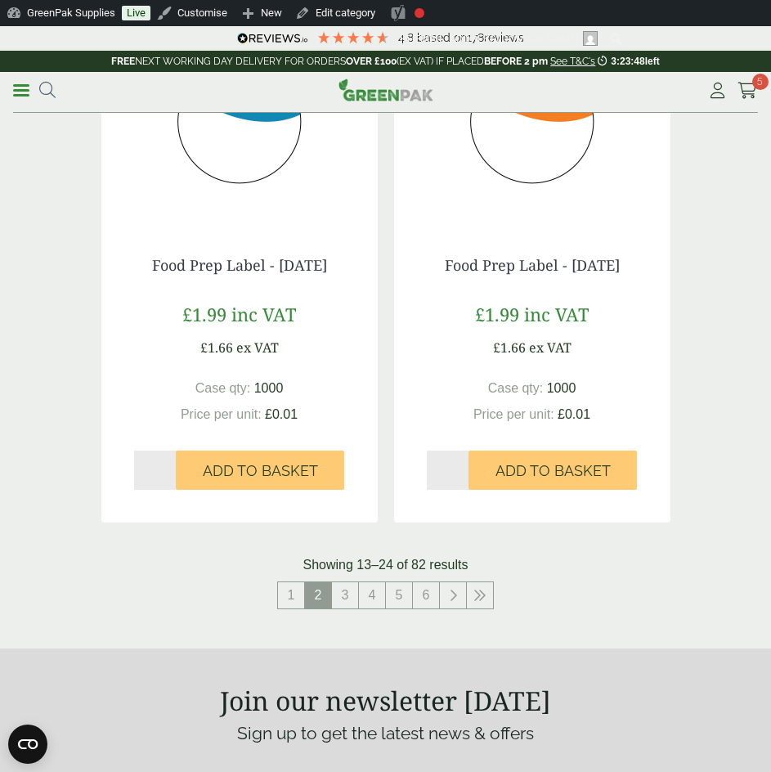
scroll to position [3108, 0]
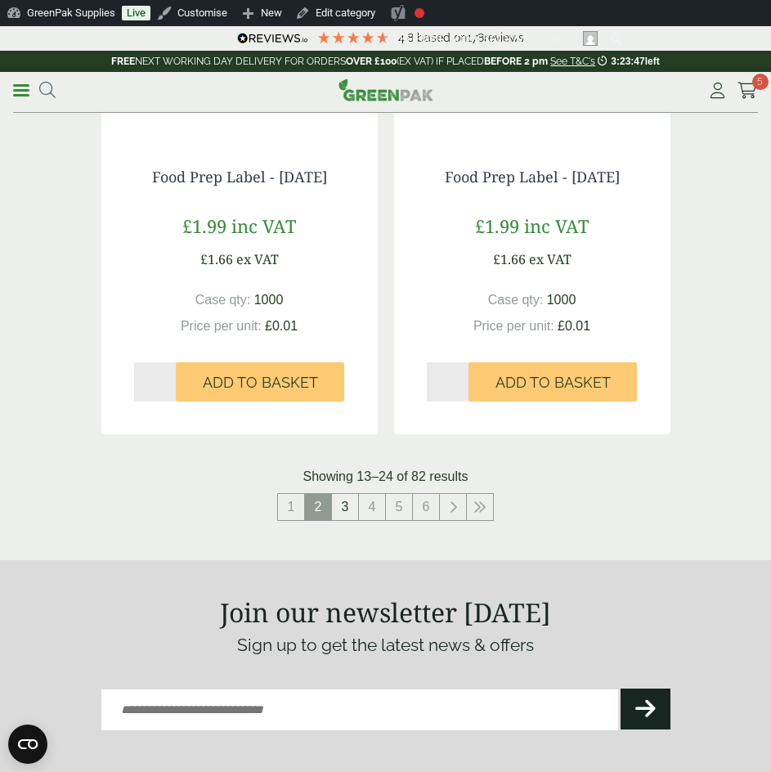
click at [349, 510] on link "3" at bounding box center [345, 507] width 26 height 26
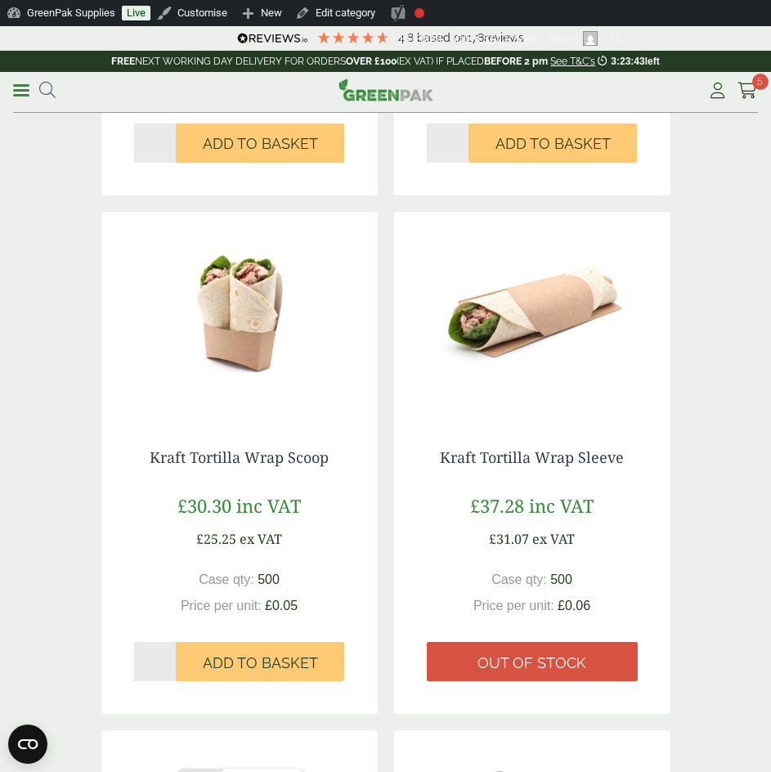
scroll to position [1718, 0]
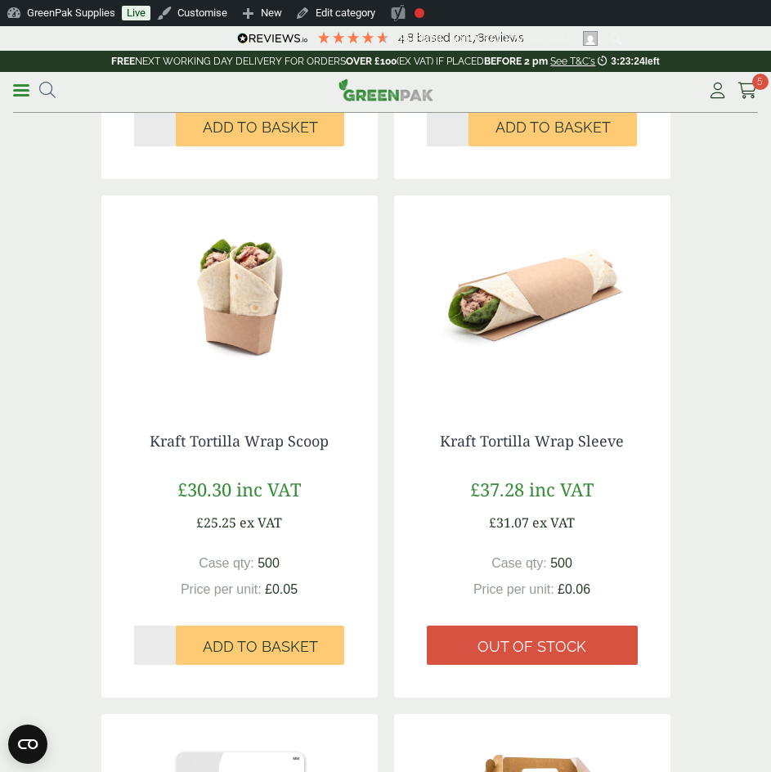
click at [573, 302] on img at bounding box center [532, 298] width 276 height 205
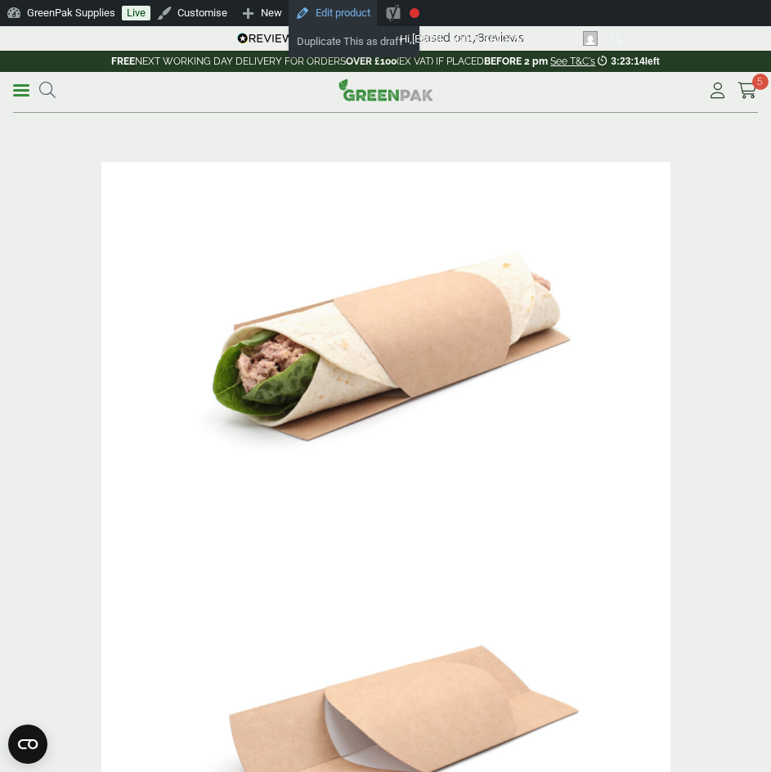
click at [326, 13] on link "Edit product" at bounding box center [333, 13] width 88 height 26
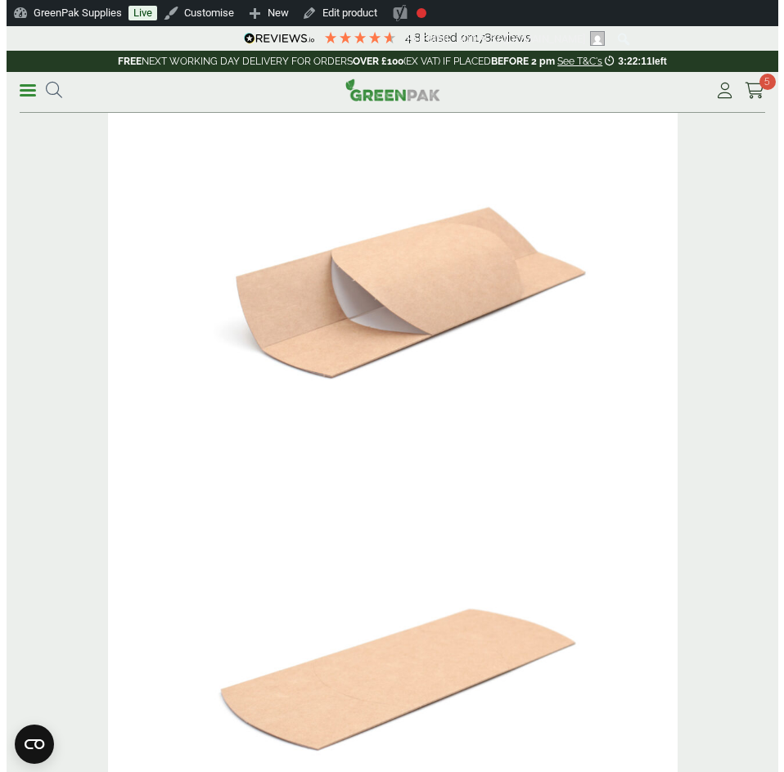
scroll to position [327, 0]
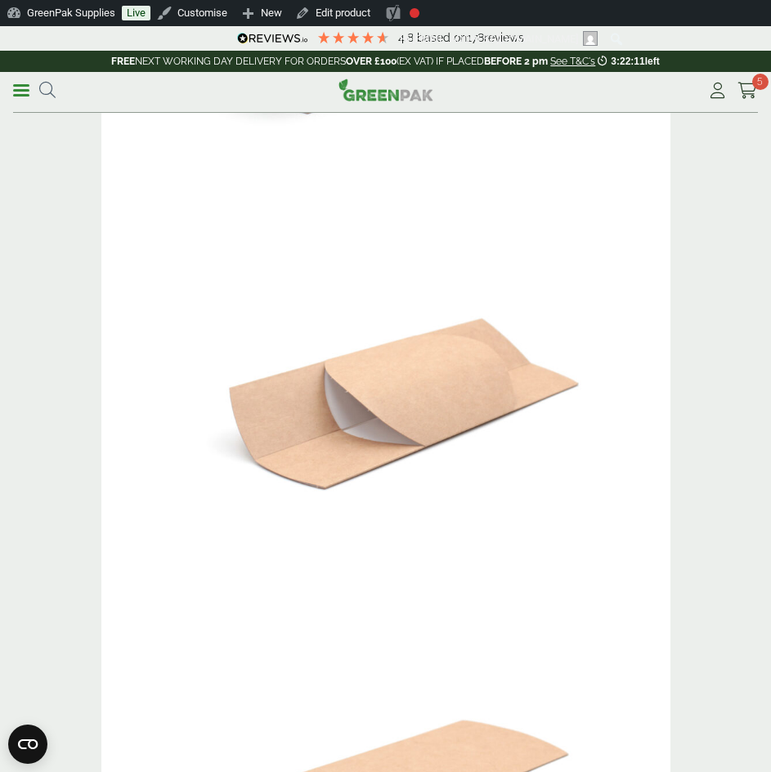
click at [14, 89] on span at bounding box center [21, 90] width 16 height 2
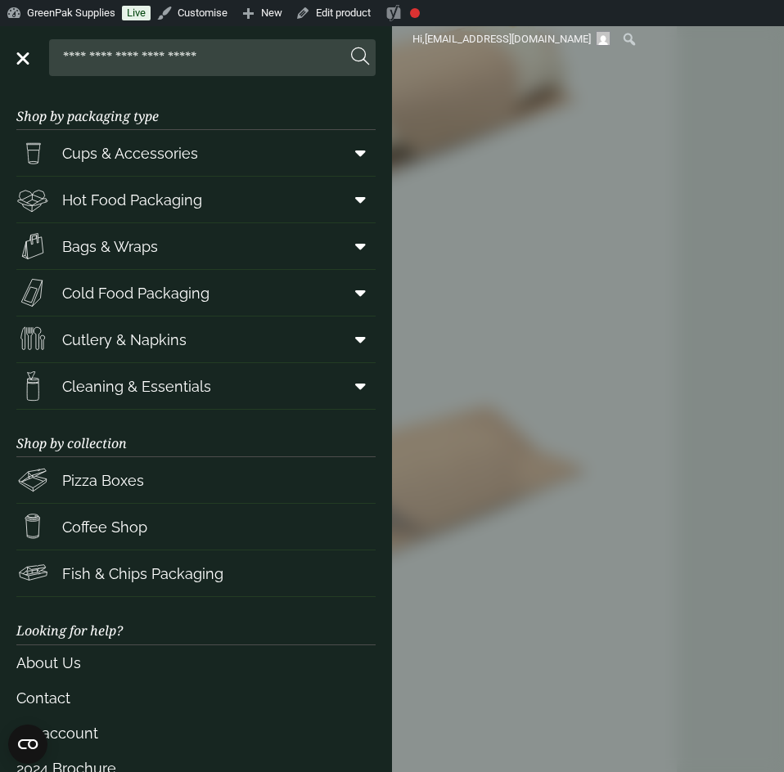
click at [103, 291] on span "Cold Food Packaging" at bounding box center [135, 293] width 147 height 22
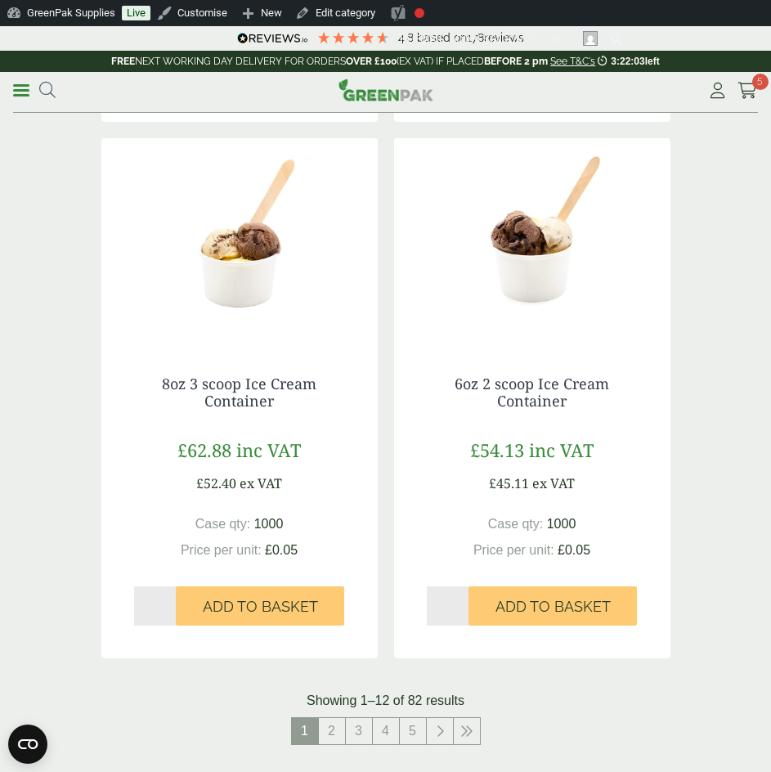
scroll to position [3027, 0]
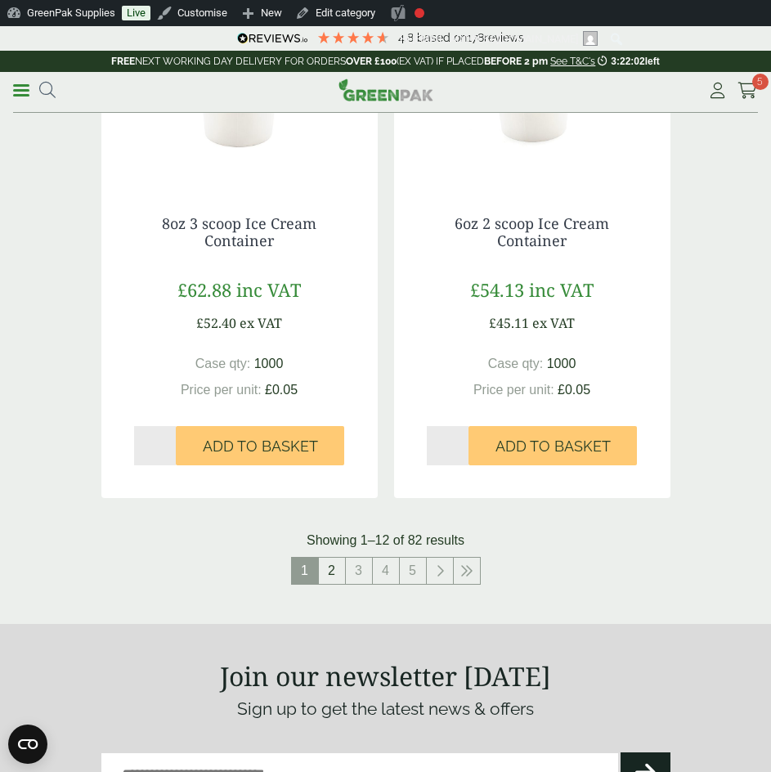
click at [329, 558] on link "2" at bounding box center [332, 571] width 26 height 26
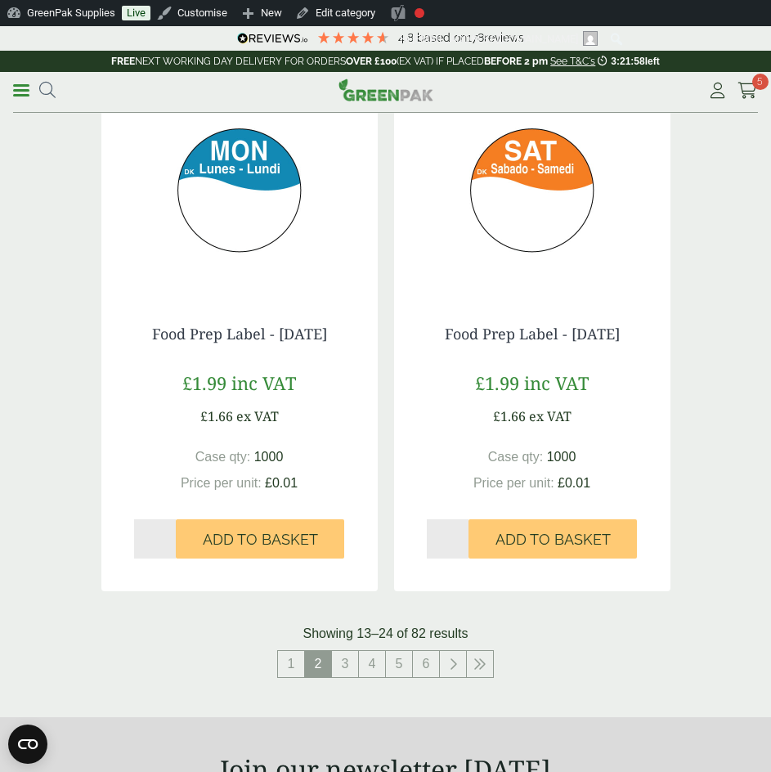
scroll to position [3190, 0]
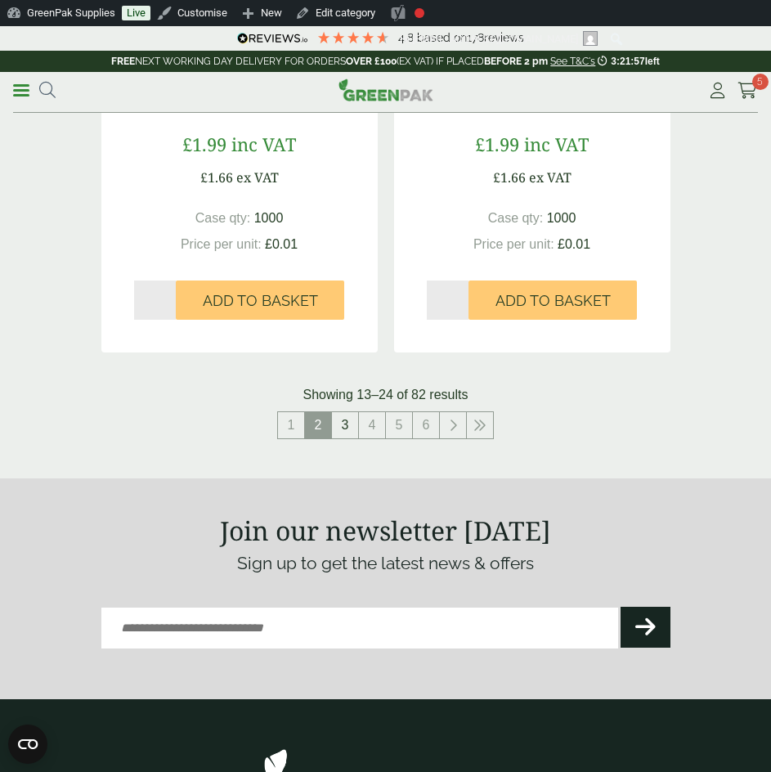
click at [344, 428] on link "3" at bounding box center [345, 425] width 26 height 26
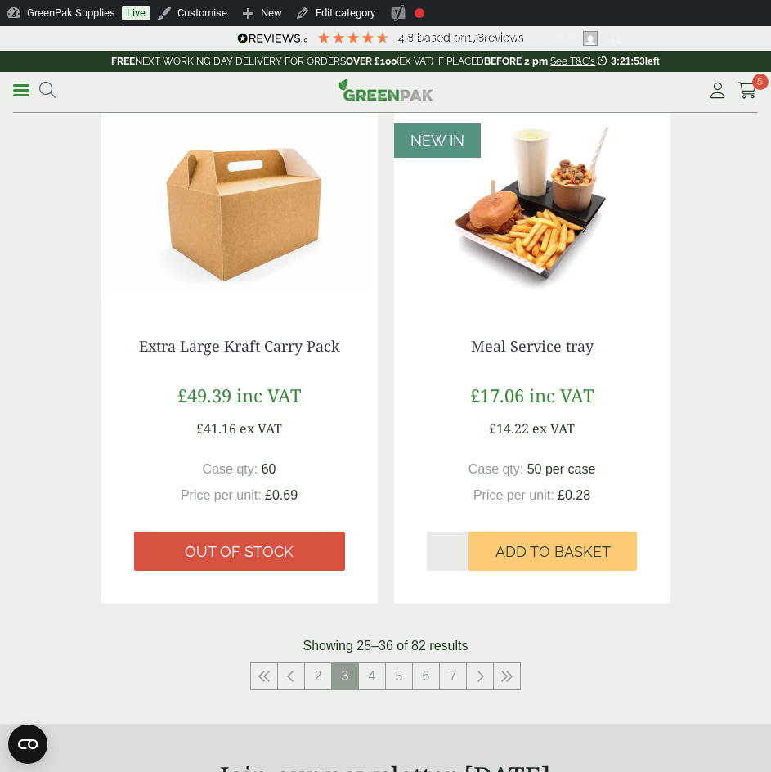
scroll to position [2945, 0]
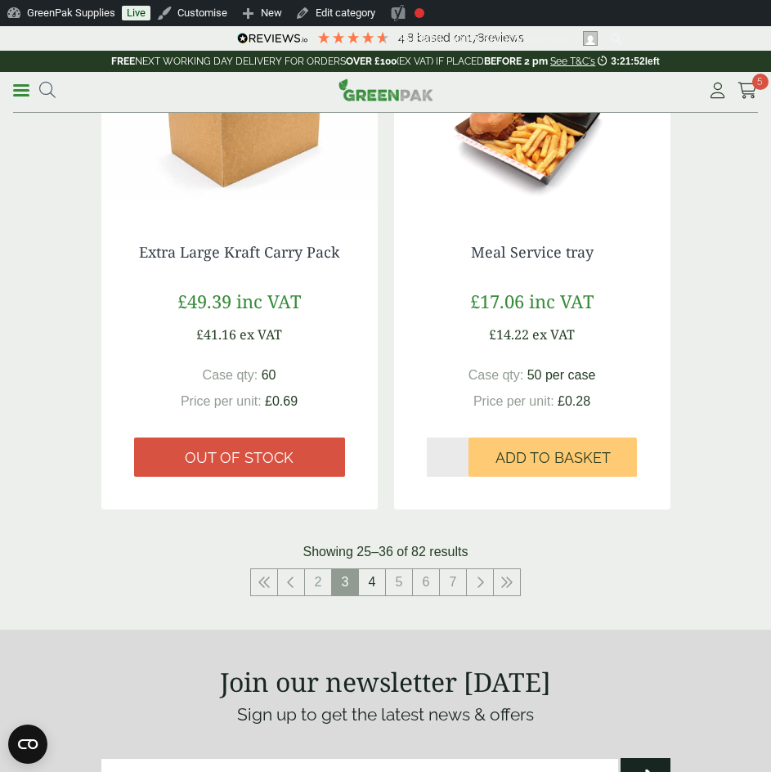
click at [378, 580] on link "4" at bounding box center [372, 582] width 26 height 26
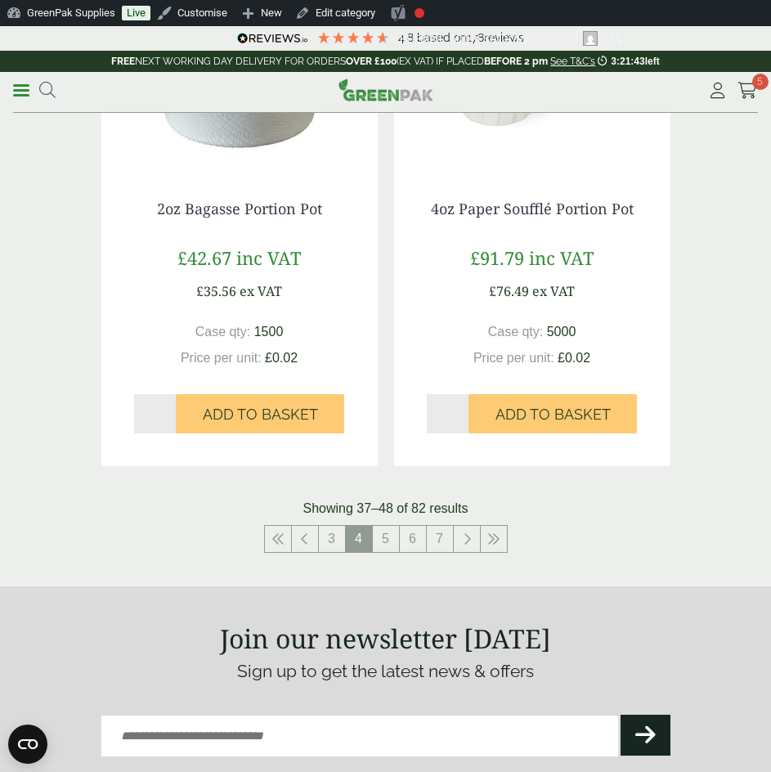
scroll to position [3190, 0]
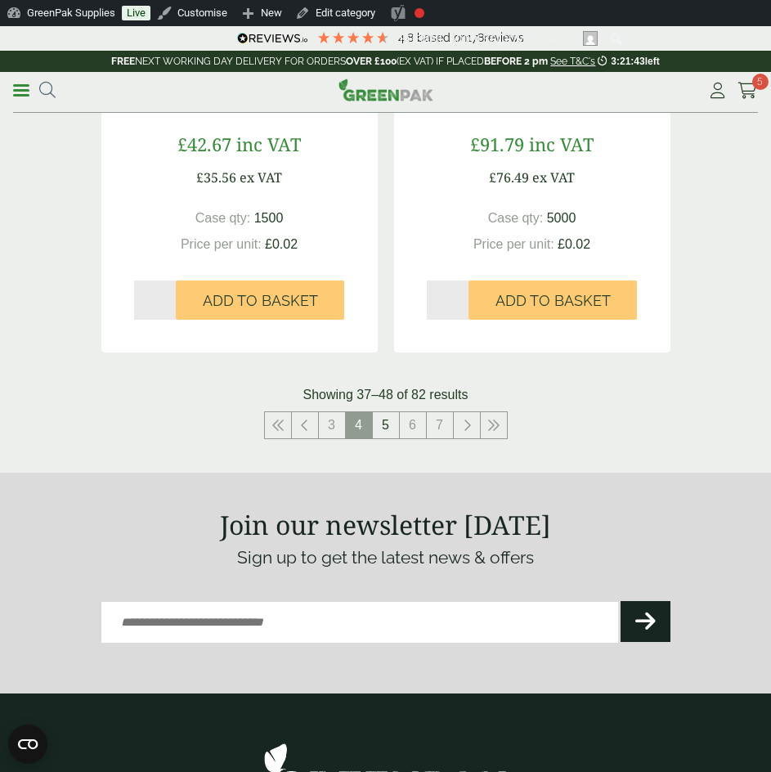
click at [392, 421] on link "5" at bounding box center [386, 425] width 26 height 26
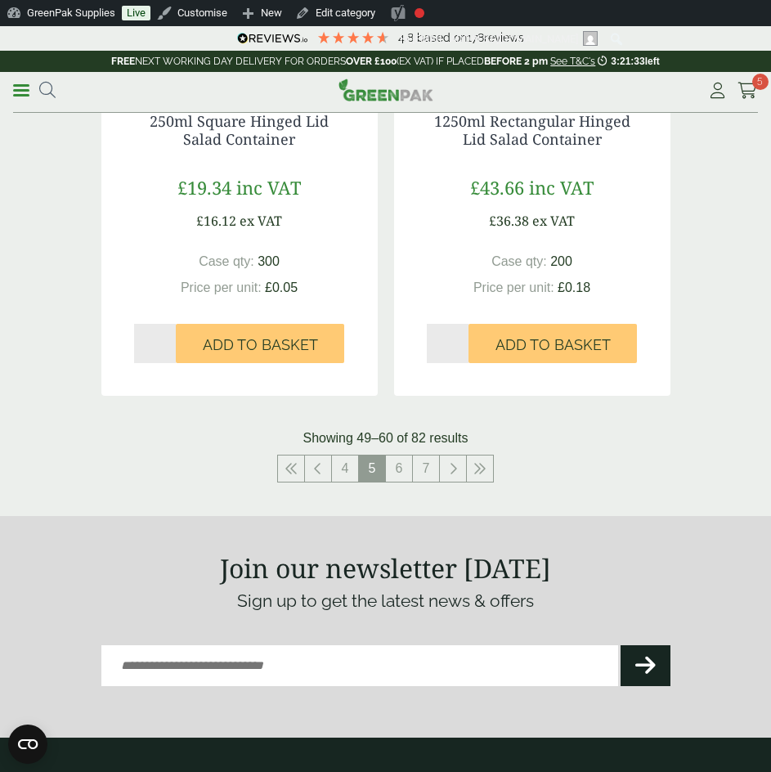
scroll to position [3272, 0]
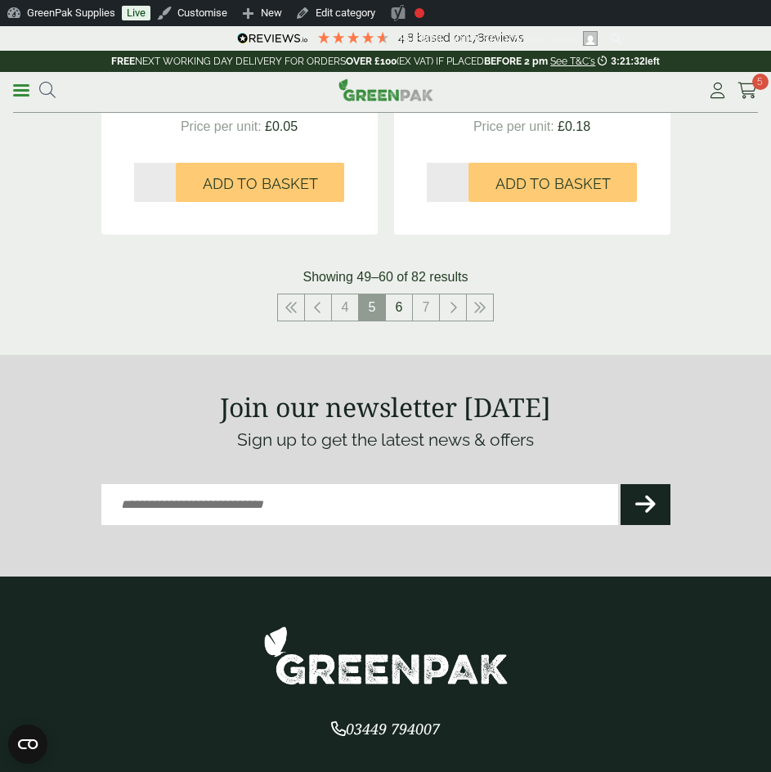
click at [398, 313] on link "6" at bounding box center [399, 307] width 26 height 26
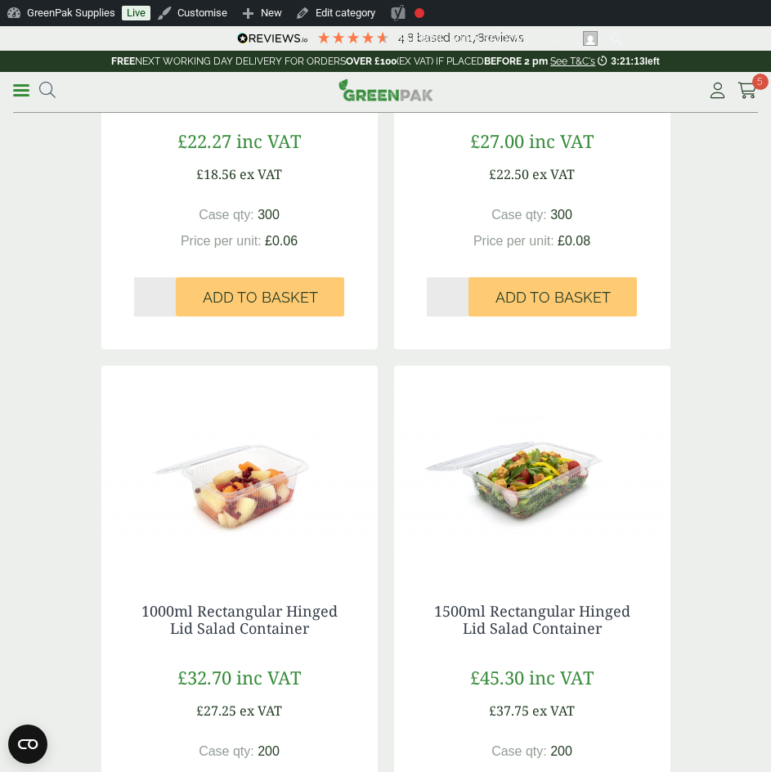
scroll to position [654, 0]
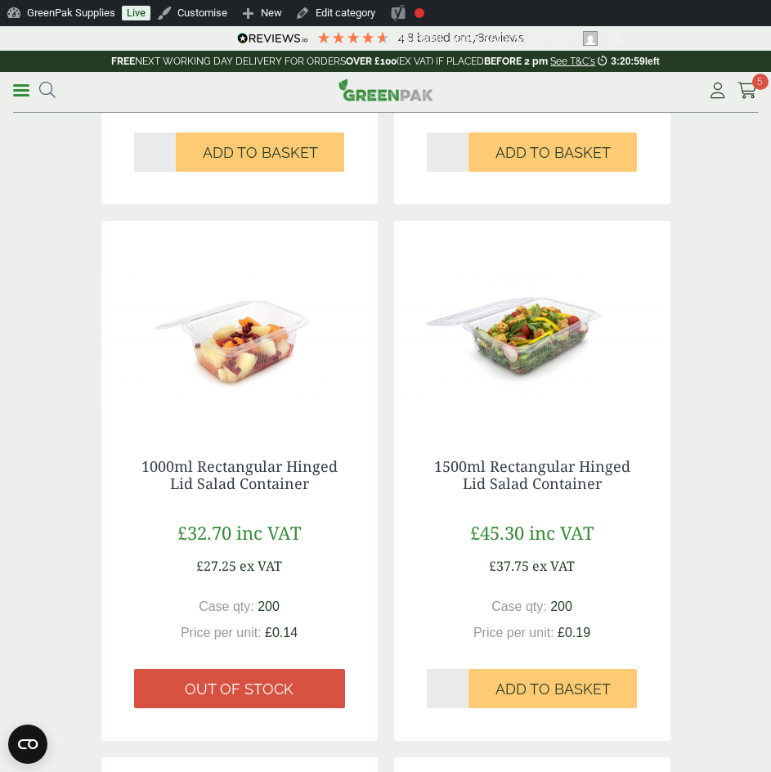
click at [209, 339] on img at bounding box center [239, 323] width 276 height 205
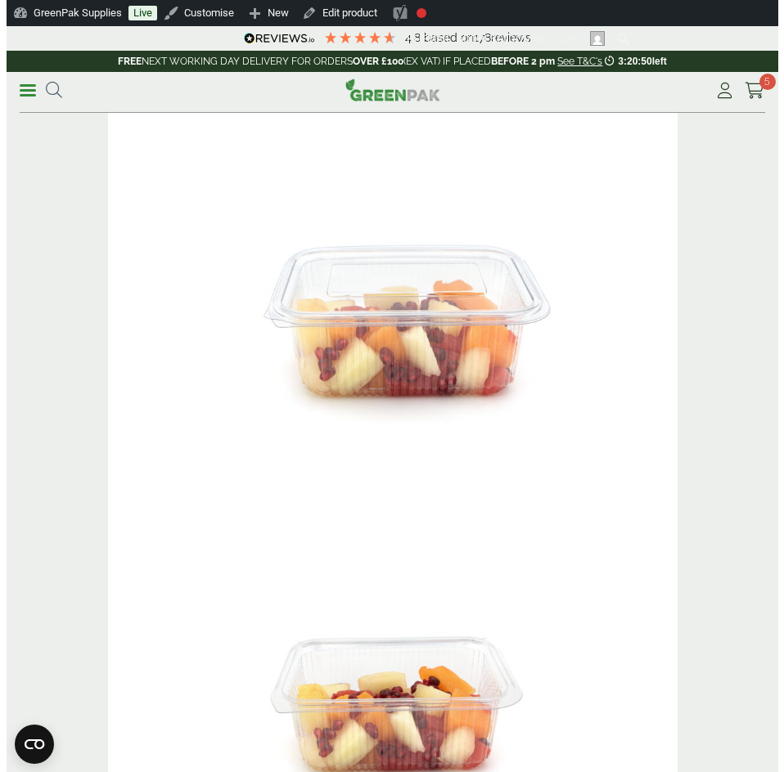
scroll to position [1718, 0]
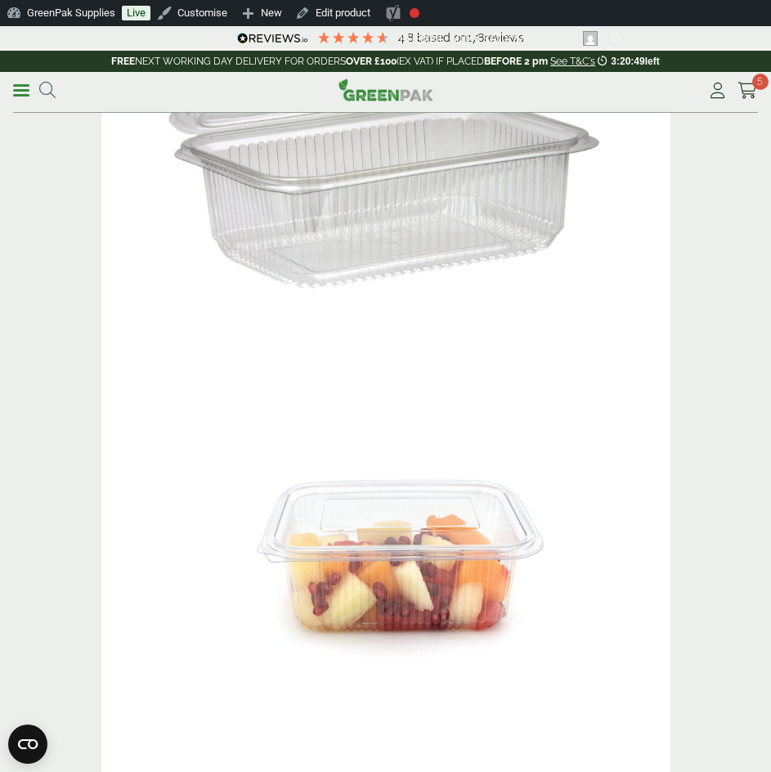
click at [21, 86] on link "Menu" at bounding box center [21, 89] width 16 height 16
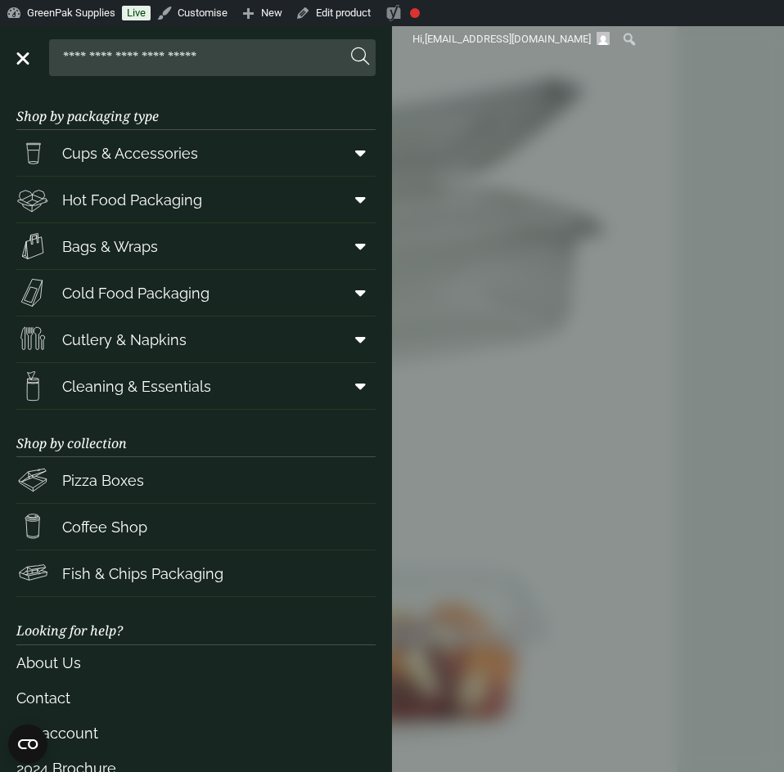
click at [109, 291] on span "Cold Food Packaging" at bounding box center [135, 293] width 147 height 22
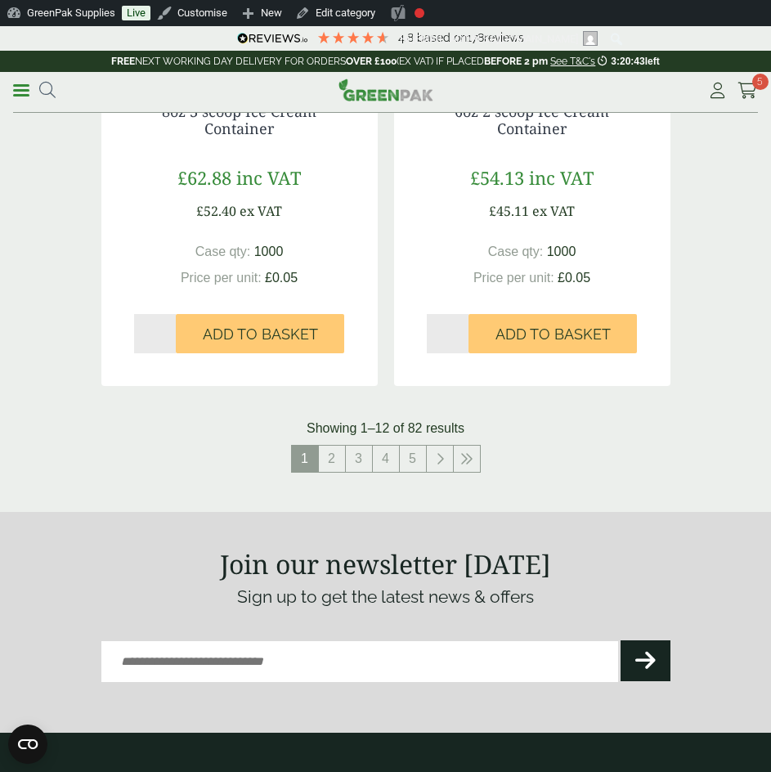
scroll to position [3242, 0]
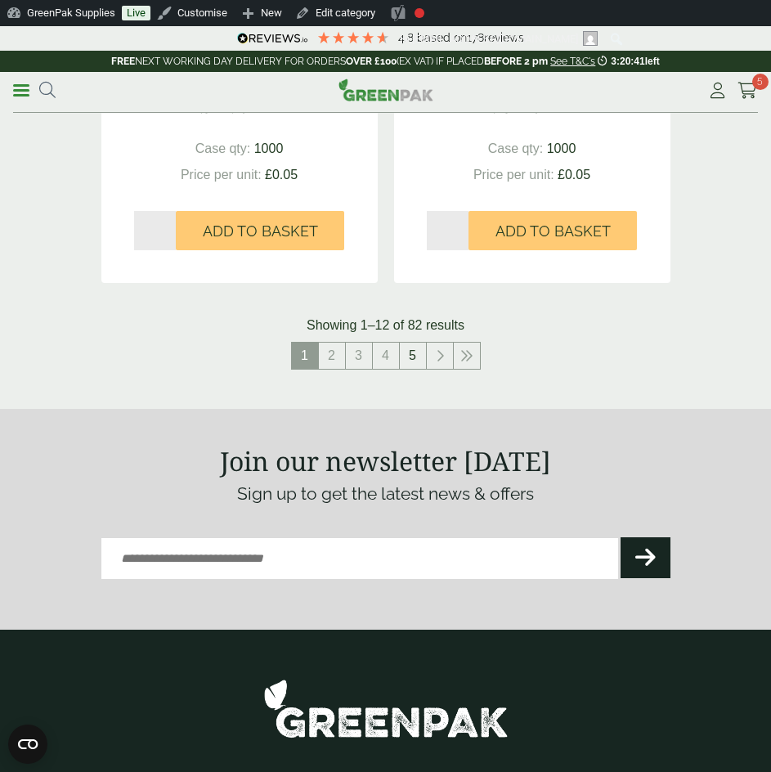
click at [402, 343] on link "5" at bounding box center [413, 356] width 26 height 26
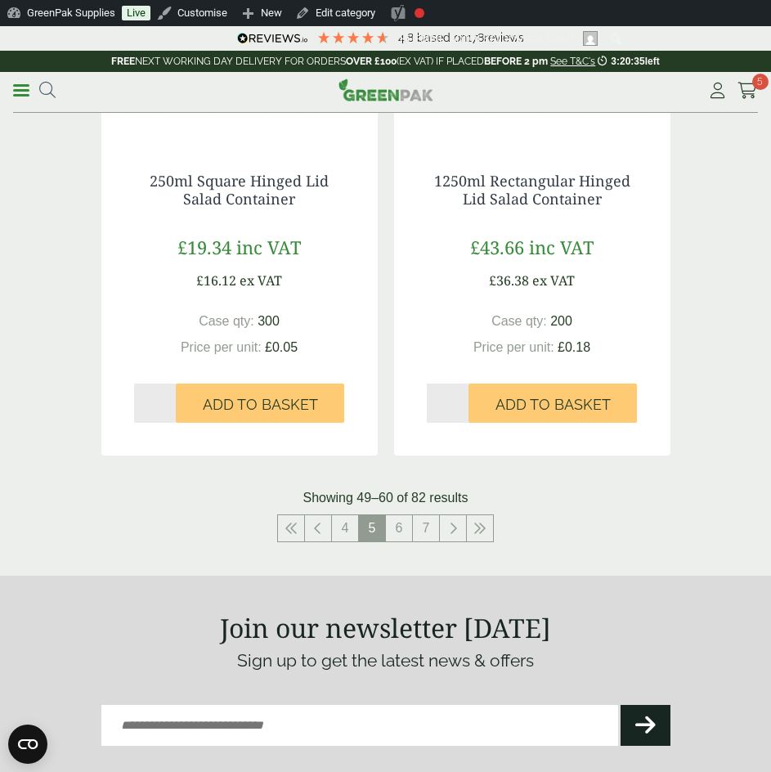
scroll to position [3190, 0]
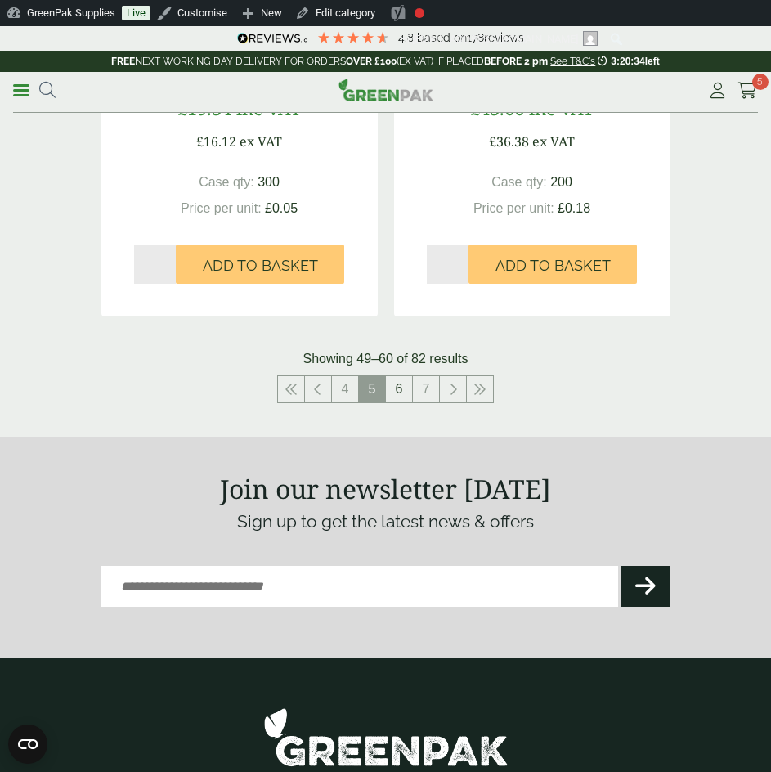
click at [411, 389] on link "6" at bounding box center [399, 389] width 26 height 26
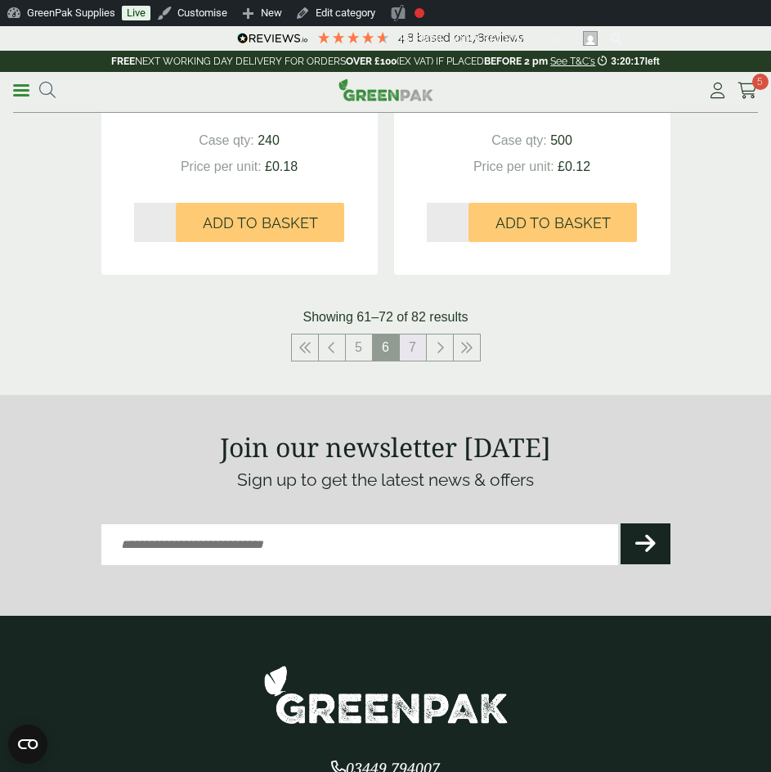
scroll to position [3436, 0]
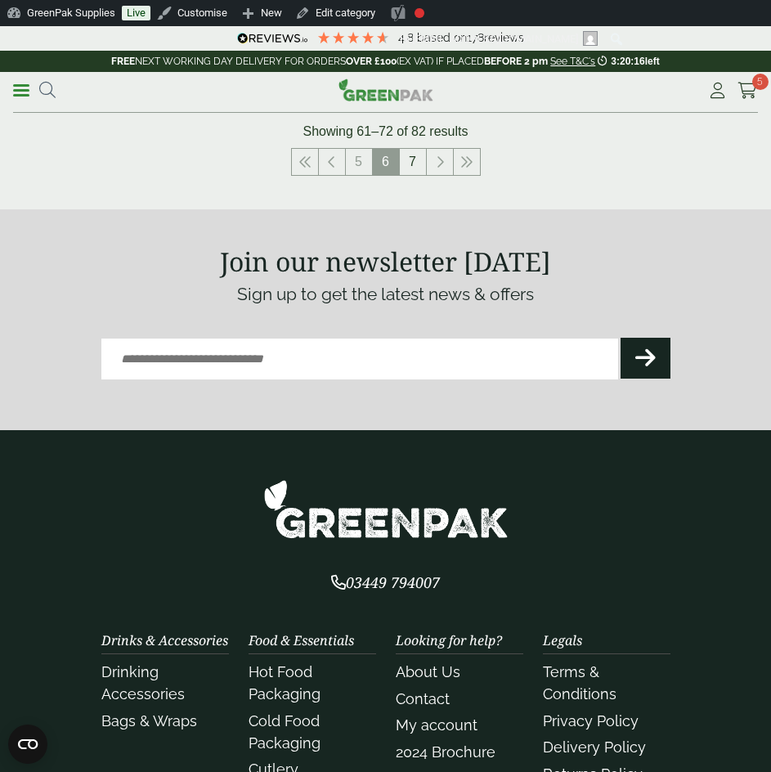
click at [420, 172] on link "7" at bounding box center [413, 162] width 26 height 26
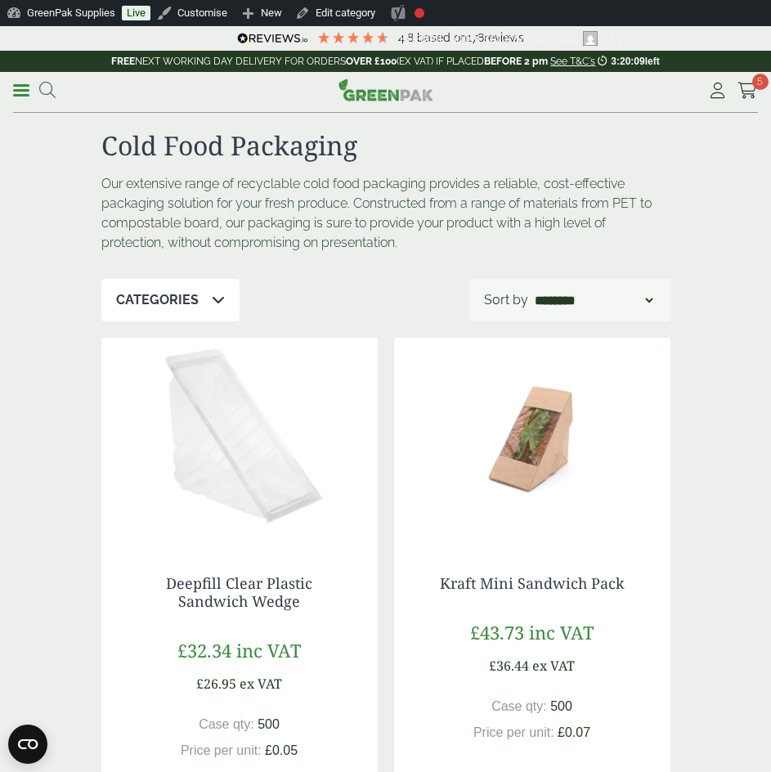
click at [28, 98] on li "Menu" at bounding box center [21, 91] width 16 height 16
click at [24, 95] on link "Menu" at bounding box center [21, 89] width 16 height 16
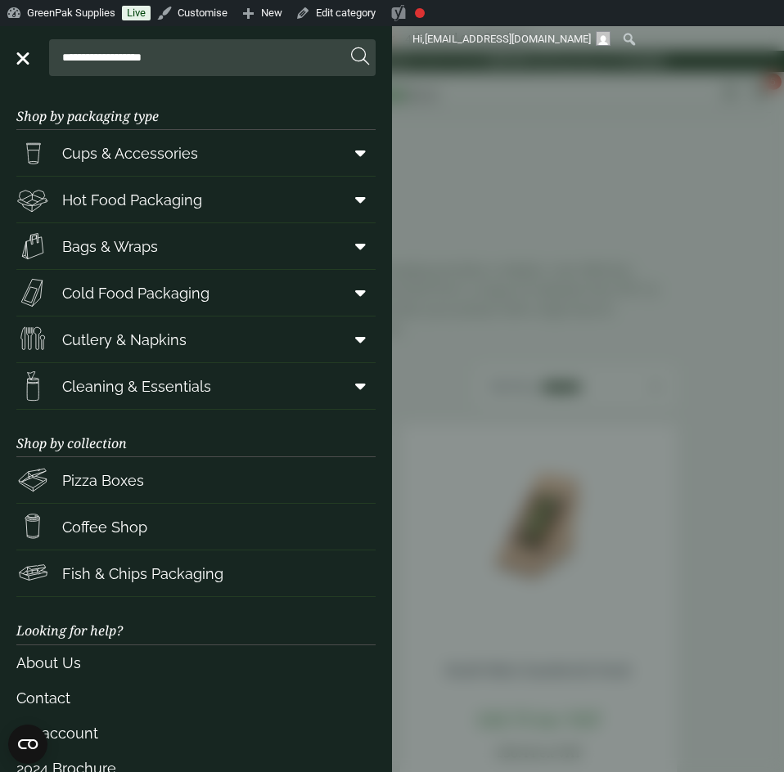
click at [114, 336] on span "Cutlery & Napkins" at bounding box center [124, 340] width 124 height 22
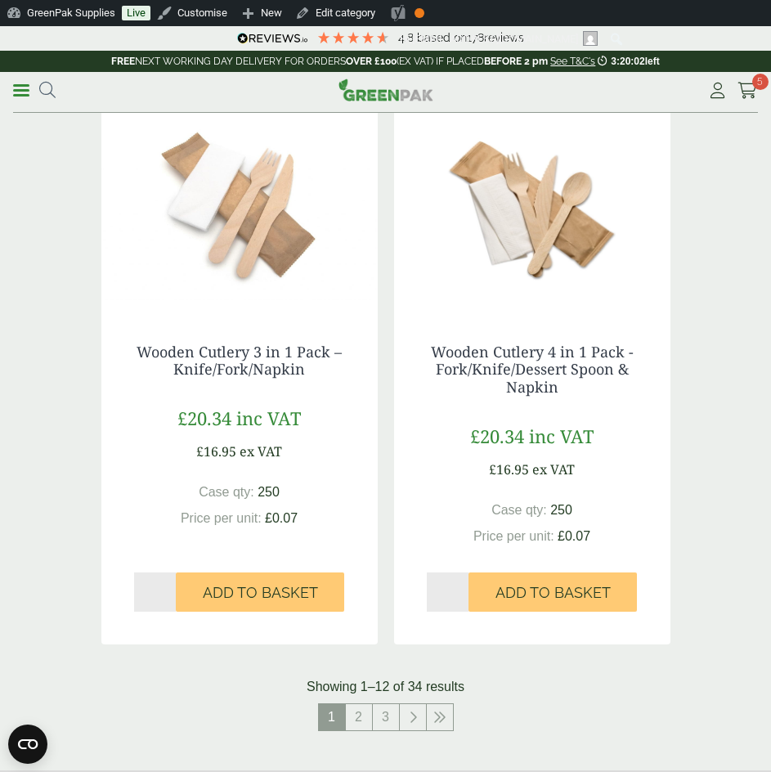
scroll to position [3108, 0]
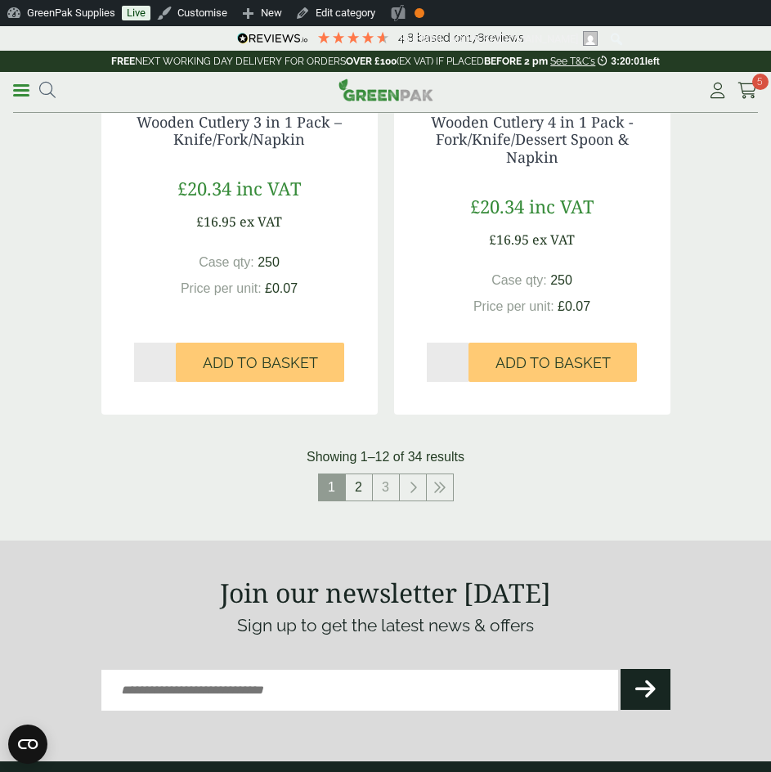
click at [365, 487] on link "2" at bounding box center [359, 487] width 26 height 26
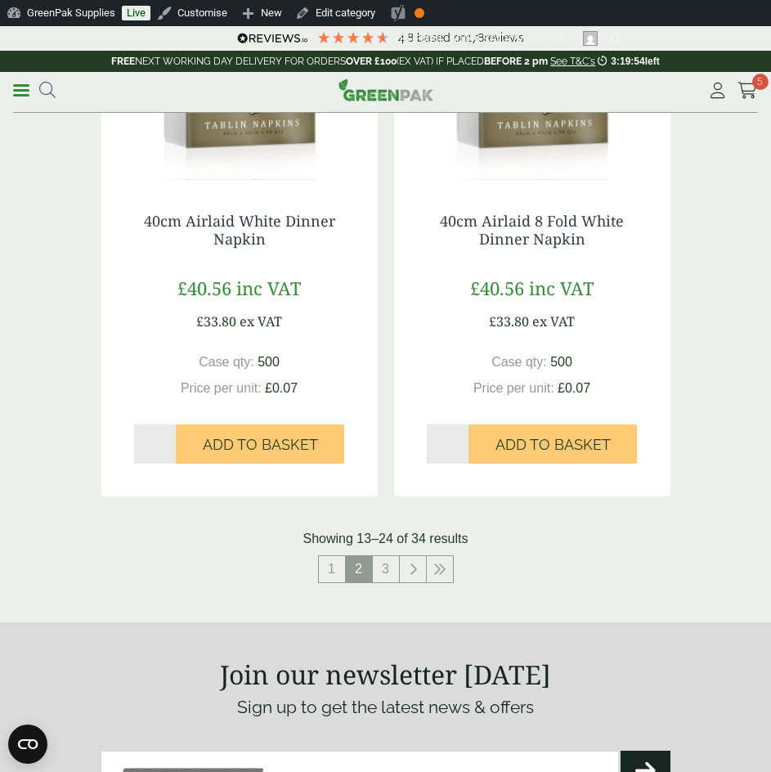
scroll to position [3436, 0]
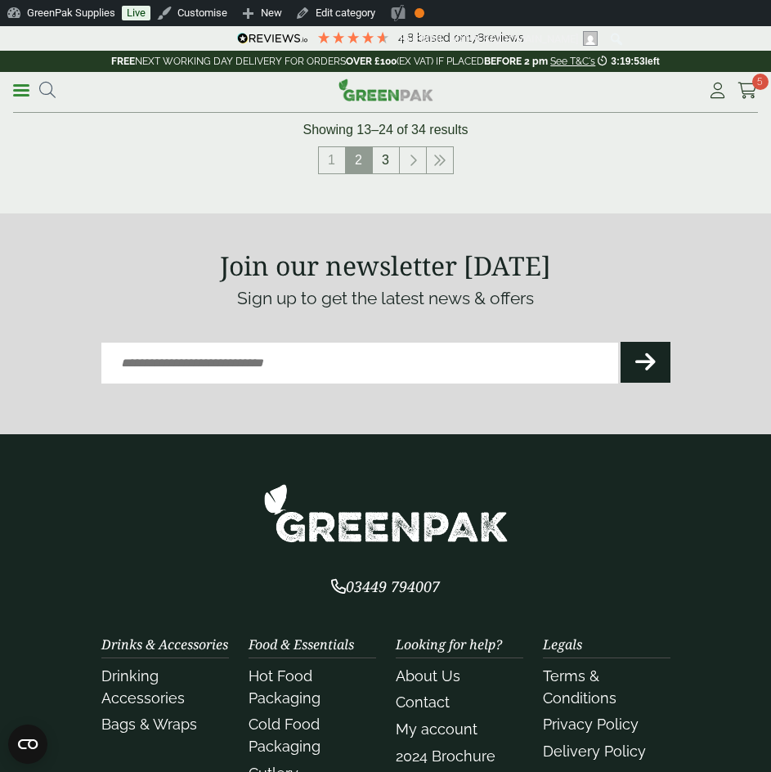
click at [388, 158] on link "3" at bounding box center [386, 160] width 26 height 26
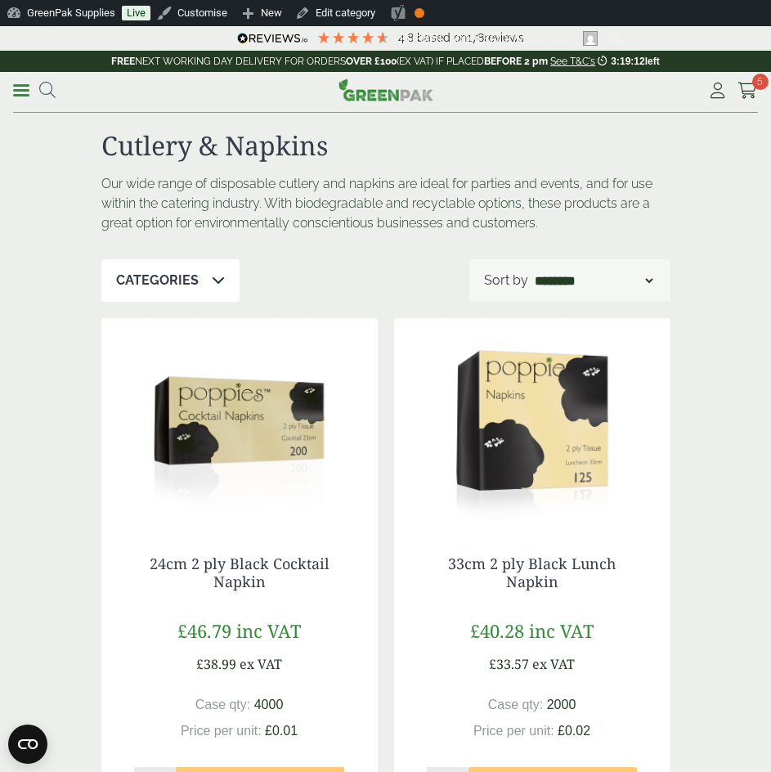
click at [27, 89] on span at bounding box center [21, 90] width 16 height 2
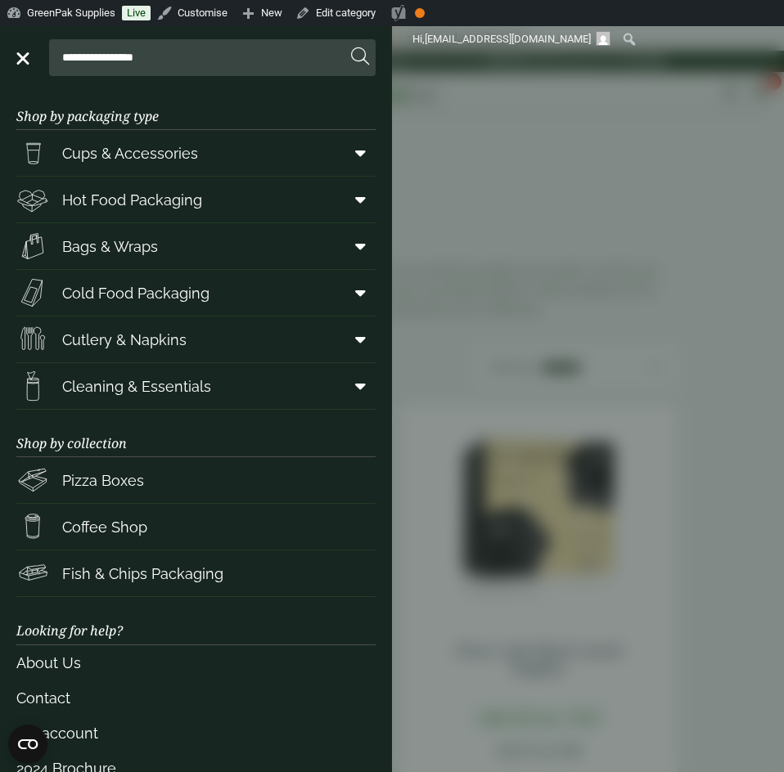
click at [106, 379] on span "Cleaning & Essentials" at bounding box center [136, 386] width 149 height 22
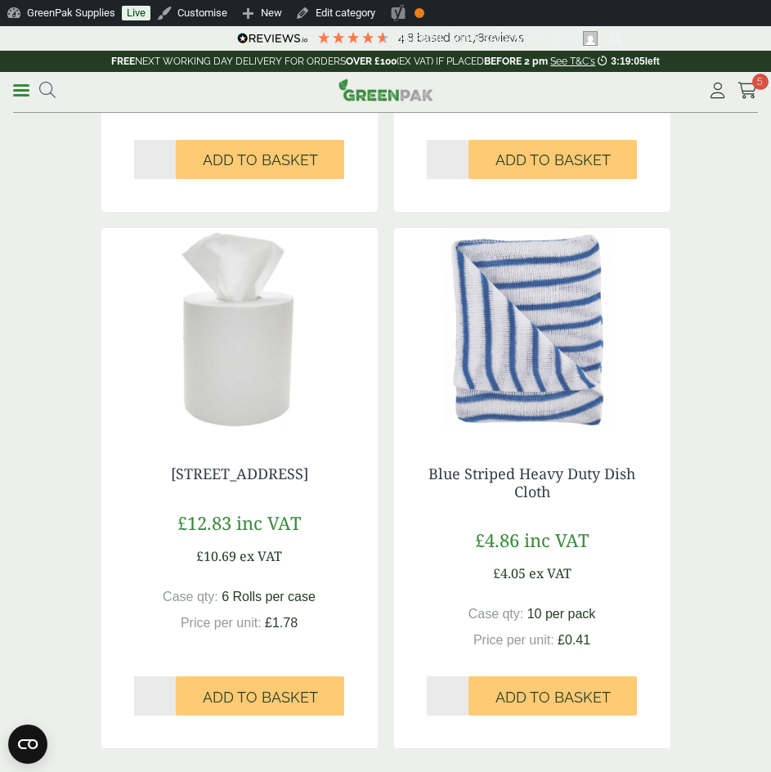
scroll to position [3027, 0]
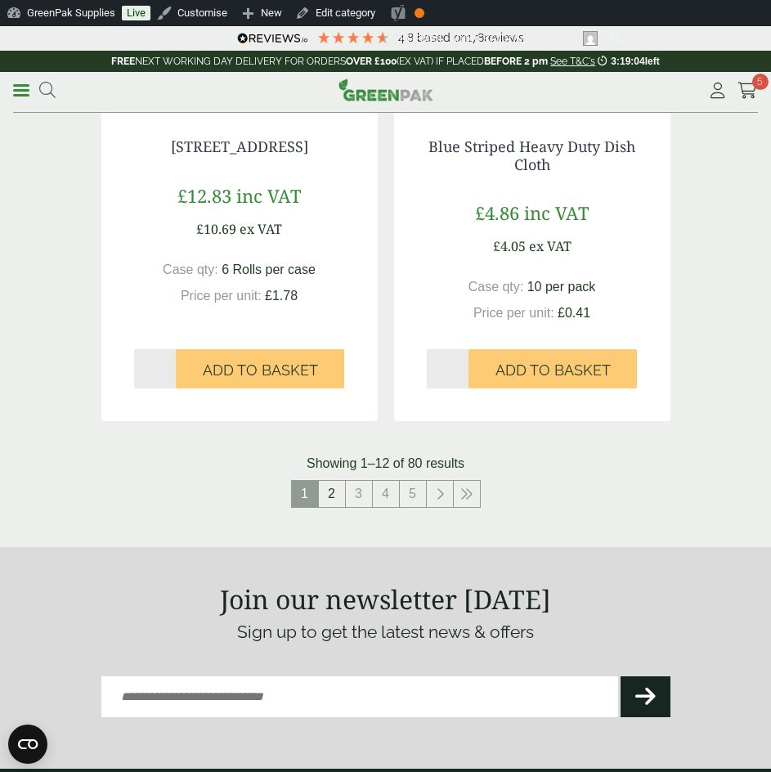
click at [332, 492] on link "2" at bounding box center [332, 494] width 26 height 26
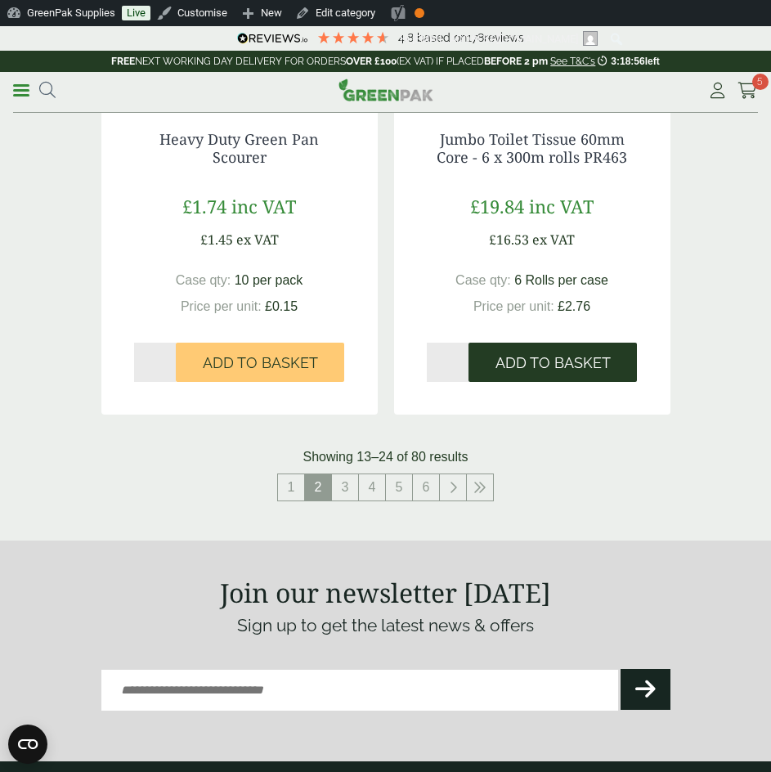
scroll to position [3272, 0]
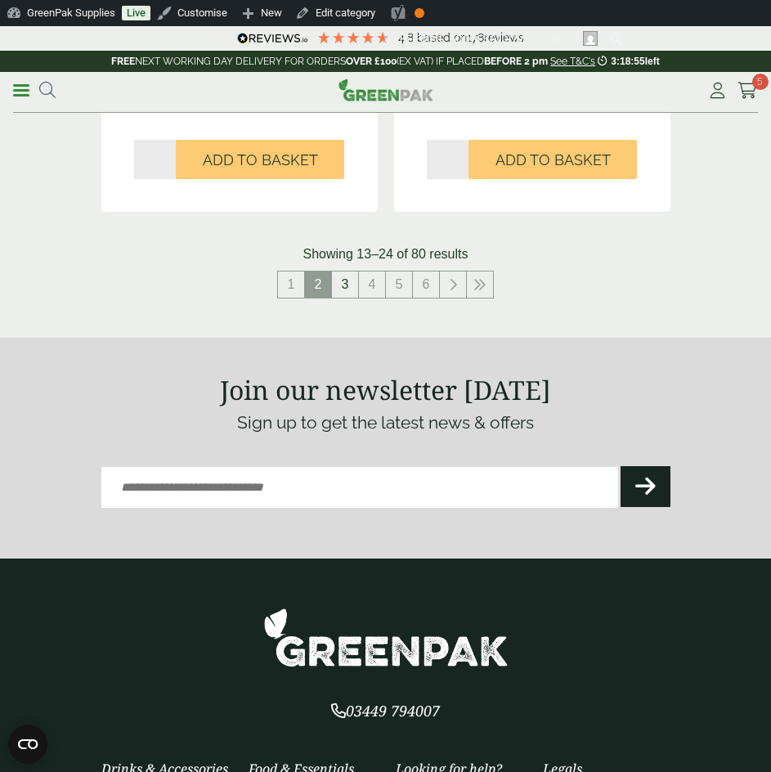
click at [343, 293] on link "3" at bounding box center [345, 285] width 26 height 26
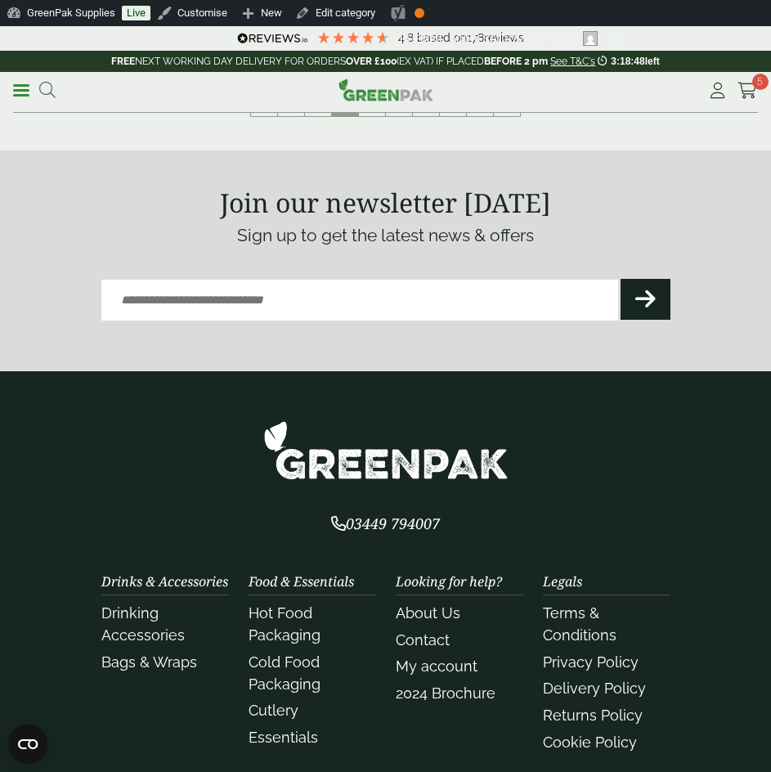
scroll to position [3108, 0]
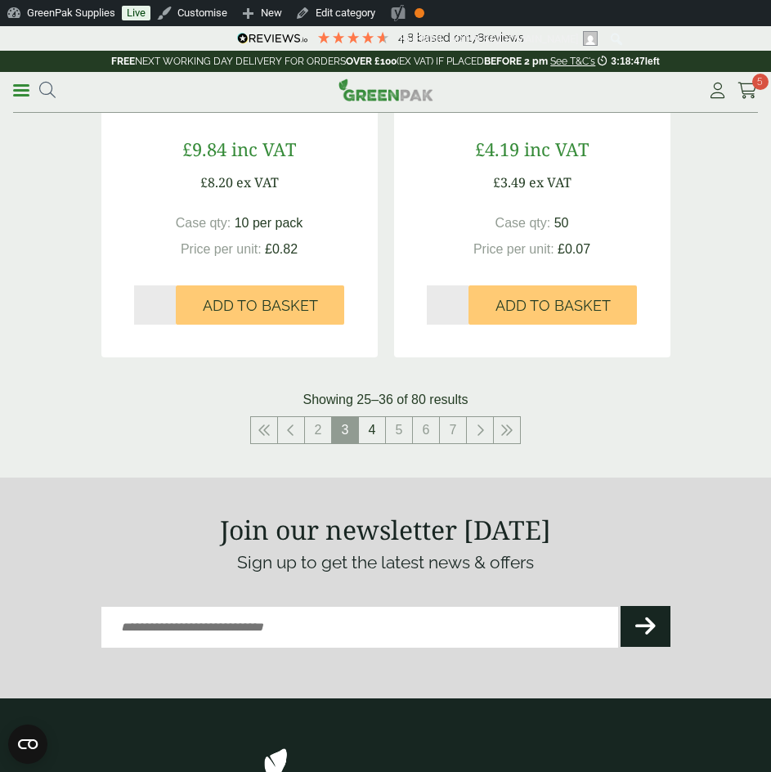
click at [362, 430] on link "4" at bounding box center [372, 430] width 26 height 26
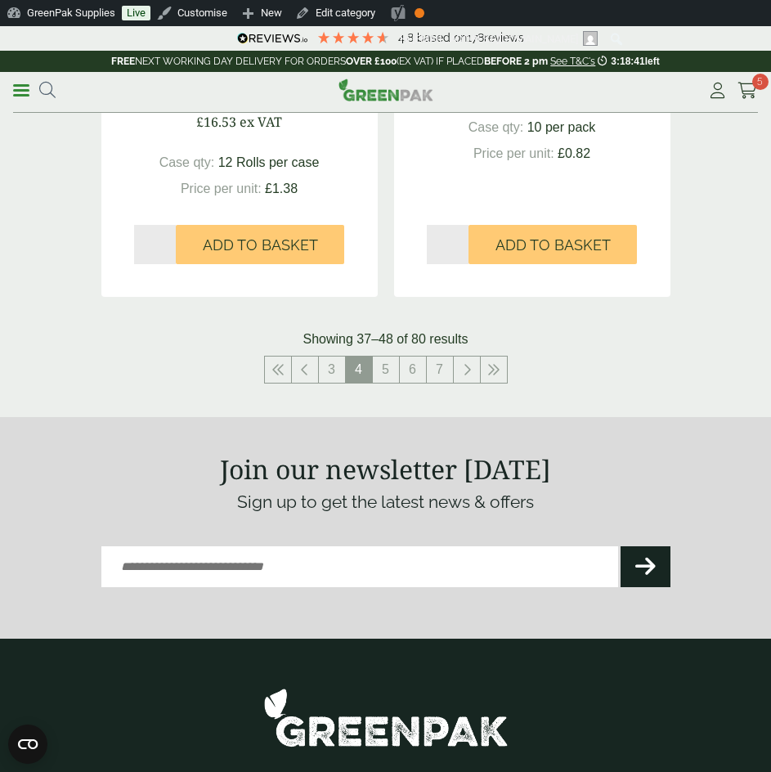
scroll to position [3354, 0]
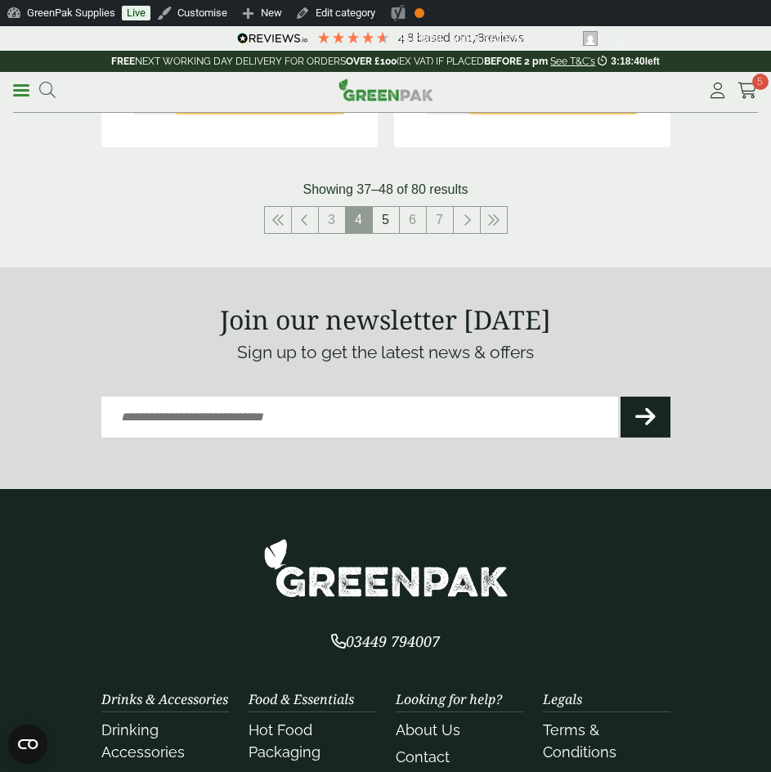
click at [384, 230] on link "5" at bounding box center [386, 220] width 26 height 26
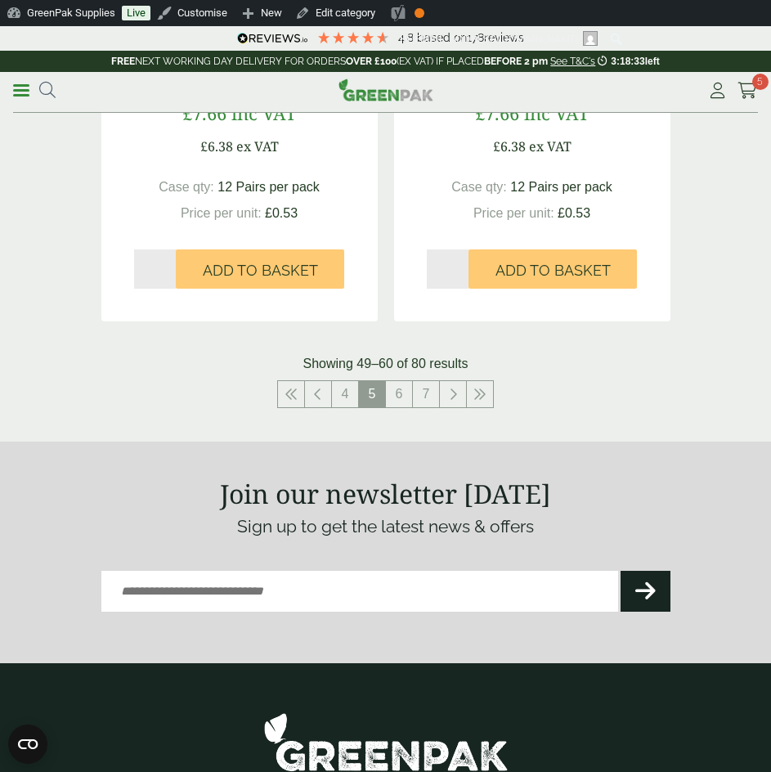
scroll to position [3190, 0]
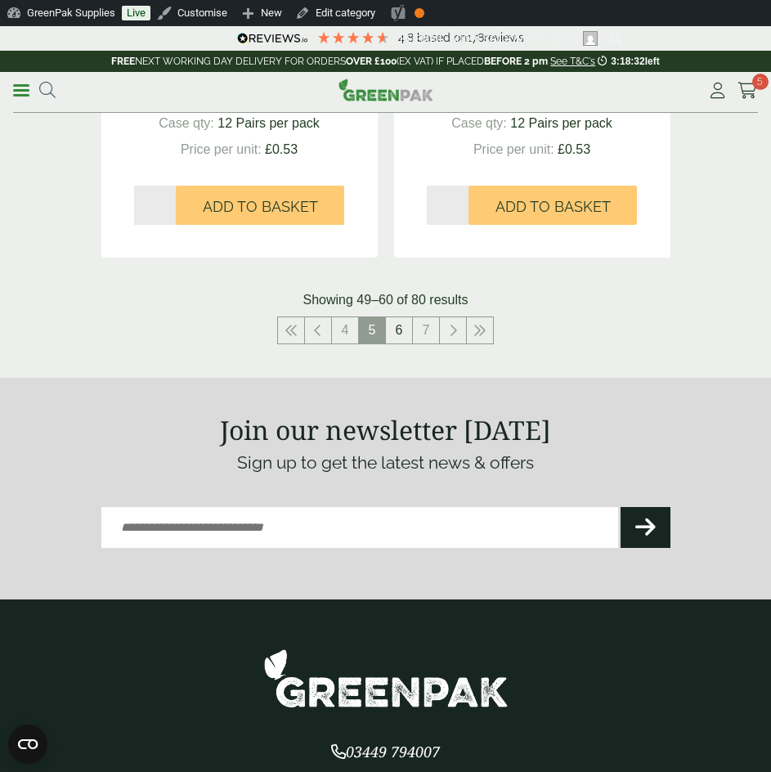
click at [400, 335] on link "6" at bounding box center [399, 330] width 26 height 26
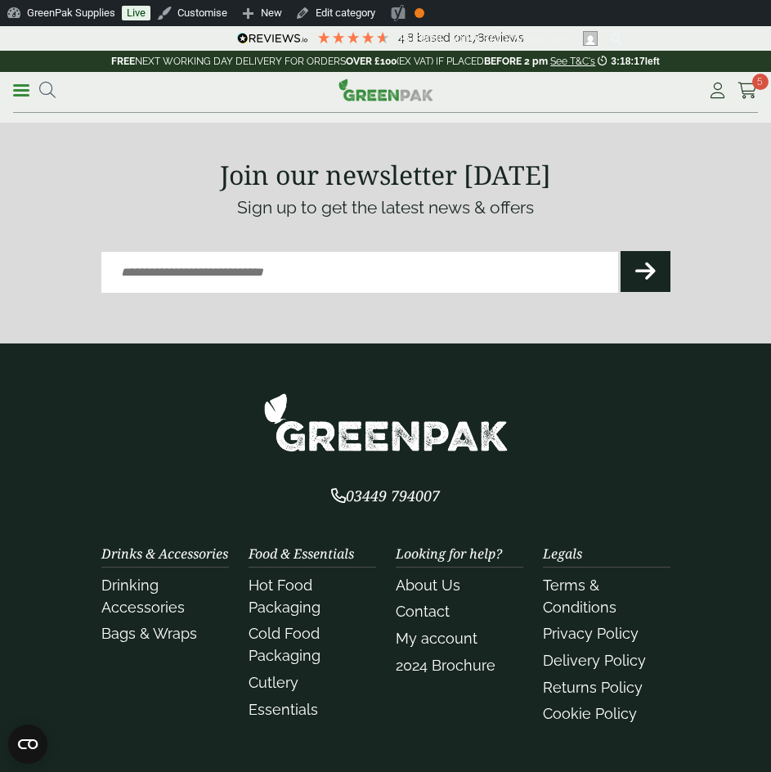
scroll to position [3252, 0]
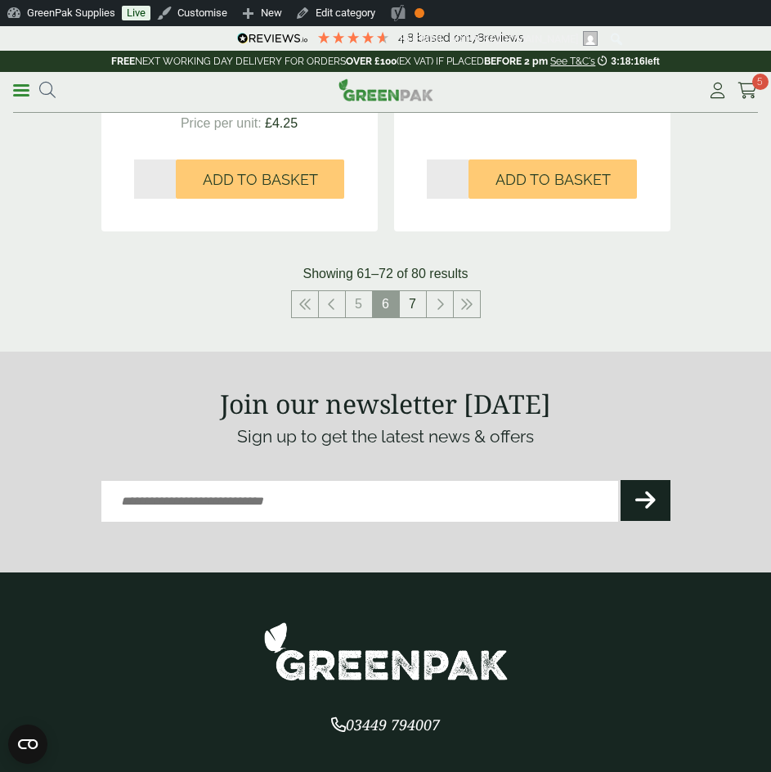
click at [420, 308] on link "7" at bounding box center [413, 304] width 26 height 26
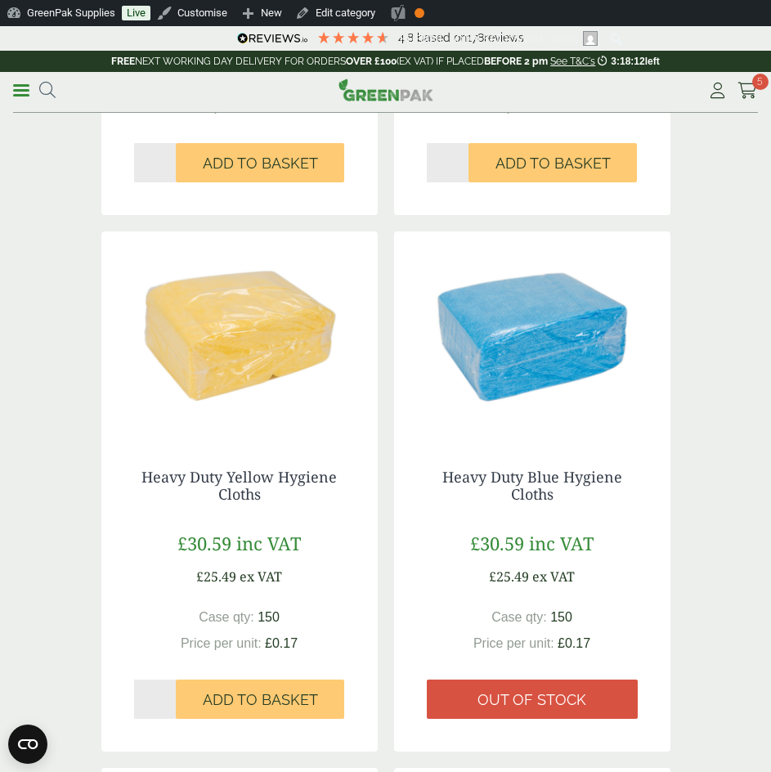
scroll to position [1115, 0]
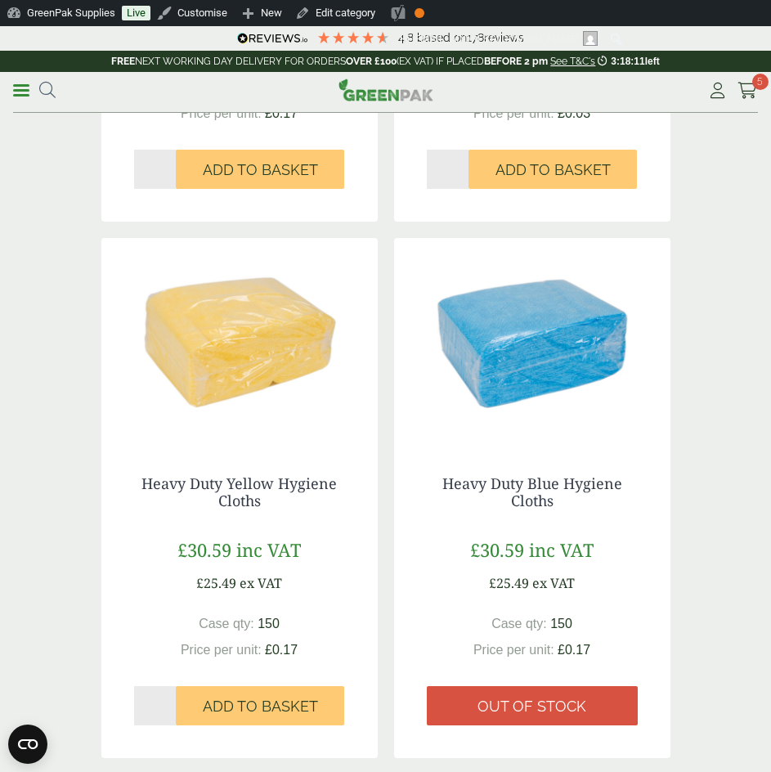
click at [559, 357] on img at bounding box center [532, 340] width 276 height 205
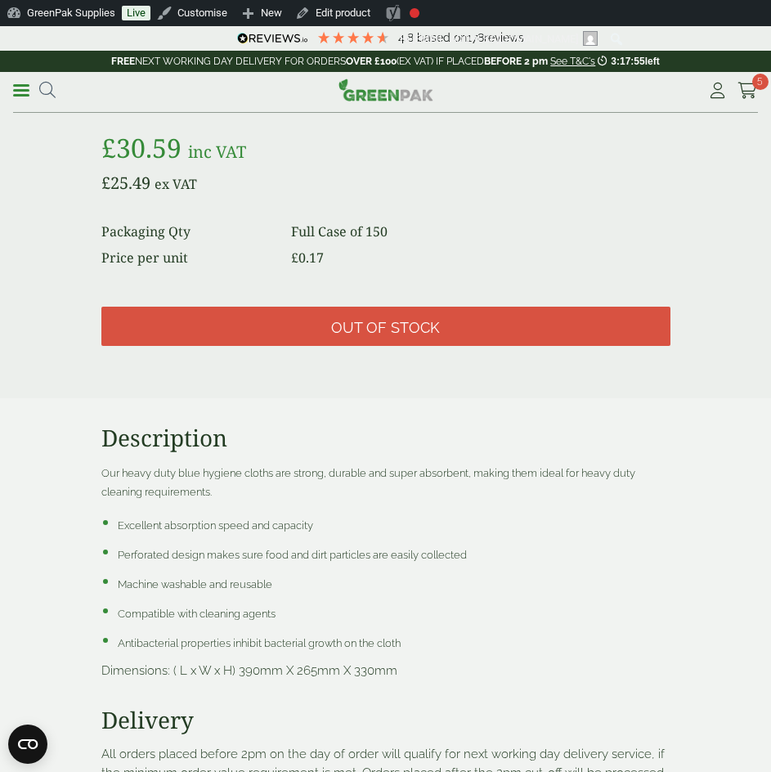
scroll to position [1227, 0]
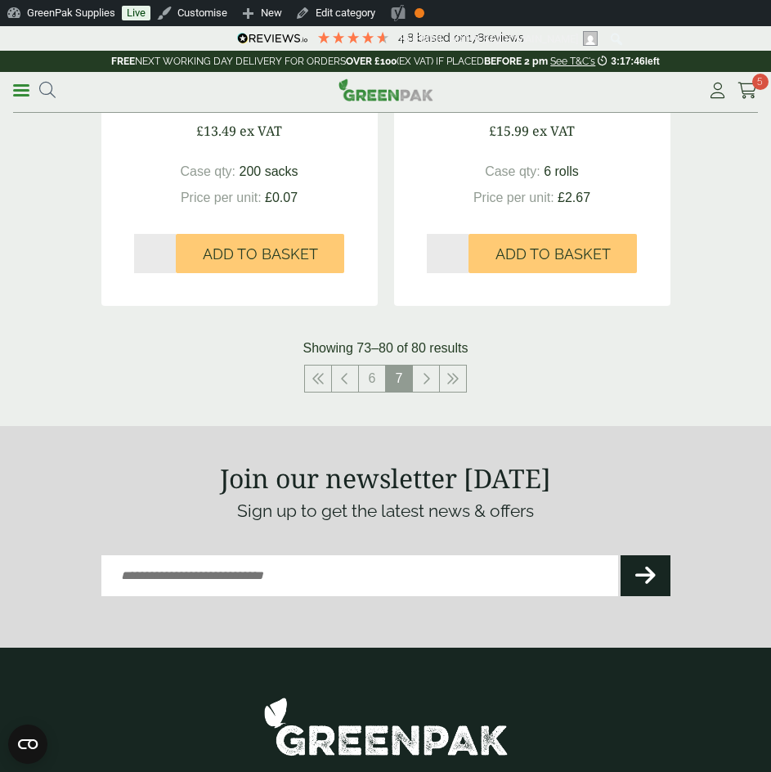
scroll to position [1881, 0]
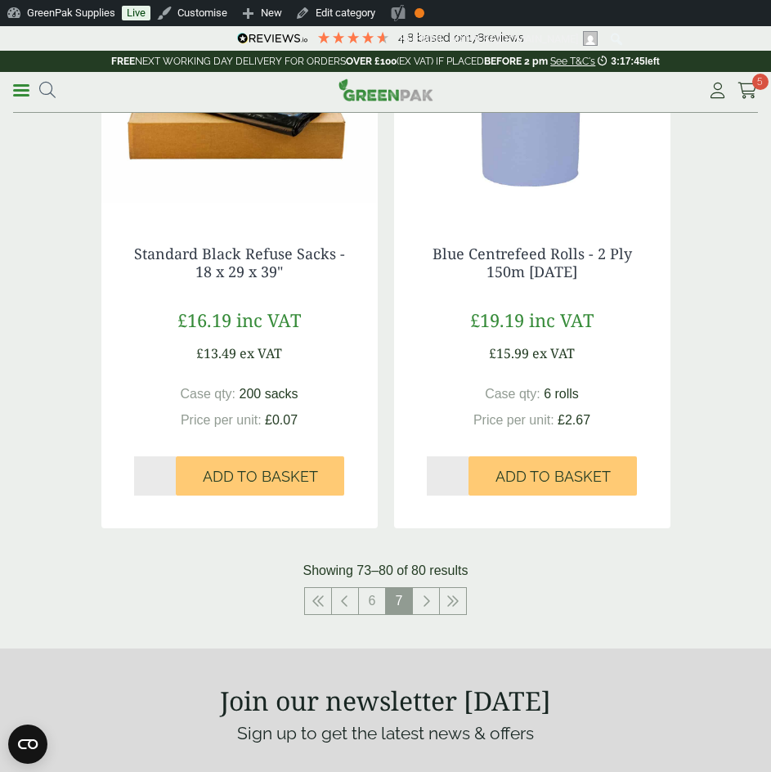
click at [19, 81] on link "Menu" at bounding box center [21, 89] width 16 height 16
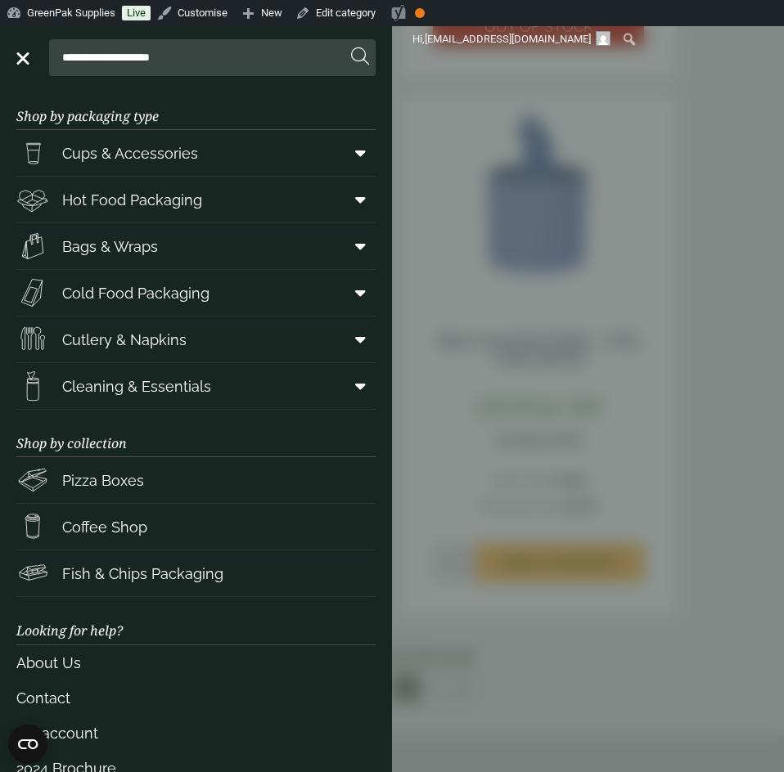
click at [714, 97] on aside "**********" at bounding box center [392, 399] width 784 height 746
